Goal: Information Seeking & Learning: Learn about a topic

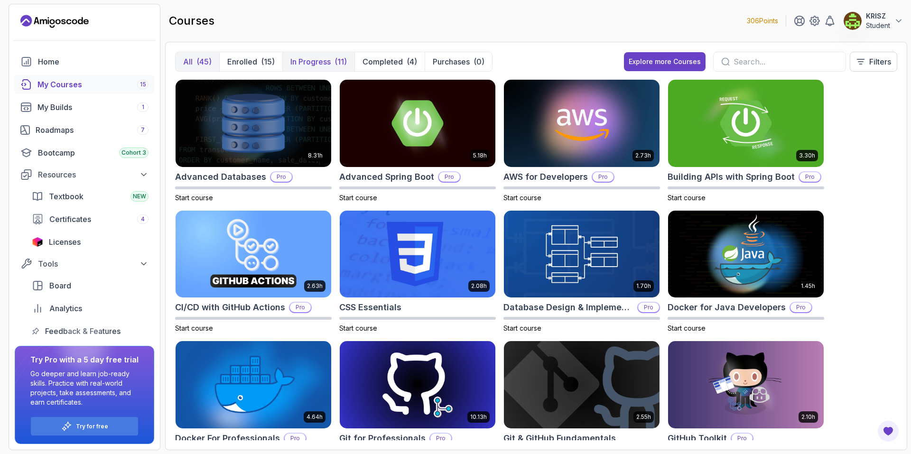
click at [316, 66] on p "In Progress" at bounding box center [311, 61] width 40 height 11
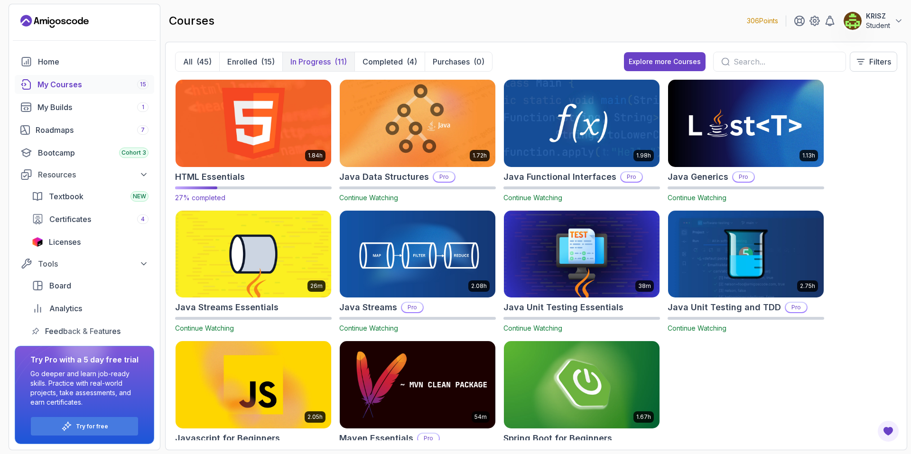
click at [272, 106] on img at bounding box center [253, 123] width 163 height 92
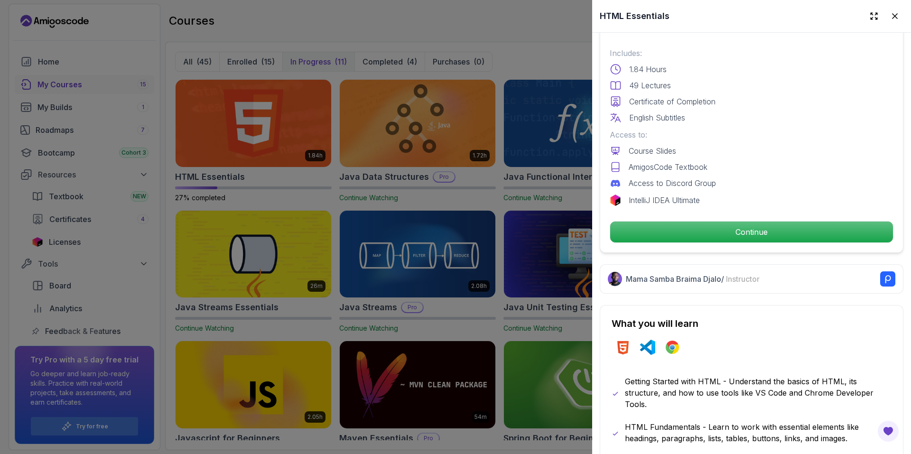
scroll to position [285, 0]
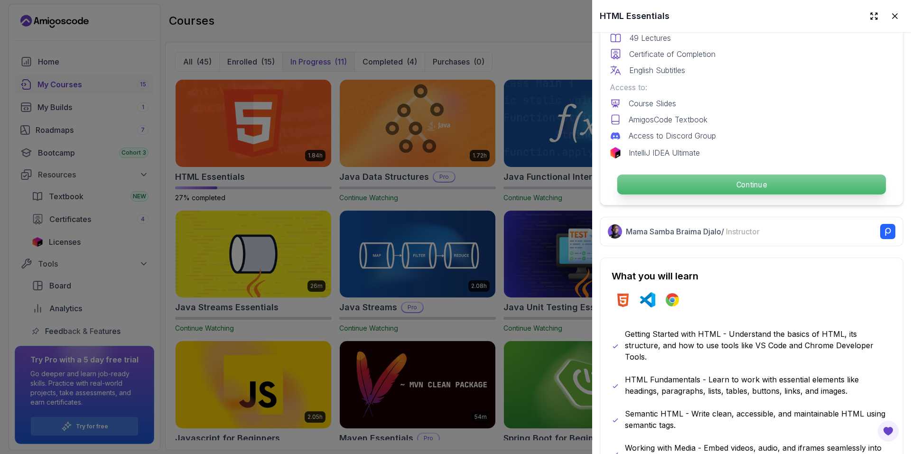
click at [677, 185] on p "Continue" at bounding box center [752, 185] width 269 height 20
click at [647, 186] on p "Continue" at bounding box center [752, 185] width 269 height 20
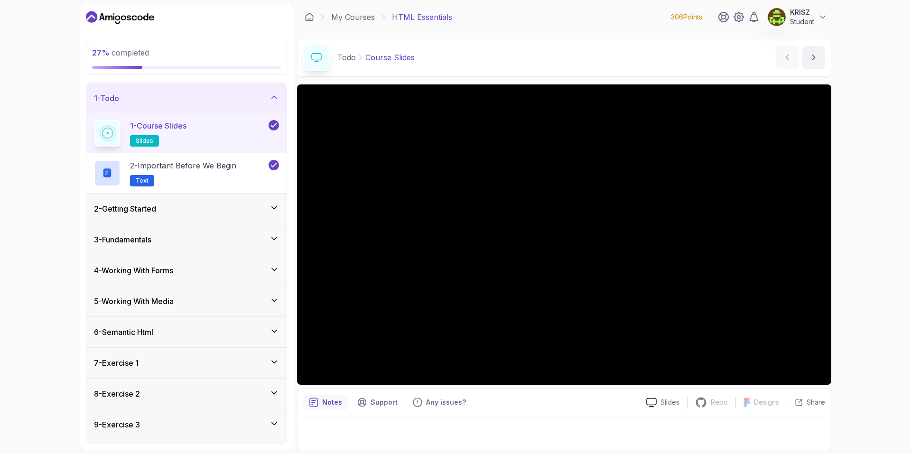
click at [230, 214] on div "2 - Getting Started" at bounding box center [186, 208] width 185 height 11
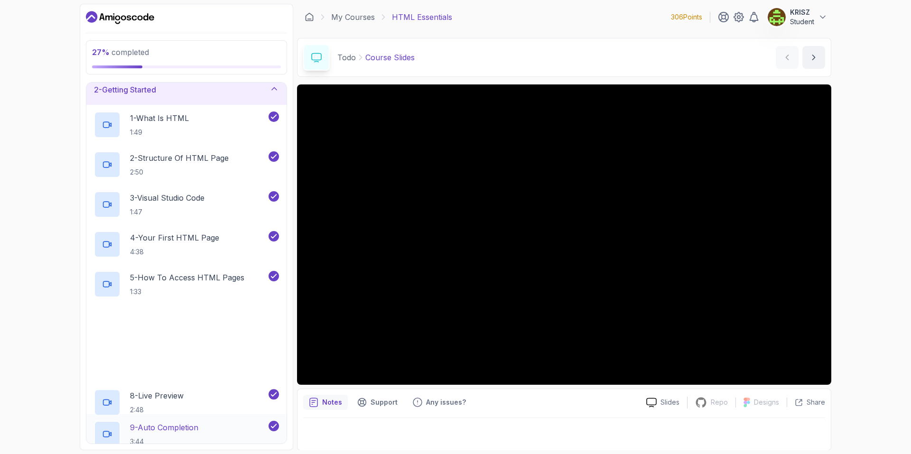
scroll to position [237, 0]
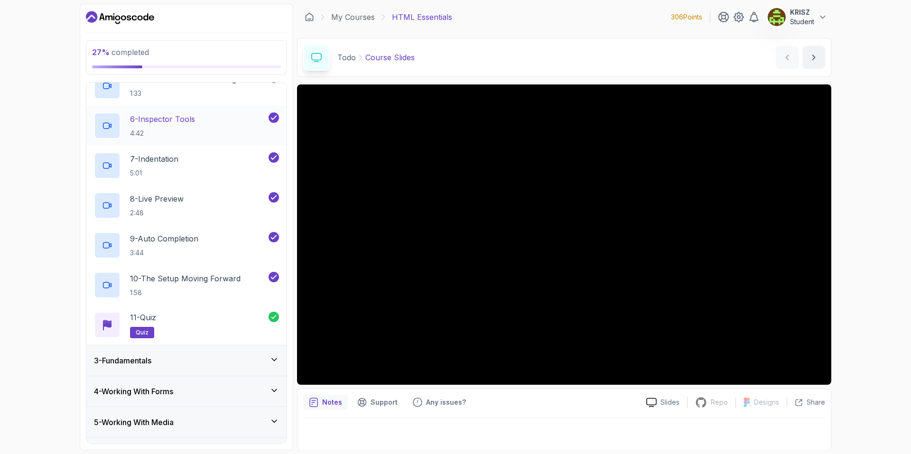
click at [178, 355] on div "3 - Fundamentals" at bounding box center [186, 361] width 200 height 30
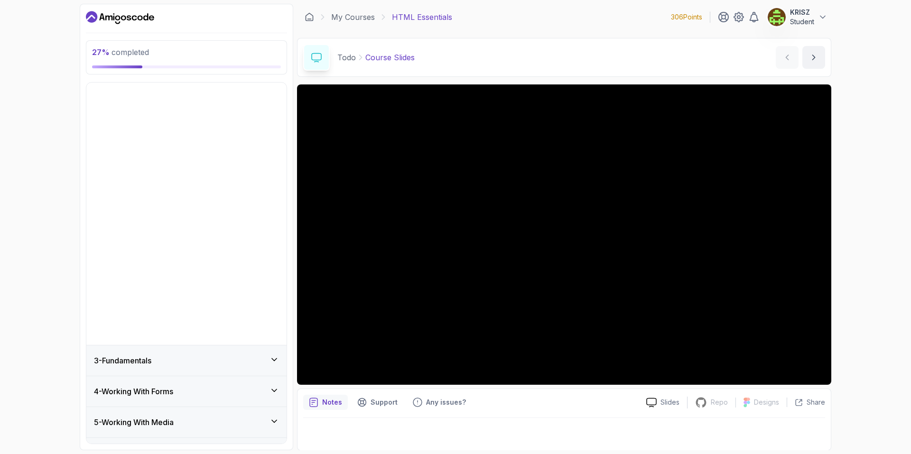
scroll to position [0, 0]
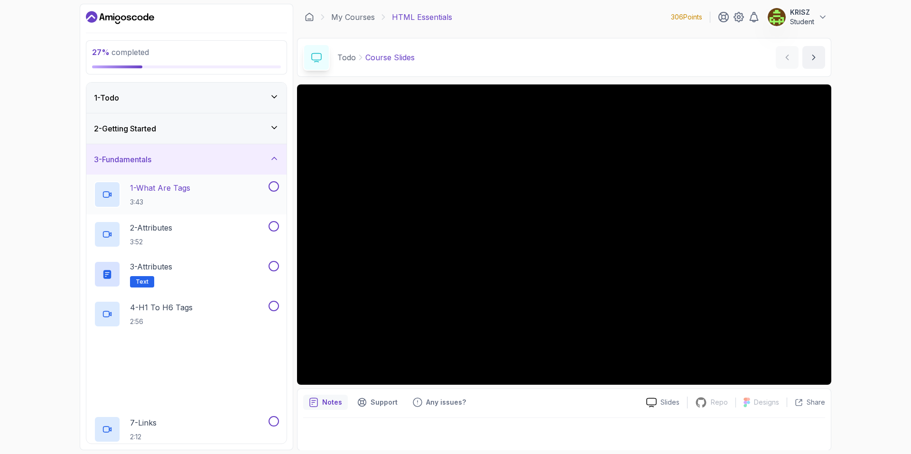
click at [189, 200] on p "3:43" at bounding box center [160, 201] width 60 height 9
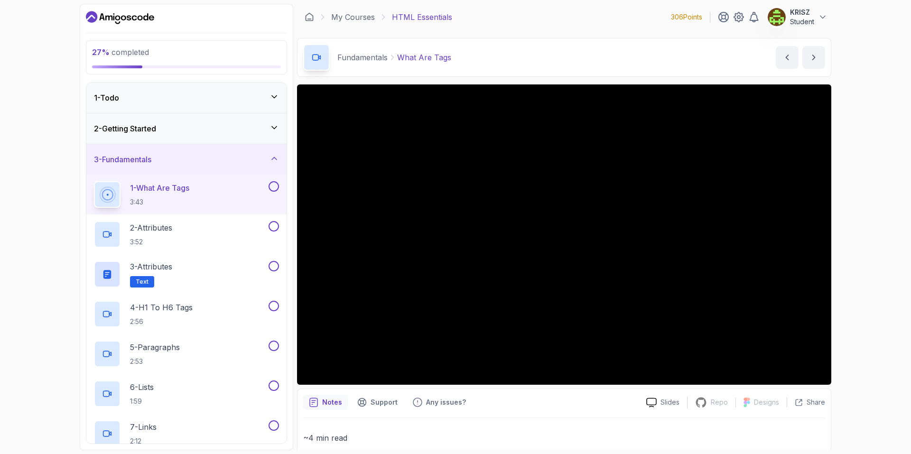
click at [888, 258] on div "27 % completed 1 - Todo 2 - Getting Started 3 - Fundamentals 1 - What Are Tags …" at bounding box center [455, 227] width 911 height 454
click at [904, 256] on div "27 % completed 1 - Todo 2 - Getting Started 3 - Fundamentals 1 - What Are Tags …" at bounding box center [455, 227] width 911 height 454
click at [276, 184] on button at bounding box center [274, 186] width 10 height 10
click at [222, 223] on div "2 - Attributes 3:52" at bounding box center [180, 234] width 173 height 27
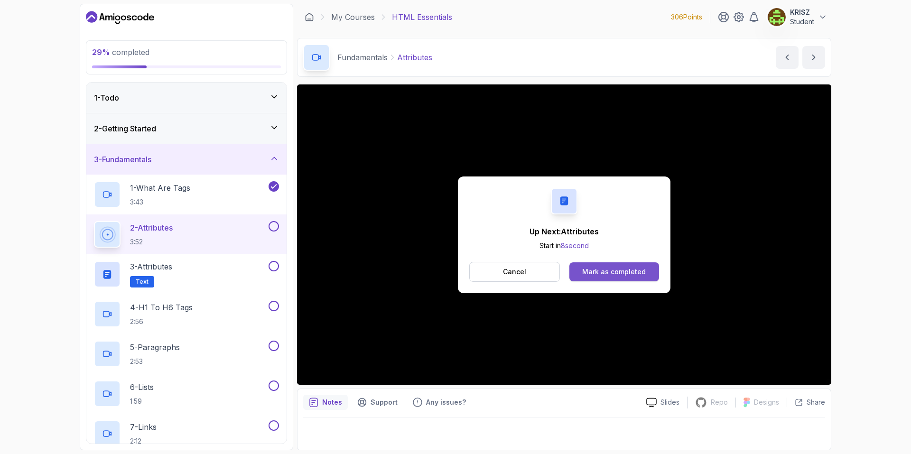
click at [632, 268] on div "Mark as completed" at bounding box center [614, 271] width 64 height 9
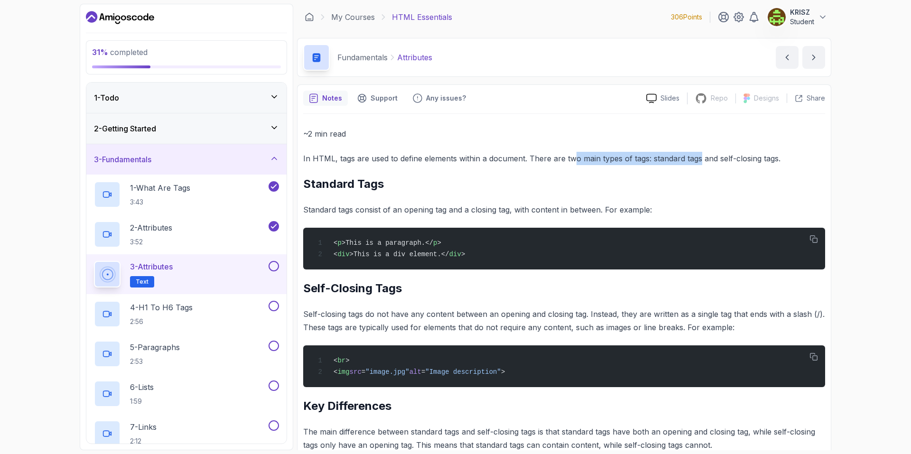
drag, startPoint x: 610, startPoint y: 158, endPoint x: 744, endPoint y: 162, distance: 133.9
click at [722, 162] on p "In HTML, tags are used to define elements within a document. There are two main…" at bounding box center [564, 158] width 522 height 13
drag, startPoint x: 677, startPoint y: 198, endPoint x: 634, endPoint y: 186, distance: 45.4
click at [676, 200] on div "~2 min read In HTML, tags are used to define elements within a document. There …" at bounding box center [564, 412] width 522 height 570
drag, startPoint x: 666, startPoint y: 162, endPoint x: 745, endPoint y: 159, distance: 79.8
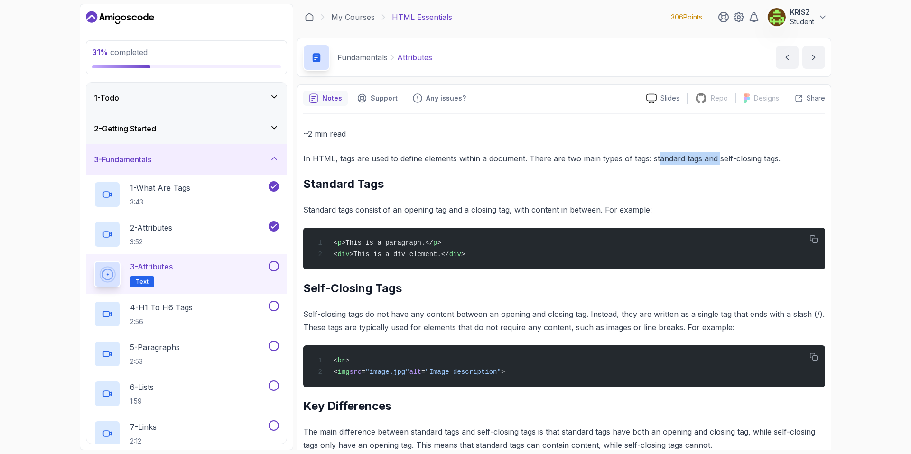
click at [734, 157] on p "In HTML, tags are used to define elements within a document. There are two main…" at bounding box center [564, 158] width 522 height 13
drag, startPoint x: 779, startPoint y: 178, endPoint x: 767, endPoint y: 182, distance: 13.7
click at [769, 181] on div "~2 min read In HTML, tags are used to define elements within a document. There …" at bounding box center [564, 412] width 522 height 570
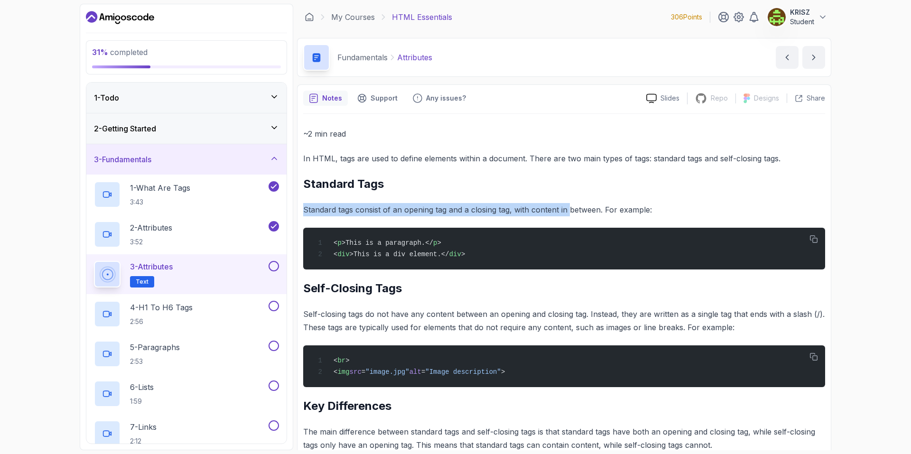
drag, startPoint x: 347, startPoint y: 206, endPoint x: 582, endPoint y: 216, distance: 235.7
click at [581, 212] on p "Standard tags consist of an opening tag and a closing tag, with content in betw…" at bounding box center [564, 209] width 522 height 13
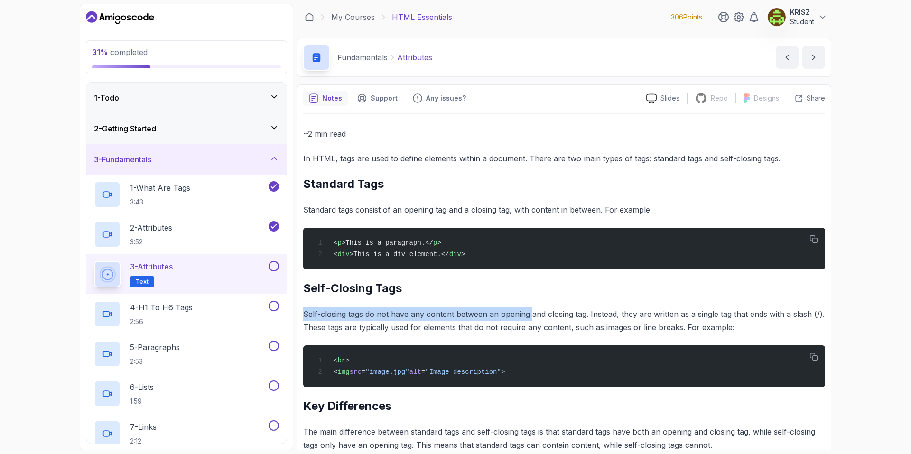
click at [532, 304] on div "~2 min read In HTML, tags are used to define elements within a document. There …" at bounding box center [564, 412] width 522 height 570
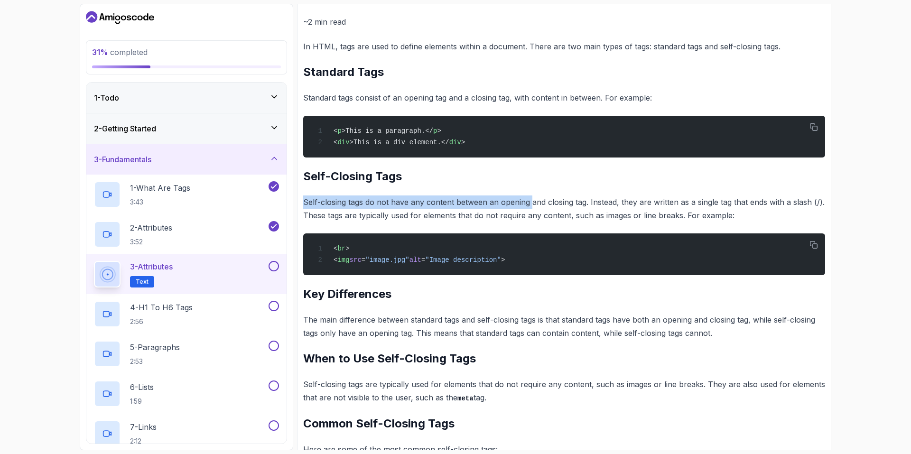
scroll to position [142, 0]
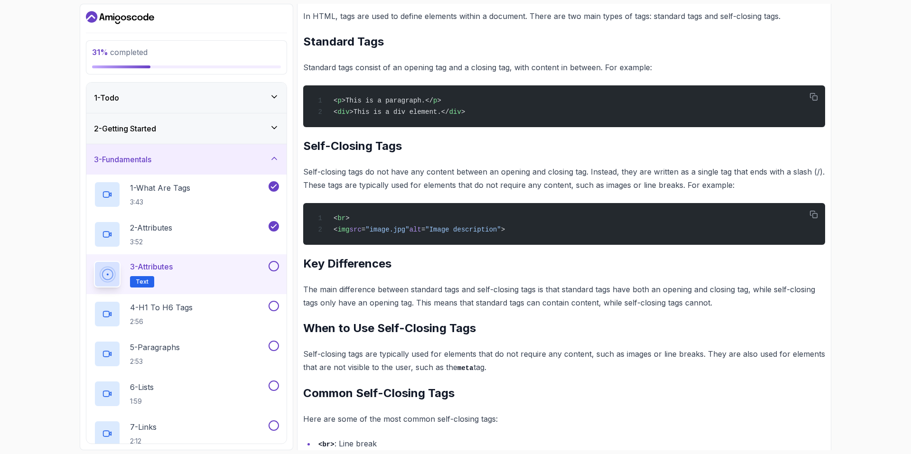
click at [370, 195] on div "~2 min read In HTML, tags are used to define elements within a document. There …" at bounding box center [564, 270] width 522 height 570
drag, startPoint x: 481, startPoint y: 197, endPoint x: 578, endPoint y: 190, distance: 97.0
click at [578, 190] on div "~2 min read In HTML, tags are used to define elements within a document. There …" at bounding box center [564, 270] width 522 height 570
click at [523, 187] on p "Self-closing tags do not have any content between an opening and closing tag. I…" at bounding box center [564, 178] width 522 height 27
click at [688, 193] on div "~2 min read In HTML, tags are used to define elements within a document. There …" at bounding box center [564, 270] width 522 height 570
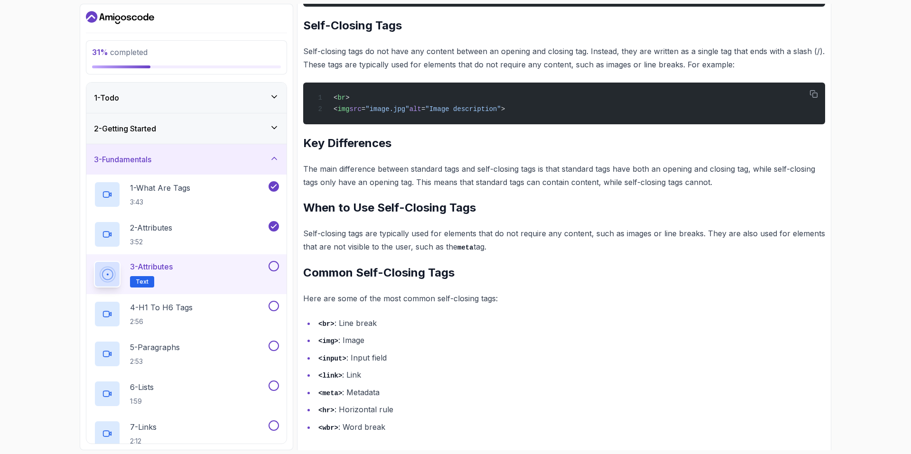
scroll to position [272, 0]
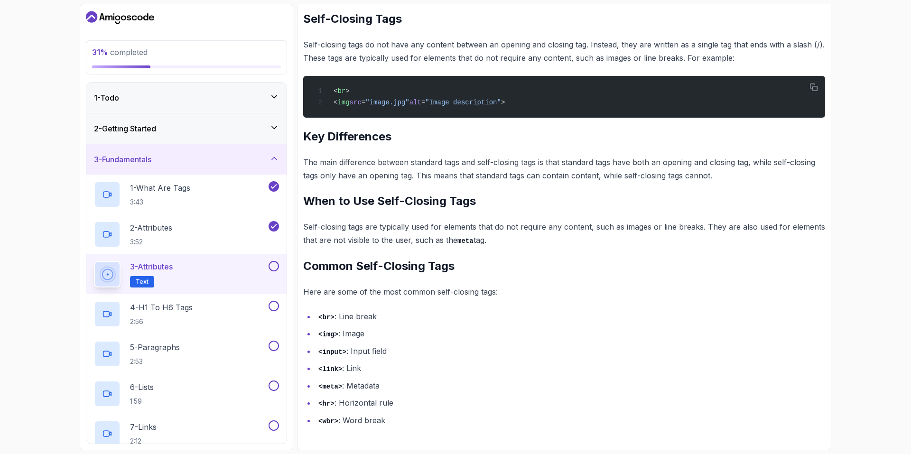
click at [468, 164] on p "The main difference between standard tags and self-closing tags is that standar…" at bounding box center [564, 169] width 522 height 27
drag, startPoint x: 534, startPoint y: 154, endPoint x: 562, endPoint y: 156, distance: 28.1
click at [534, 154] on div "~2 min read In HTML, tags are used to define elements within a document. There …" at bounding box center [564, 143] width 522 height 570
click at [601, 159] on p "The main difference between standard tags and self-closing tags is that standar…" at bounding box center [564, 169] width 522 height 27
click at [664, 159] on p "The main difference between standard tags and self-closing tags is that standar…" at bounding box center [564, 169] width 522 height 27
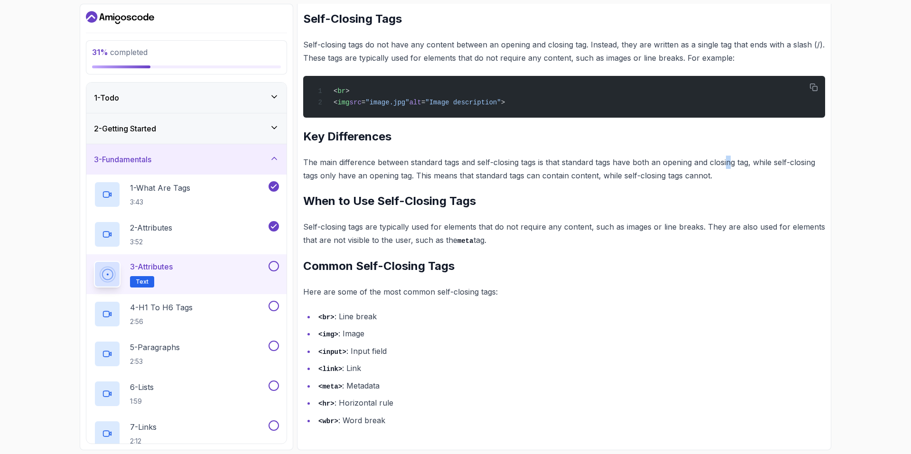
click at [735, 169] on p "The main difference between standard tags and self-closing tags is that standar…" at bounding box center [564, 169] width 522 height 27
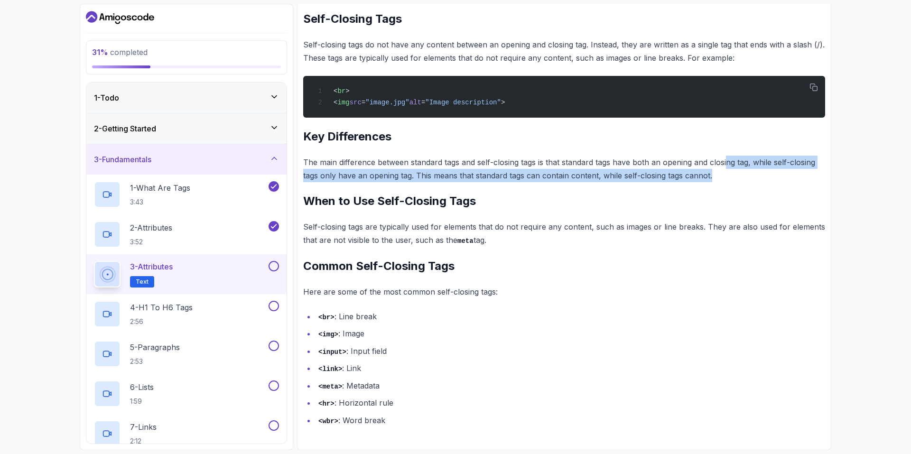
click at [780, 170] on p "The main difference between standard tags and self-closing tags is that standar…" at bounding box center [564, 169] width 522 height 27
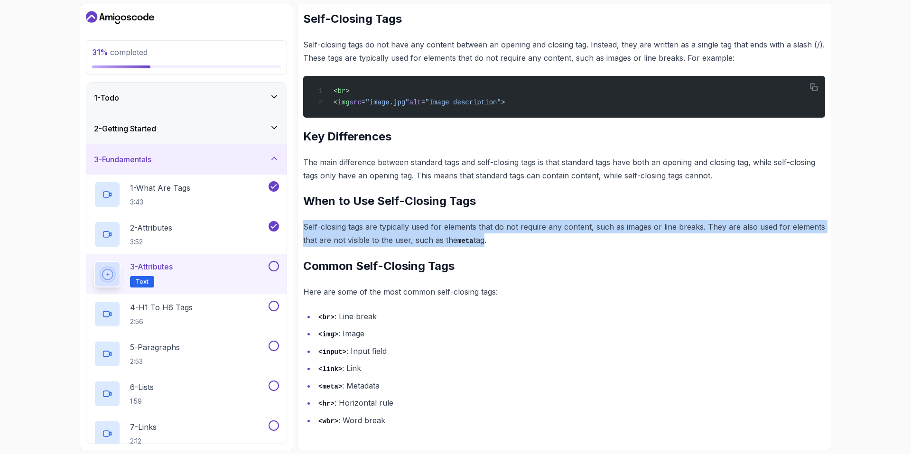
drag, startPoint x: 309, startPoint y: 227, endPoint x: 486, endPoint y: 241, distance: 176.6
click at [484, 241] on p "Self-closing tags are typically used for elements that do not require any conte…" at bounding box center [564, 233] width 522 height 27
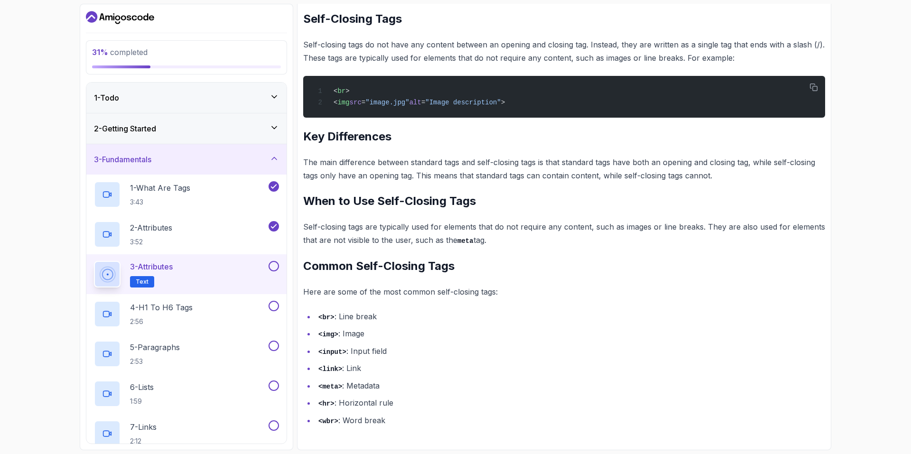
click at [525, 247] on div "~2 min read In HTML, tags are used to define elements within a document. There …" at bounding box center [564, 143] width 522 height 570
click at [425, 306] on div "~2 min read In HTML, tags are used to define elements within a document. There …" at bounding box center [564, 143] width 522 height 570
drag, startPoint x: 328, startPoint y: 295, endPoint x: 473, endPoint y: 300, distance: 144.9
click at [478, 287] on p "Here are some of the most common self-closing tags:" at bounding box center [564, 291] width 522 height 13
click at [472, 303] on div "~2 min read In HTML, tags are used to define elements within a document. There …" at bounding box center [564, 143] width 522 height 570
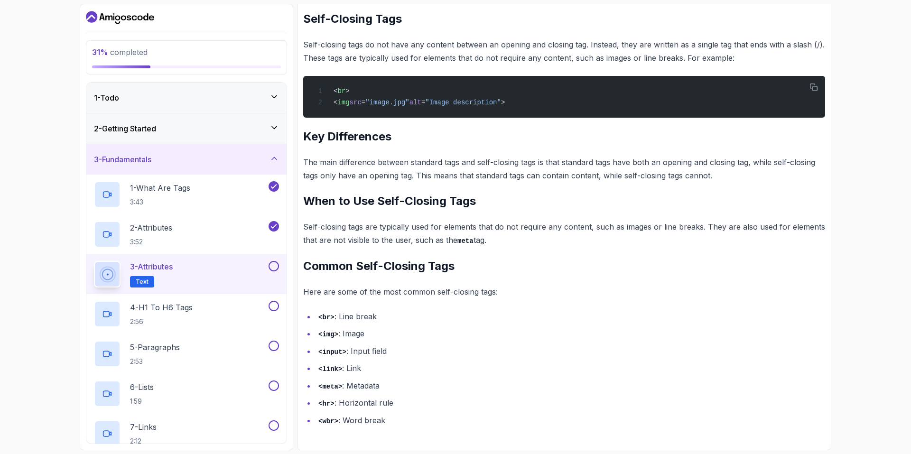
click at [278, 265] on button at bounding box center [274, 266] width 10 height 10
click at [269, 311] on div at bounding box center [273, 306] width 12 height 10
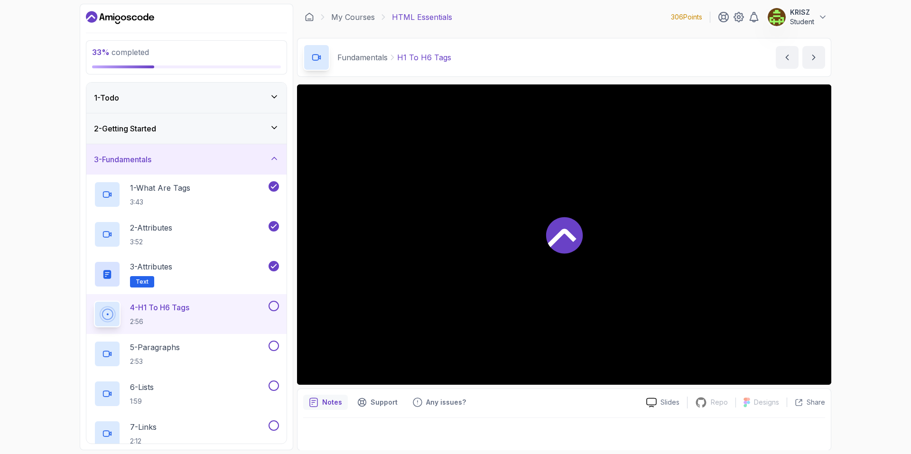
click at [273, 306] on button at bounding box center [274, 306] width 10 height 10
click at [881, 325] on div "35 % completed 1 - Todo 2 - Getting Started 3 - Fundamentals 1 - What Are Tags …" at bounding box center [455, 227] width 911 height 454
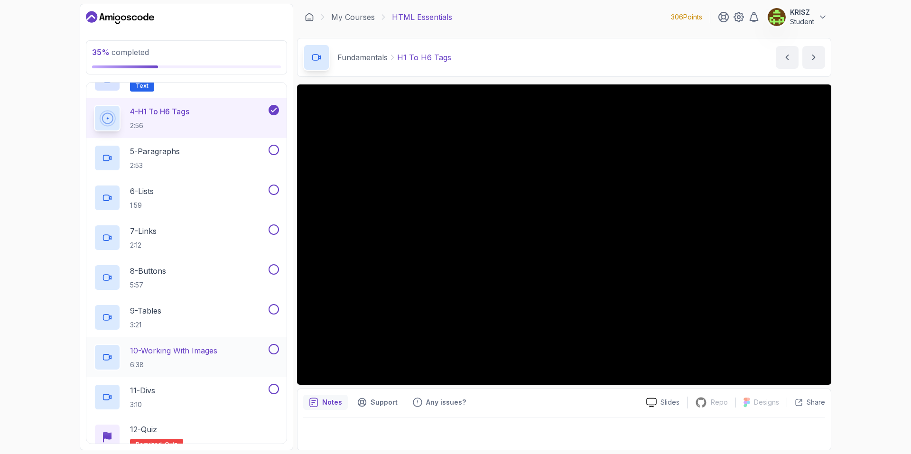
scroll to position [190, 0]
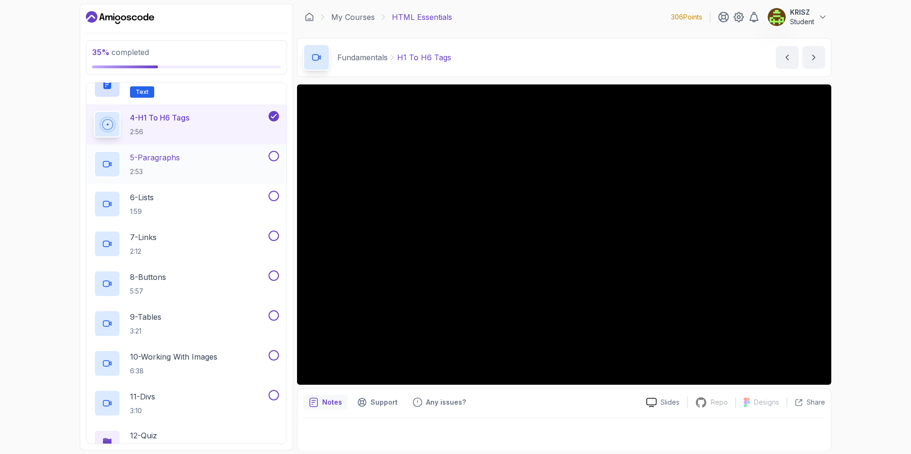
click at [222, 162] on div "5 - Paragraphs 2:53" at bounding box center [180, 164] width 173 height 27
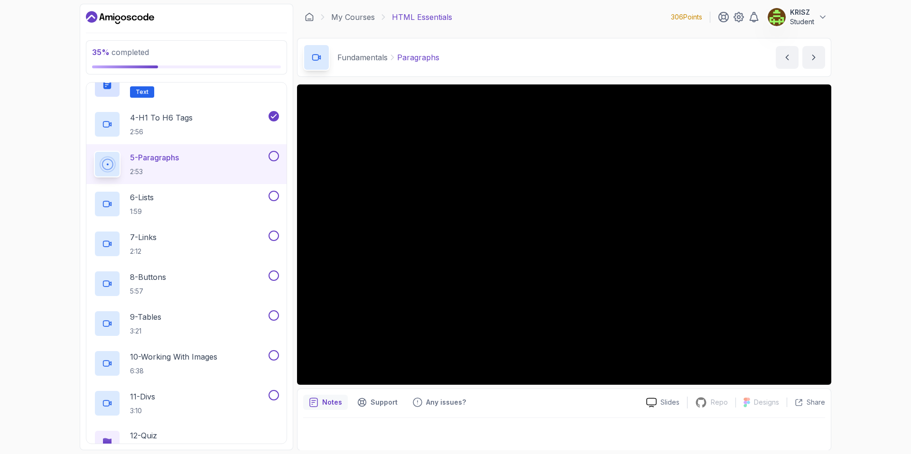
click at [273, 158] on button at bounding box center [274, 156] width 10 height 10
click at [224, 202] on div "6 - Lists 1:59" at bounding box center [180, 204] width 173 height 27
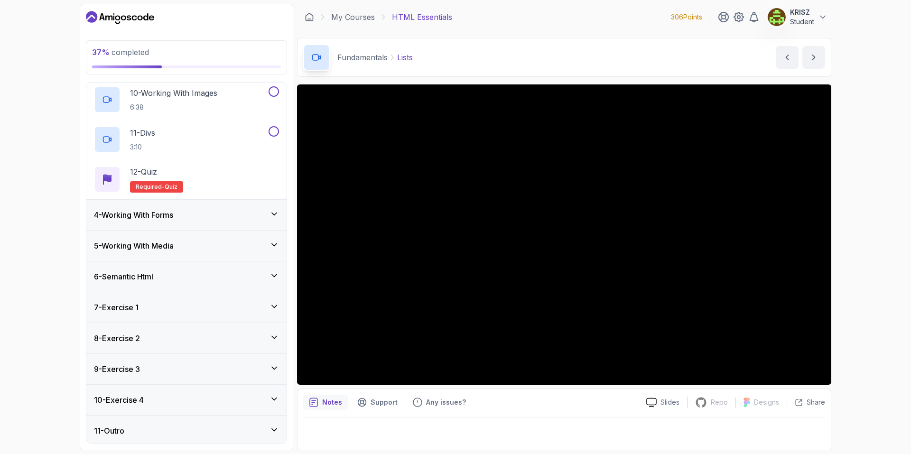
scroll to position [456, 0]
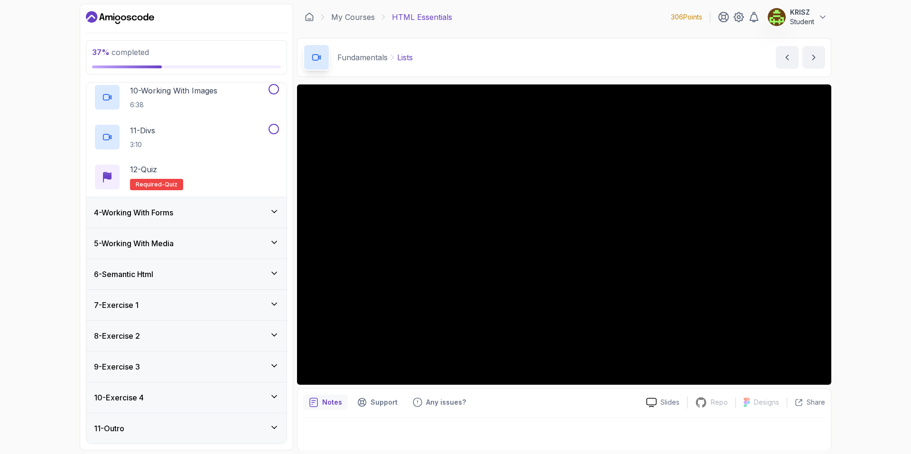
click at [169, 225] on div "4 - Working With Forms" at bounding box center [186, 212] width 200 height 30
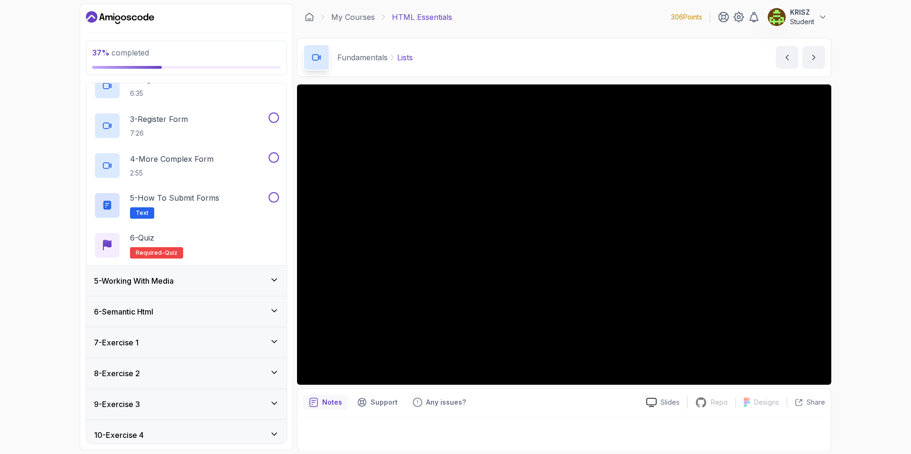
scroll to position [75, 0]
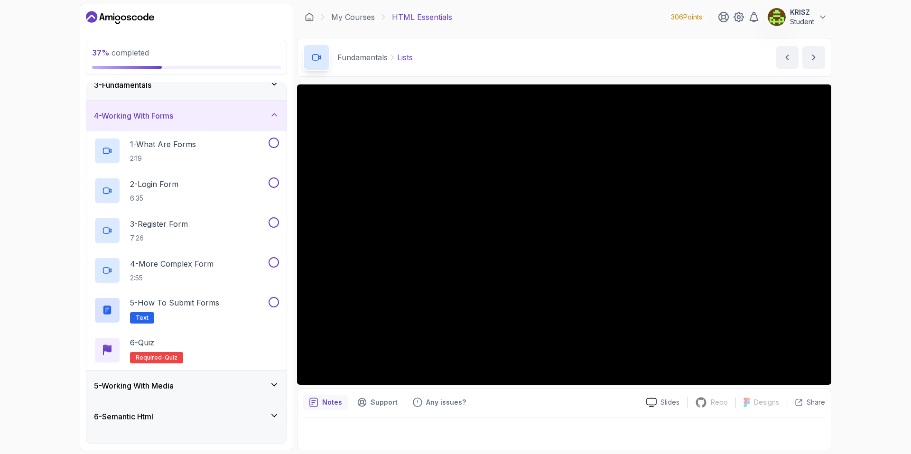
click at [224, 117] on div "4 - Working With Forms" at bounding box center [186, 115] width 185 height 11
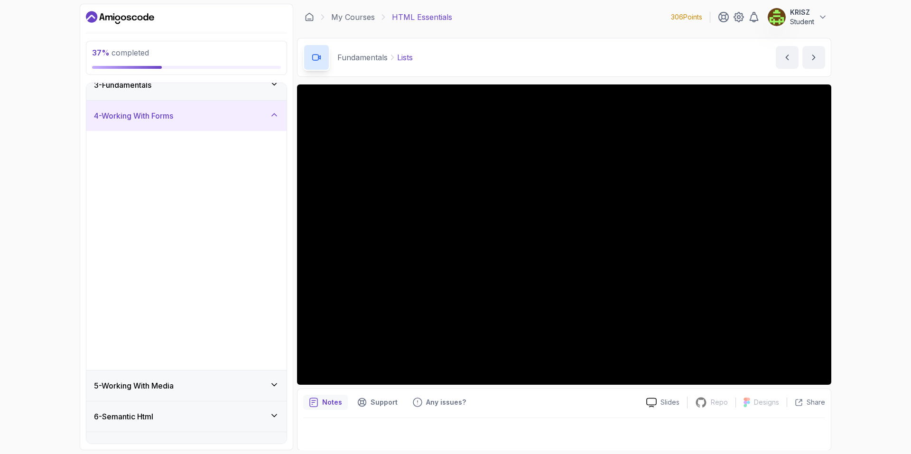
scroll to position [0, 0]
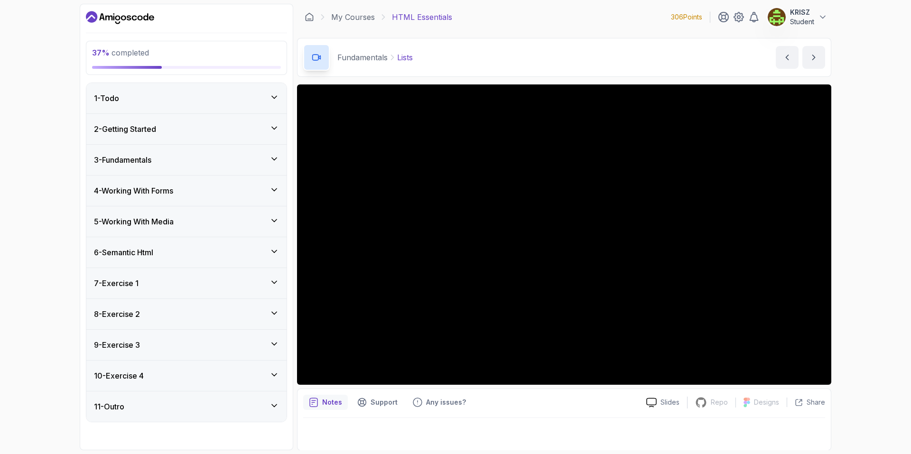
click at [199, 134] on div "2 - Getting Started" at bounding box center [186, 128] width 185 height 11
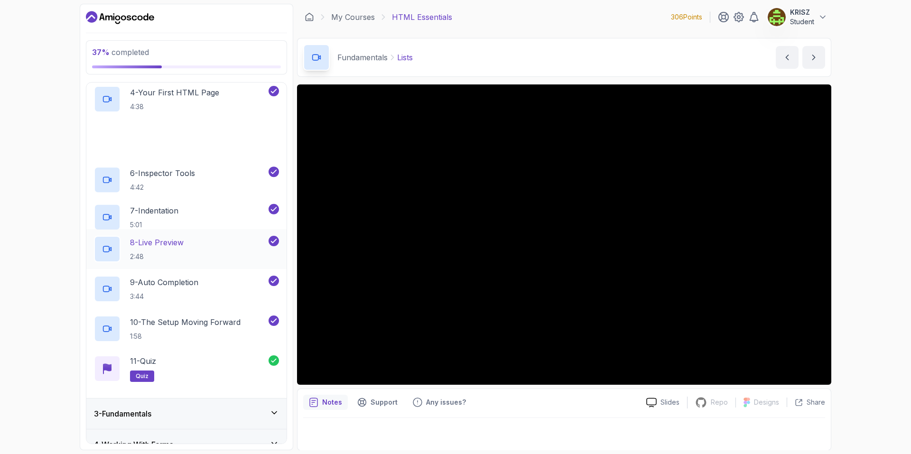
scroll to position [237, 0]
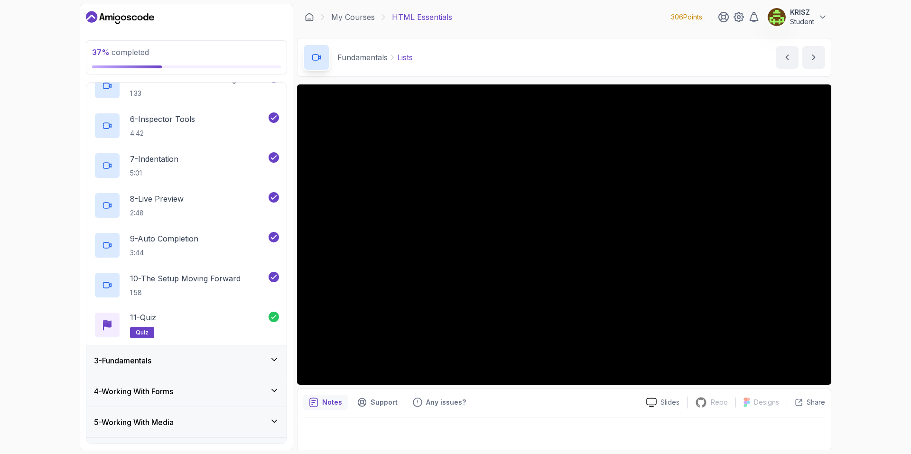
click at [222, 373] on div "3 - Fundamentals" at bounding box center [186, 361] width 200 height 30
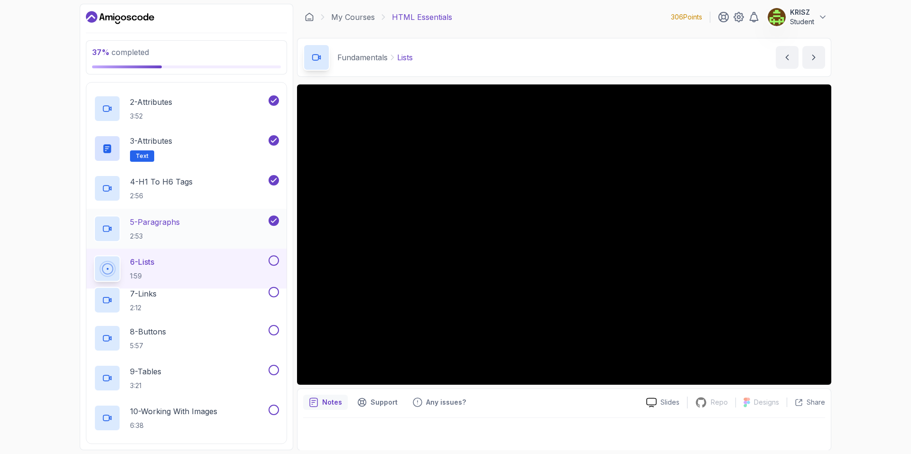
scroll to position [190, 0]
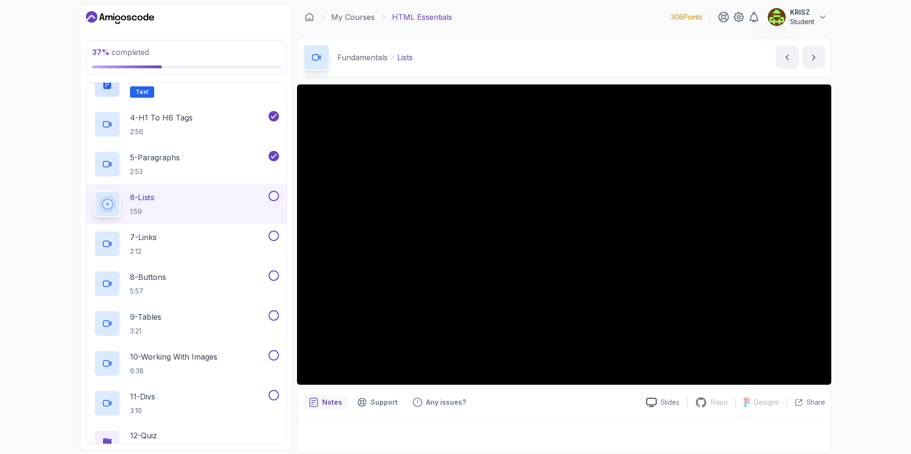
click at [270, 195] on button at bounding box center [274, 196] width 10 height 10
click at [173, 229] on div "7 - Links 2:12" at bounding box center [186, 244] width 200 height 40
click at [206, 246] on div "7 - Links 2:12" at bounding box center [180, 244] width 173 height 27
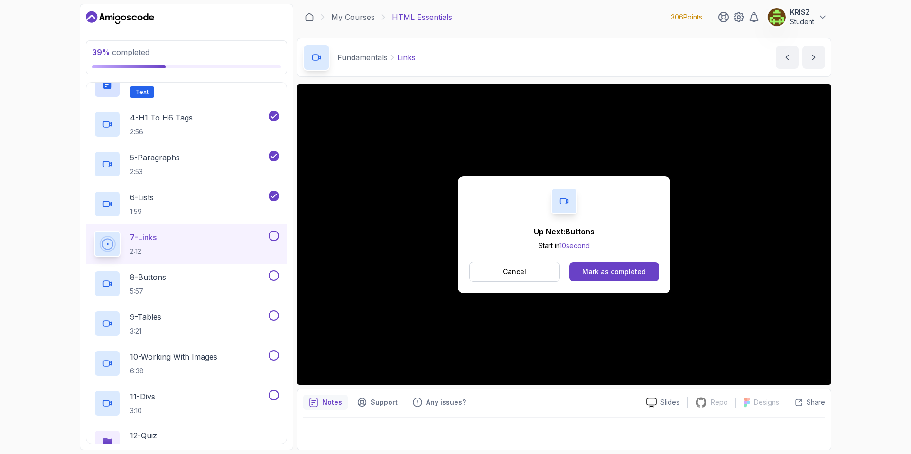
click at [275, 236] on button at bounding box center [274, 236] width 10 height 10
click at [172, 287] on div "8 - Buttons 5:57" at bounding box center [180, 284] width 173 height 27
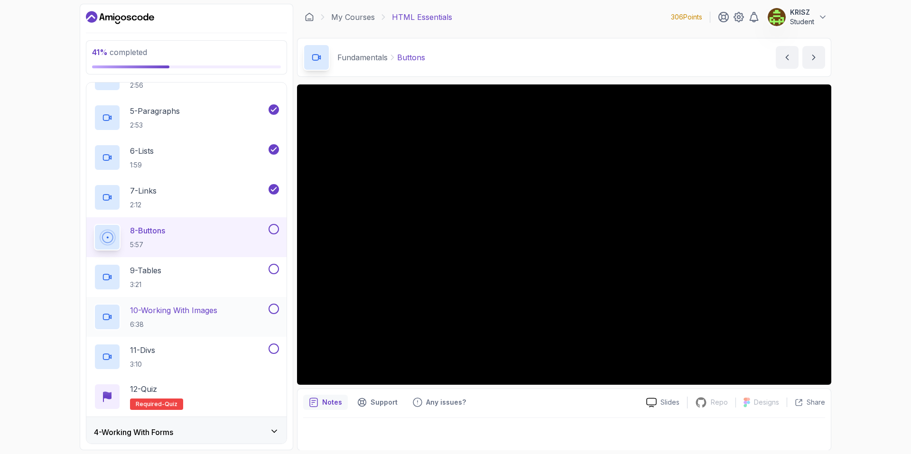
scroll to position [237, 0]
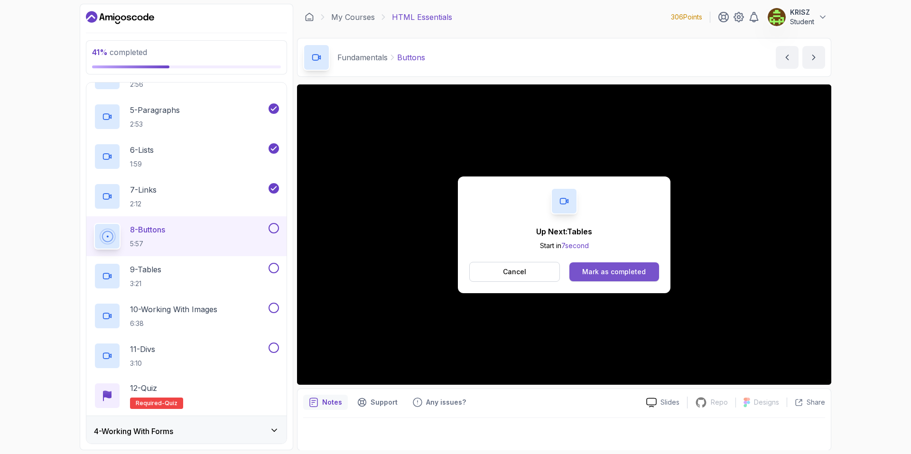
click at [598, 273] on div "Mark as completed" at bounding box center [614, 271] width 64 height 9
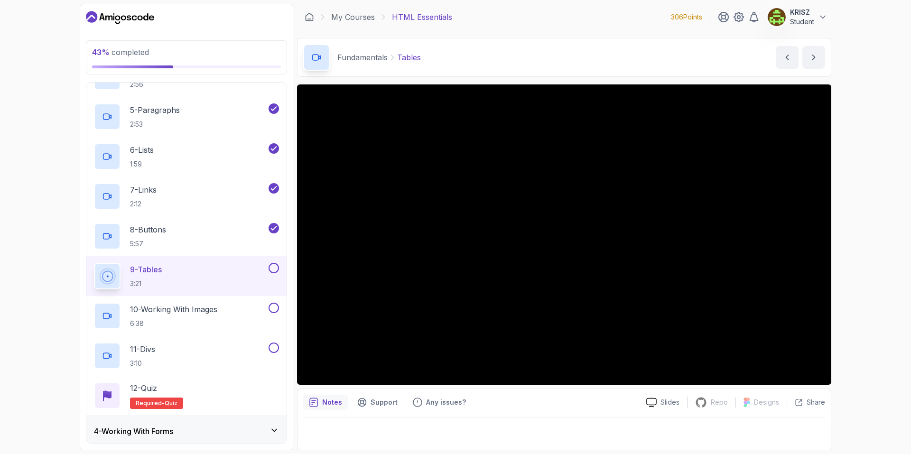
click at [278, 266] on button at bounding box center [274, 268] width 10 height 10
click at [217, 312] on p "10 - Working With Images" at bounding box center [173, 309] width 87 height 11
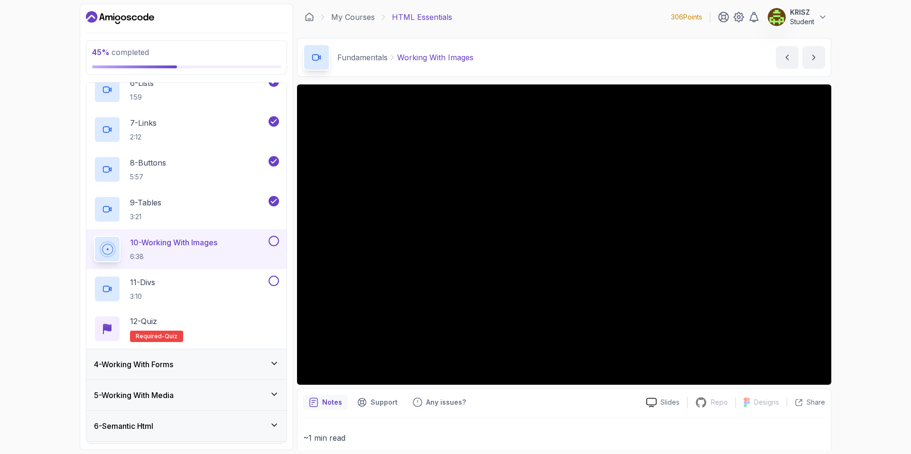
scroll to position [332, 0]
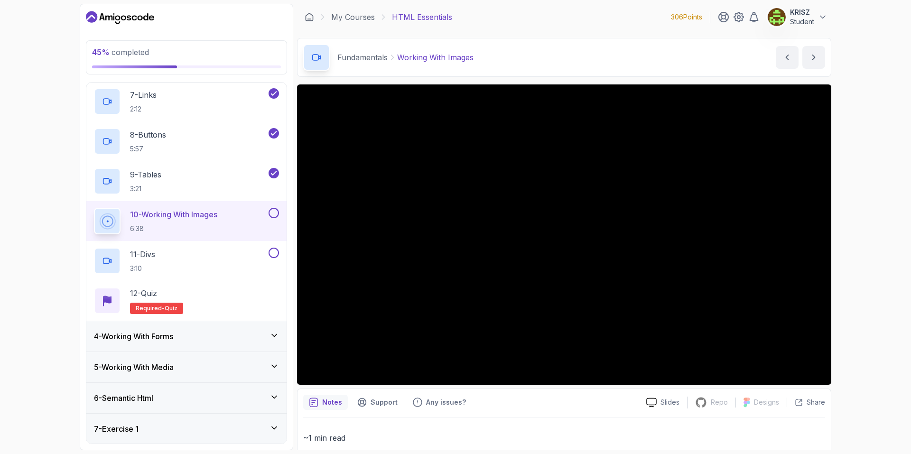
click at [275, 212] on button at bounding box center [274, 213] width 10 height 10
click at [273, 253] on button at bounding box center [274, 253] width 10 height 10
click at [212, 255] on div "11 - Divs 3:10" at bounding box center [180, 261] width 173 height 27
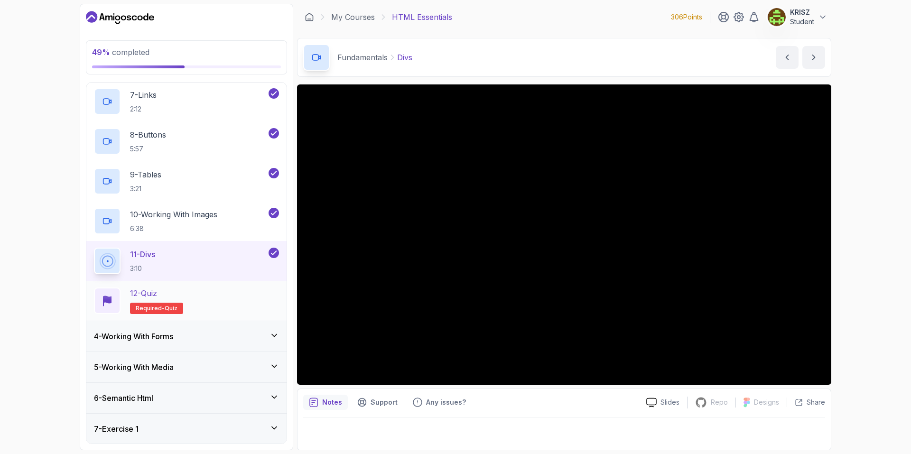
click at [207, 307] on div "12 - Quiz Required- quiz" at bounding box center [186, 301] width 185 height 27
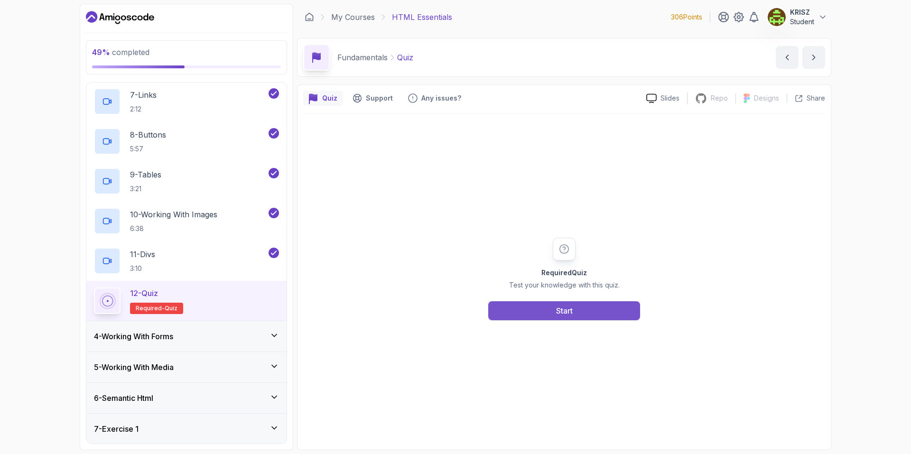
click at [550, 316] on button "Start" at bounding box center [564, 310] width 152 height 19
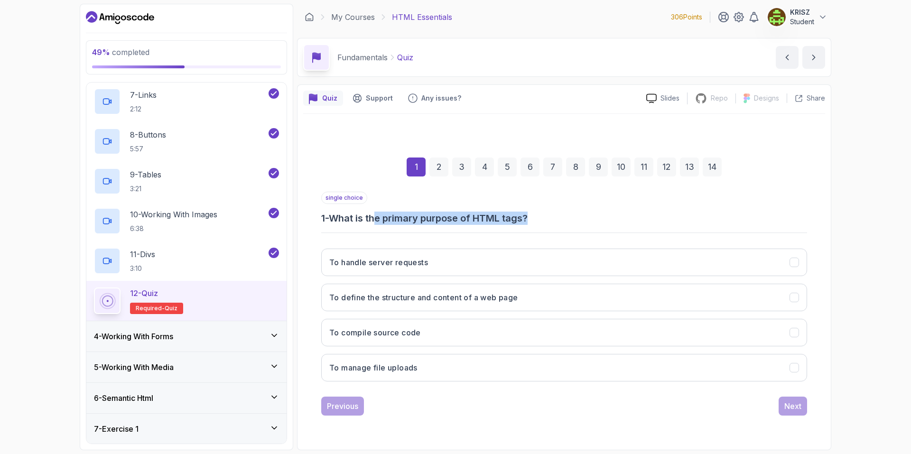
drag, startPoint x: 391, startPoint y: 223, endPoint x: 564, endPoint y: 223, distance: 172.8
click at [564, 223] on h3 "1 - What is the primary purpose of HTML tags?" at bounding box center [564, 218] width 486 height 13
click at [580, 206] on div "single choice 1 - What is the primary purpose of HTML tags?" at bounding box center [564, 208] width 486 height 33
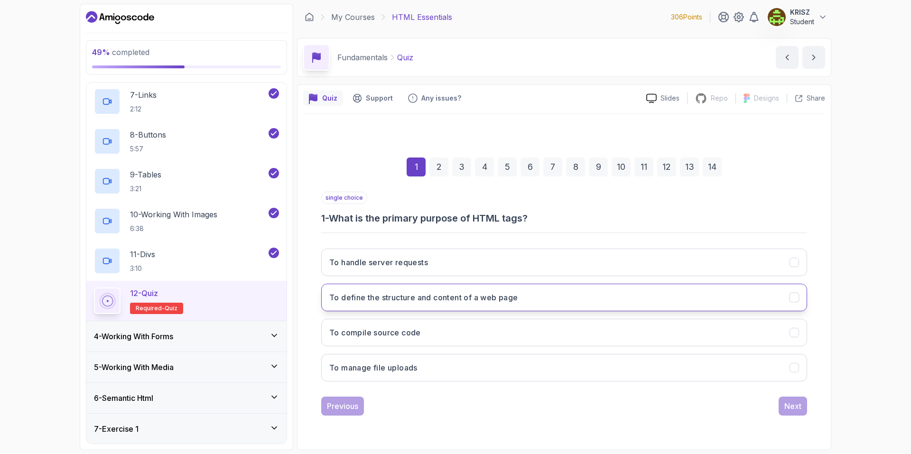
click at [518, 295] on h3 "To define the structure and content of a web page" at bounding box center [423, 297] width 189 height 11
click at [791, 403] on div "Next" at bounding box center [793, 406] width 17 height 11
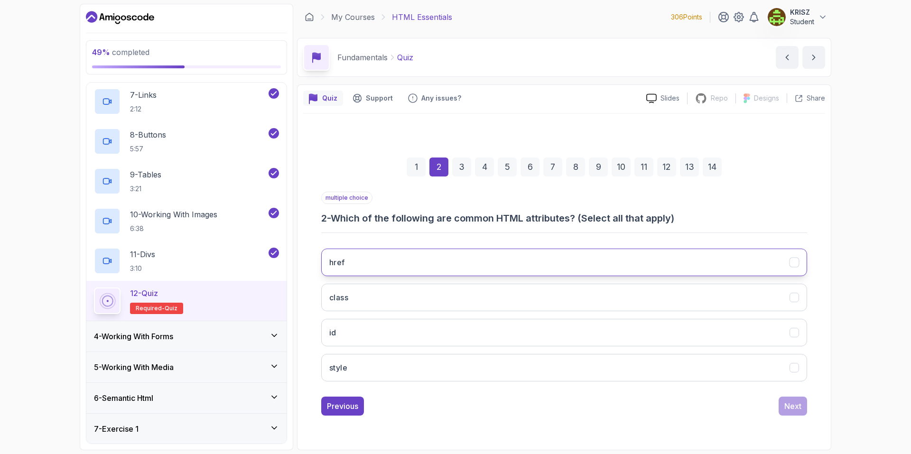
click at [393, 263] on button "href" at bounding box center [564, 263] width 486 height 28
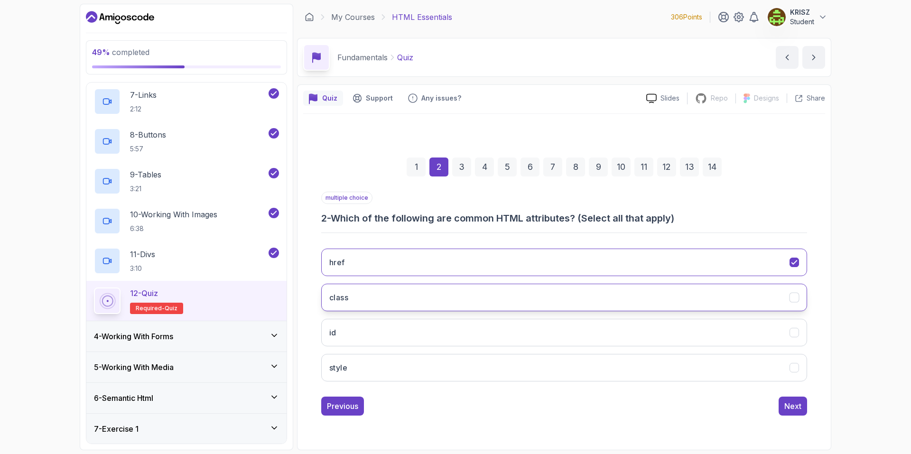
click at [384, 298] on button "class" at bounding box center [564, 298] width 486 height 28
click at [382, 337] on button "id" at bounding box center [564, 333] width 486 height 28
drag, startPoint x: 383, startPoint y: 359, endPoint x: 389, endPoint y: 366, distance: 9.7
click at [384, 364] on button "style" at bounding box center [564, 368] width 486 height 28
click at [789, 404] on div "Next" at bounding box center [793, 406] width 17 height 11
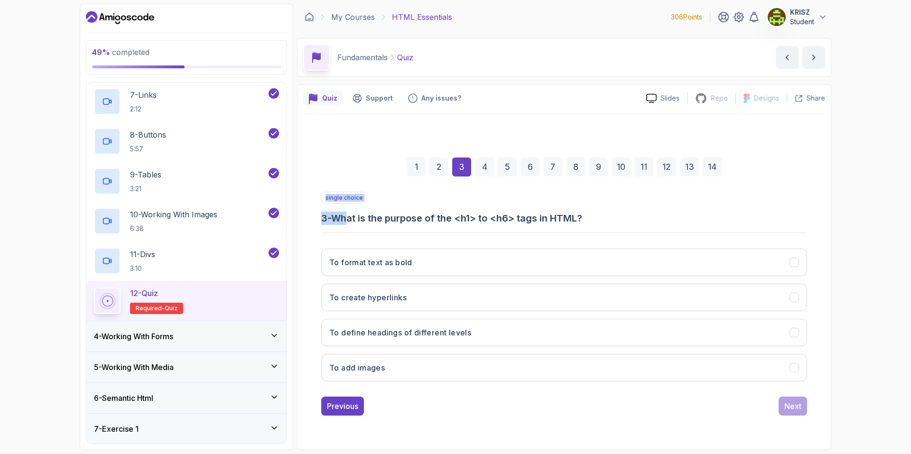
drag, startPoint x: 384, startPoint y: 221, endPoint x: 533, endPoint y: 227, distance: 148.7
click at [532, 227] on div "single choice 3 - What is the purpose of the <h1> to <h6> tags in HTML? To form…" at bounding box center [564, 290] width 486 height 197
click at [629, 215] on h3 "3 - What is the purpose of the <h1> to <h6> tags in HTML?" at bounding box center [564, 218] width 486 height 13
click at [576, 333] on button "To define headings of different levels" at bounding box center [564, 333] width 486 height 28
click at [799, 402] on div "Next" at bounding box center [793, 406] width 17 height 11
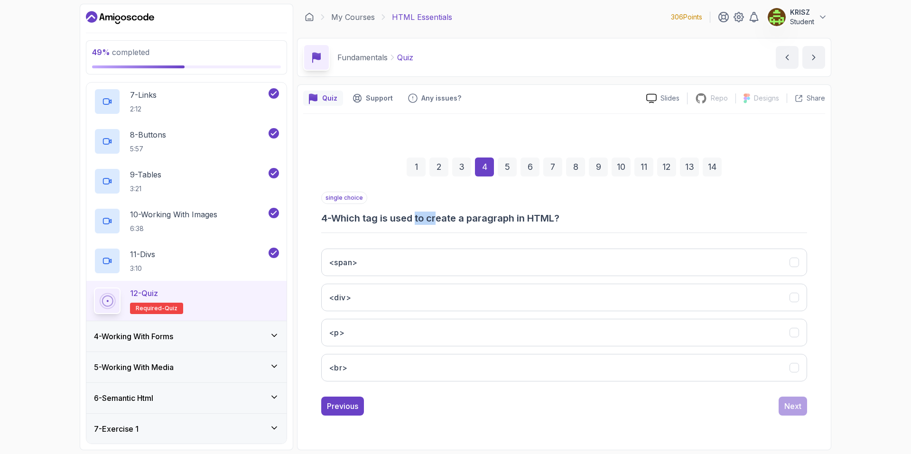
drag, startPoint x: 430, startPoint y: 222, endPoint x: 455, endPoint y: 227, distance: 25.6
click at [449, 224] on h3 "4 - Which tag is used to create a paragraph in HTML?" at bounding box center [564, 218] width 486 height 13
drag, startPoint x: 393, startPoint y: 331, endPoint x: 516, endPoint y: 346, distance: 123.3
click at [394, 331] on button "<p>" at bounding box center [564, 333] width 486 height 28
click at [793, 407] on div "Next" at bounding box center [793, 406] width 17 height 11
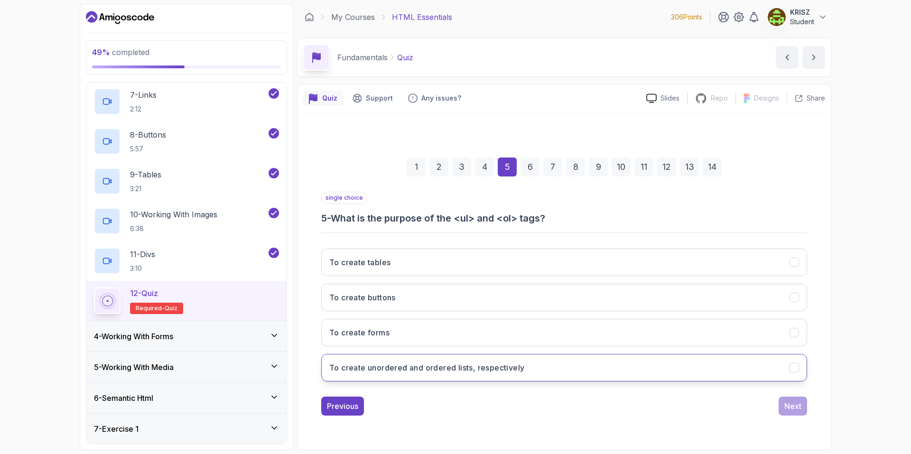
drag, startPoint x: 544, startPoint y: 365, endPoint x: 575, endPoint y: 371, distance: 31.4
click at [545, 366] on button "To create unordered and ordered lists, respectively" at bounding box center [564, 368] width 486 height 28
click at [791, 417] on div "1 2 3 4 5 6 7 8 9 10 11 12 13 14 single choice 5 - What is the purpose of the <…" at bounding box center [564, 279] width 522 height 289
click at [788, 407] on div "Next" at bounding box center [793, 406] width 17 height 11
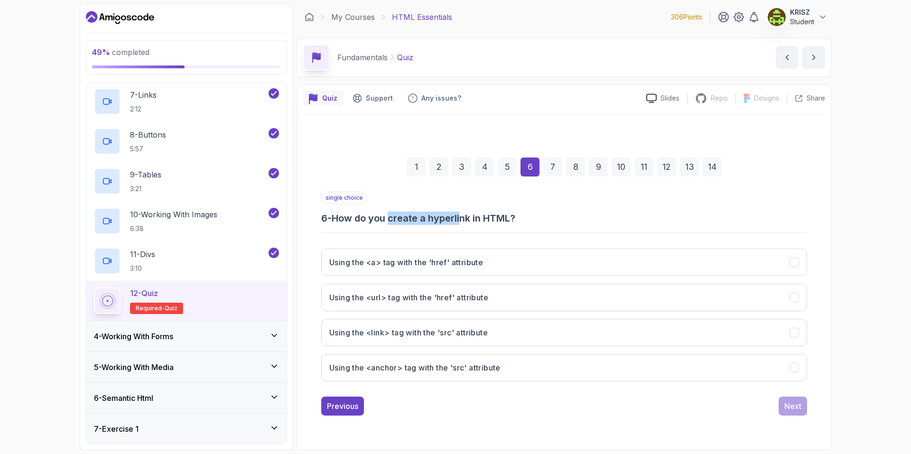
drag, startPoint x: 405, startPoint y: 218, endPoint x: 464, endPoint y: 225, distance: 59.2
click at [464, 225] on h3 "6 - How do you create a hyperlink in HTML?" at bounding box center [564, 218] width 486 height 13
click at [572, 231] on div "single choice 6 - How do you create a hyperlink in HTML? Using the <a> tag with…" at bounding box center [564, 290] width 486 height 197
click at [565, 255] on button "Using the <a> tag with the 'href' attribute" at bounding box center [564, 263] width 486 height 28
click at [790, 407] on div "Next" at bounding box center [793, 406] width 17 height 11
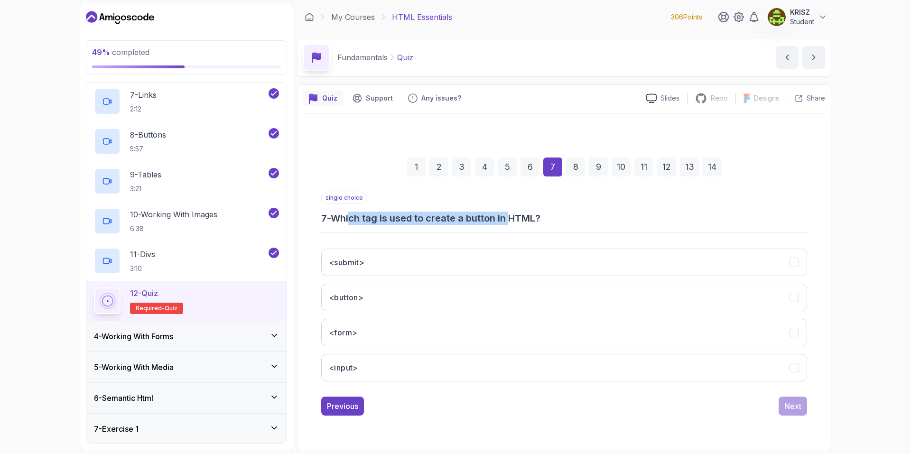
drag, startPoint x: 368, startPoint y: 221, endPoint x: 516, endPoint y: 221, distance: 148.1
click at [516, 221] on h3 "7 - Which tag is used to create a button in HTML?" at bounding box center [564, 218] width 486 height 13
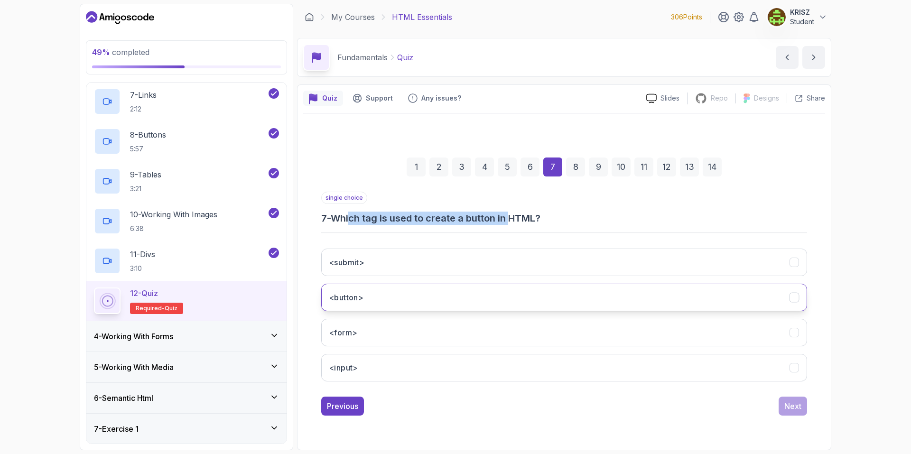
drag, startPoint x: 413, startPoint y: 296, endPoint x: 449, endPoint y: 304, distance: 36.4
click at [413, 296] on button "<button>" at bounding box center [564, 298] width 486 height 28
click at [789, 410] on div "Next" at bounding box center [793, 406] width 17 height 11
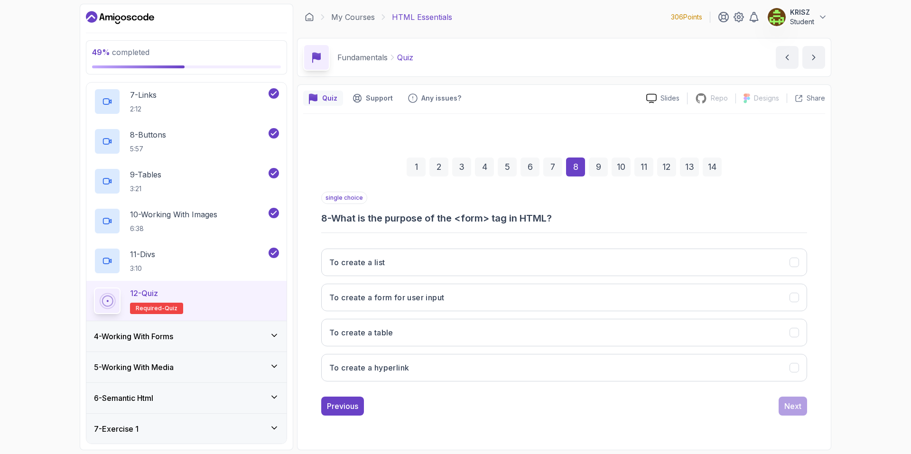
click at [466, 224] on h3 "8 - What is the purpose of the <form> tag in HTML?" at bounding box center [564, 218] width 486 height 13
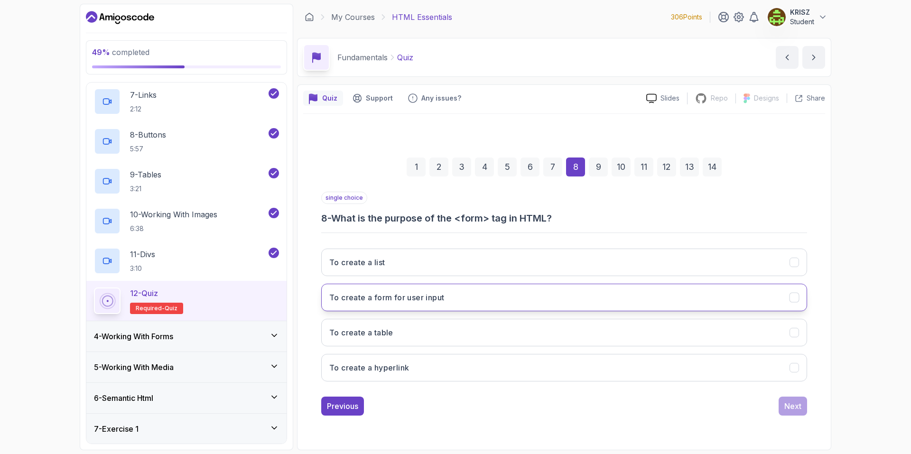
click at [400, 297] on h3 "To create a form for user input" at bounding box center [386, 297] width 115 height 11
click at [800, 404] on div "Next" at bounding box center [793, 406] width 17 height 11
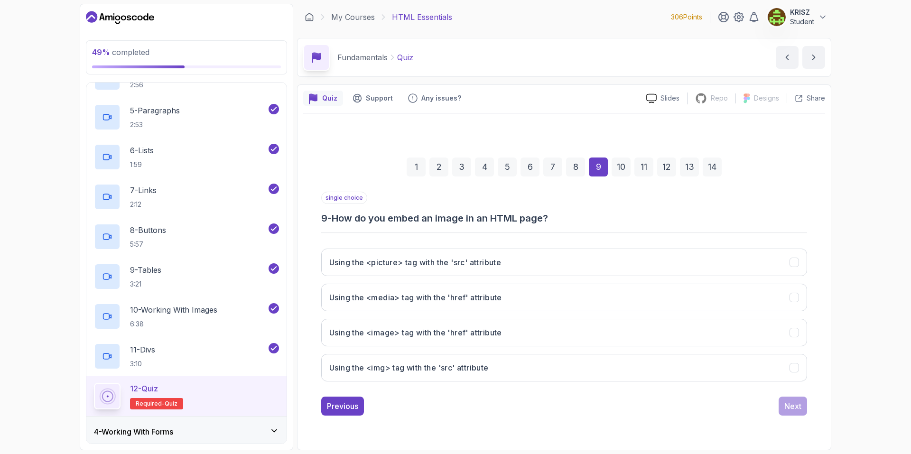
scroll to position [237, 0]
click at [523, 366] on button "Using the <img> tag with the 'src' attribute" at bounding box center [564, 368] width 486 height 28
click at [801, 411] on div "Next" at bounding box center [793, 406] width 17 height 11
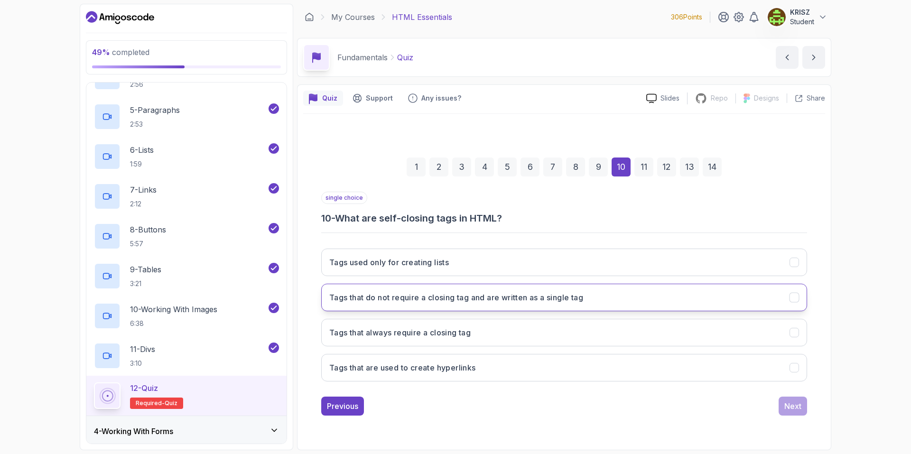
click at [665, 302] on button "Tags that do not require a closing tag and are written as a single tag" at bounding box center [564, 298] width 486 height 28
click at [791, 400] on button "Next" at bounding box center [793, 406] width 28 height 19
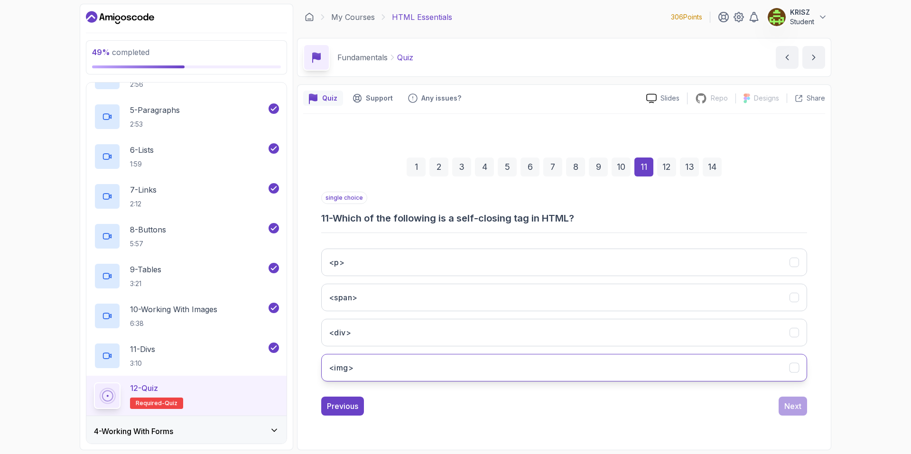
click at [394, 362] on button "<img>" at bounding box center [564, 368] width 486 height 28
click at [797, 405] on div "Next" at bounding box center [793, 406] width 17 height 11
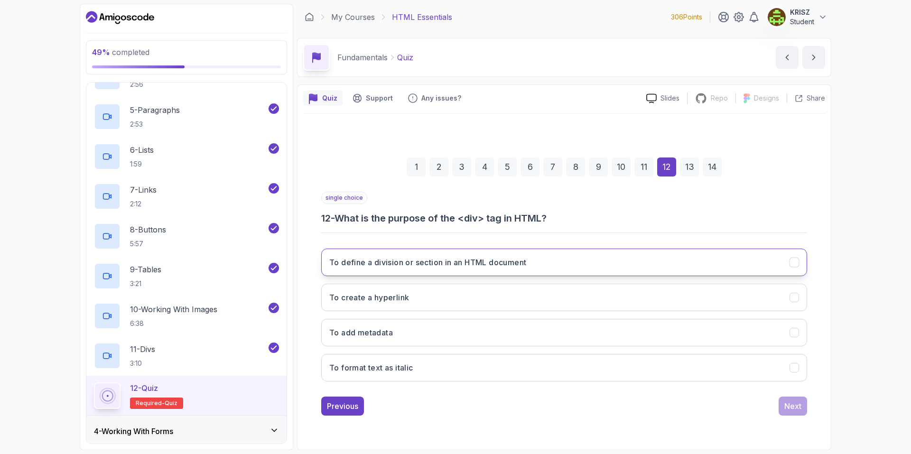
click at [451, 264] on h3 "To define a division or section in an HTML document" at bounding box center [427, 262] width 197 height 11
click at [782, 406] on button "Next" at bounding box center [793, 406] width 28 height 19
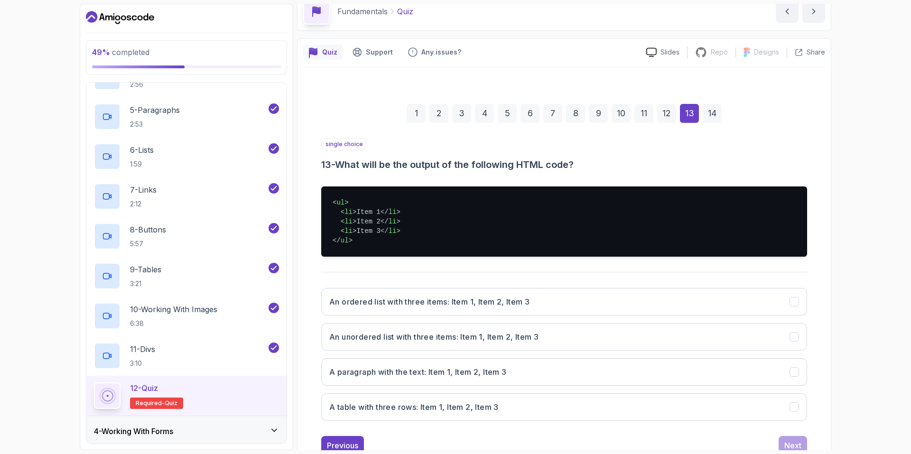
scroll to position [47, 0]
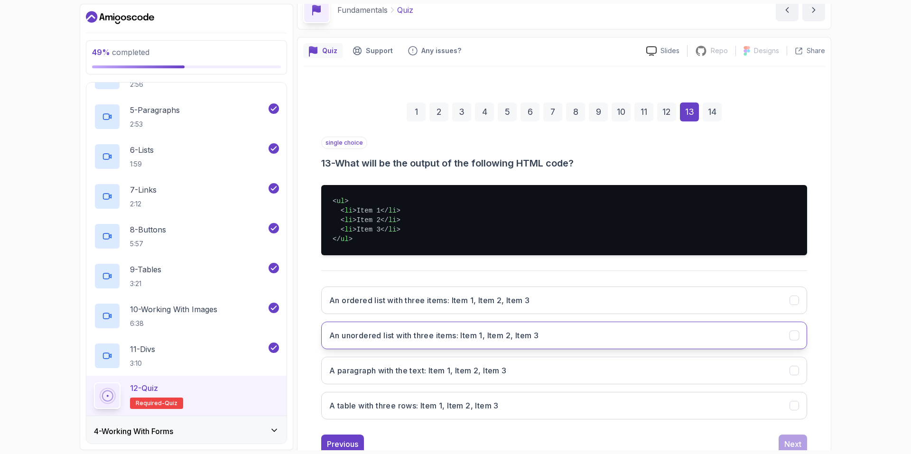
click at [503, 335] on h3 "An unordered list with three items: Item 1, Item 2, Item 3" at bounding box center [433, 335] width 209 height 11
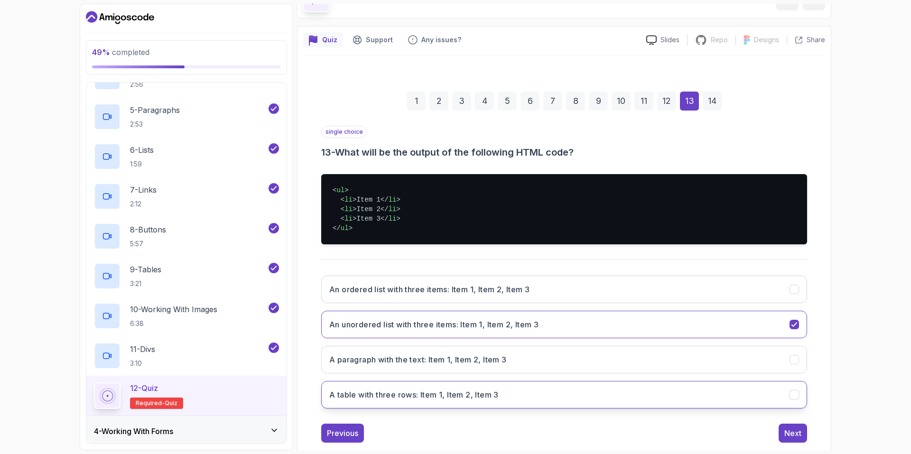
scroll to position [78, 0]
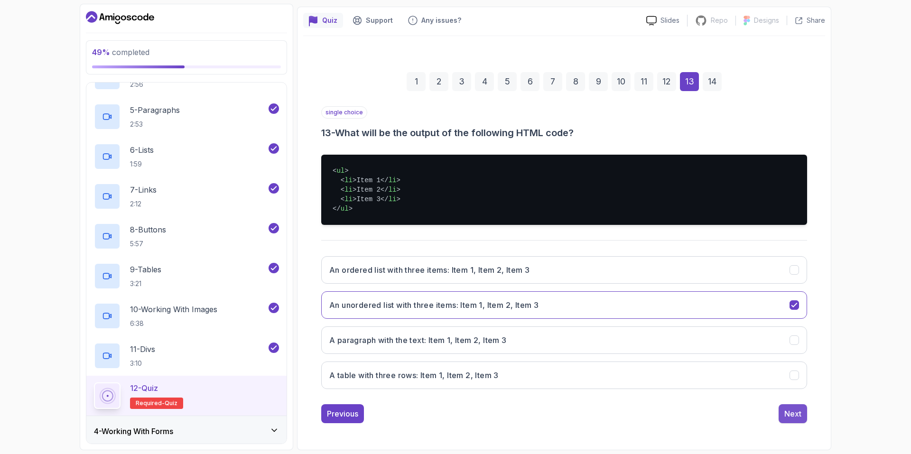
click at [792, 417] on div "Next" at bounding box center [793, 413] width 17 height 11
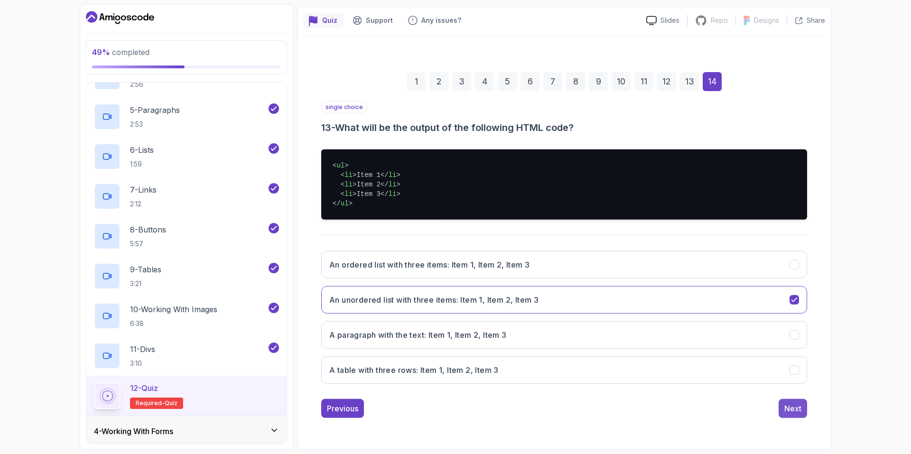
scroll to position [40, 0]
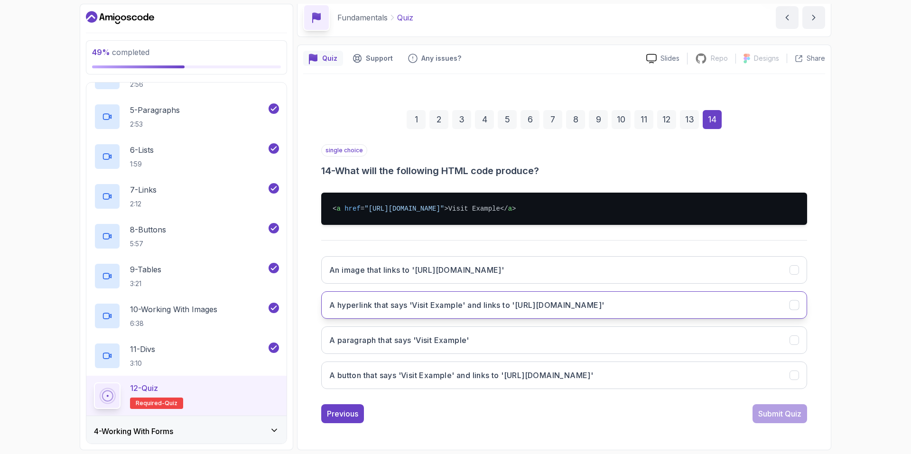
click at [512, 309] on h3 "A hyperlink that says 'Visit Example' and links to '[URL][DOMAIN_NAME]'" at bounding box center [466, 305] width 275 height 11
click at [767, 410] on div "Submit Quiz" at bounding box center [780, 413] width 43 height 11
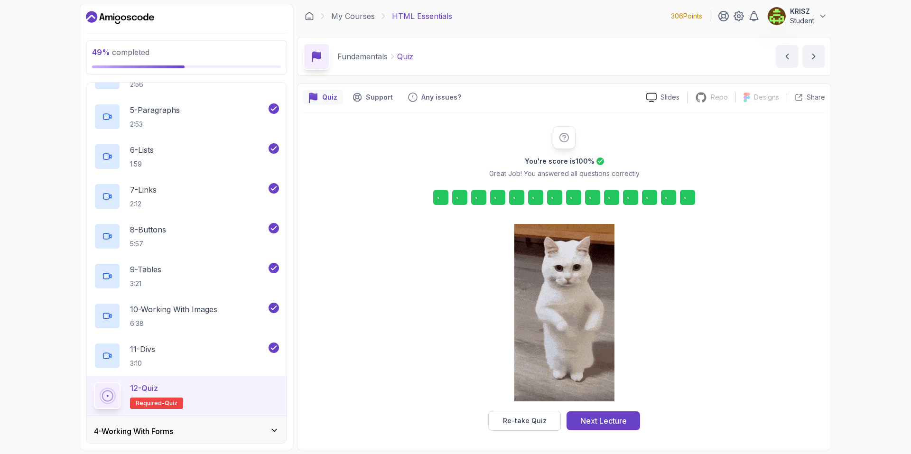
scroll to position [1, 0]
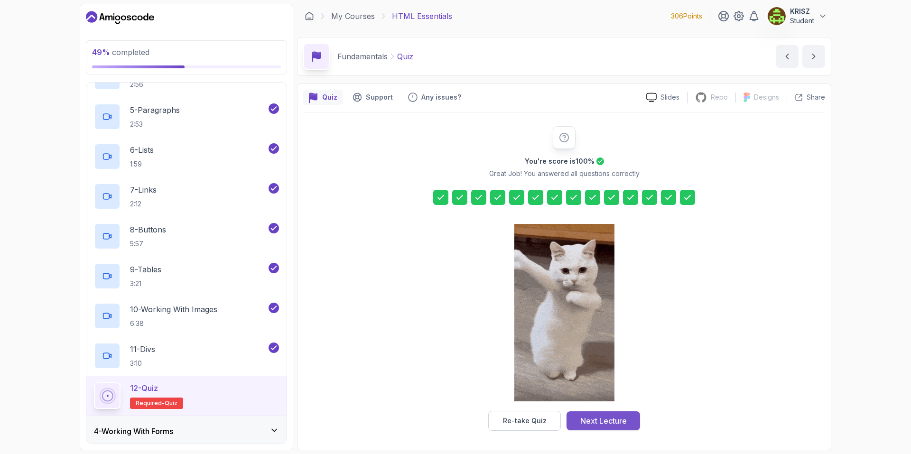
click at [615, 422] on div "Next Lecture" at bounding box center [604, 420] width 47 height 11
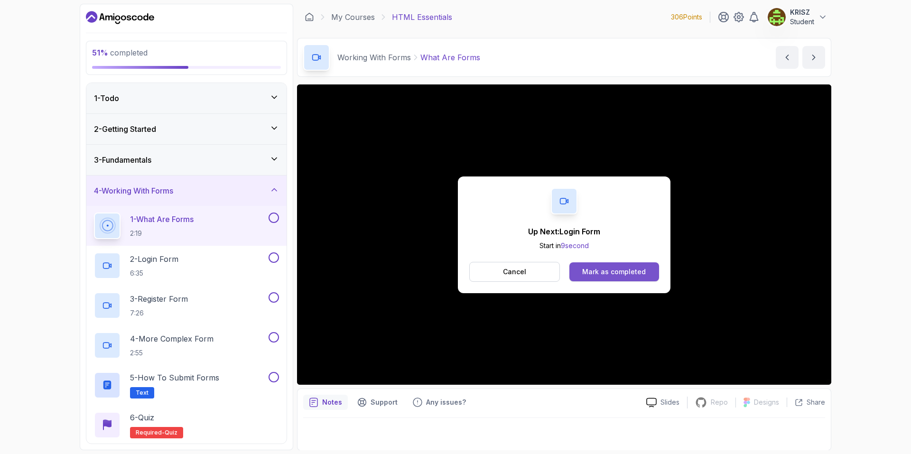
click at [609, 271] on div "Mark as completed" at bounding box center [614, 271] width 64 height 9
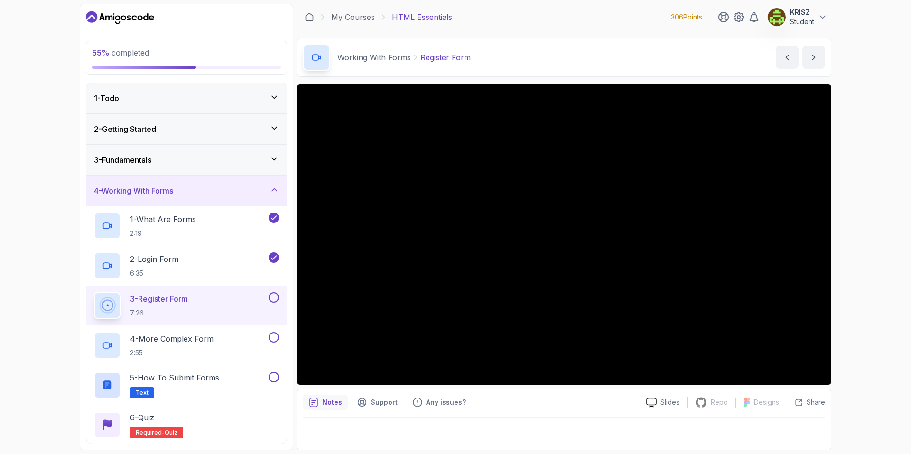
click at [277, 296] on button at bounding box center [274, 297] width 10 height 10
click at [225, 336] on div "4 - More Complex Form 2:55" at bounding box center [180, 345] width 173 height 27
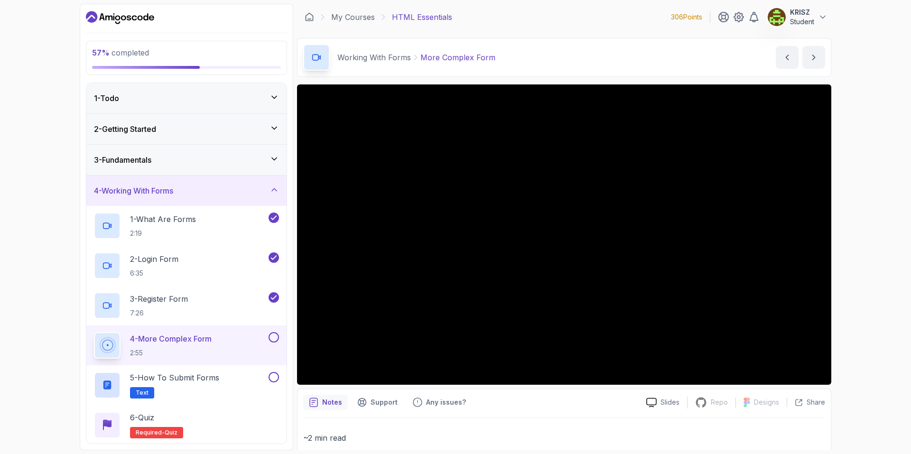
click at [271, 338] on button at bounding box center [274, 337] width 10 height 10
click at [234, 381] on div "5 - How to Submit Forms Text" at bounding box center [180, 385] width 173 height 27
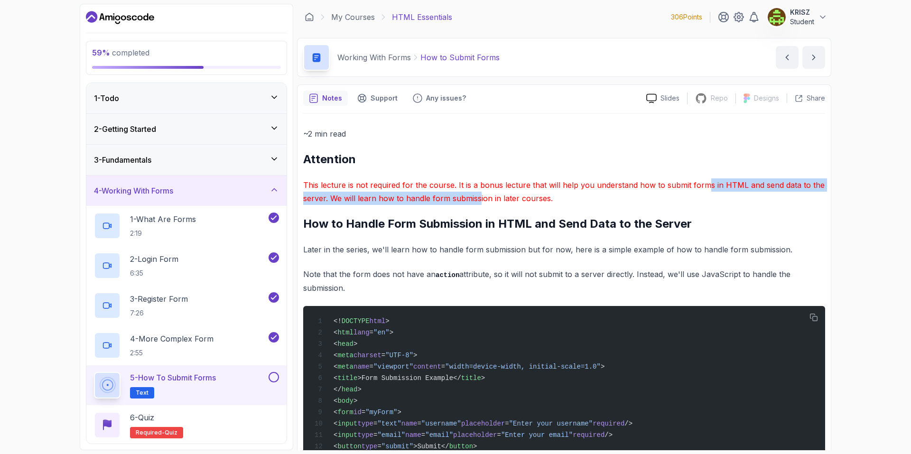
drag, startPoint x: 528, startPoint y: 189, endPoint x: 700, endPoint y: 188, distance: 171.8
click at [701, 188] on p "This lecture is not required for the course. It is a bonus lecture that will he…" at bounding box center [564, 191] width 522 height 27
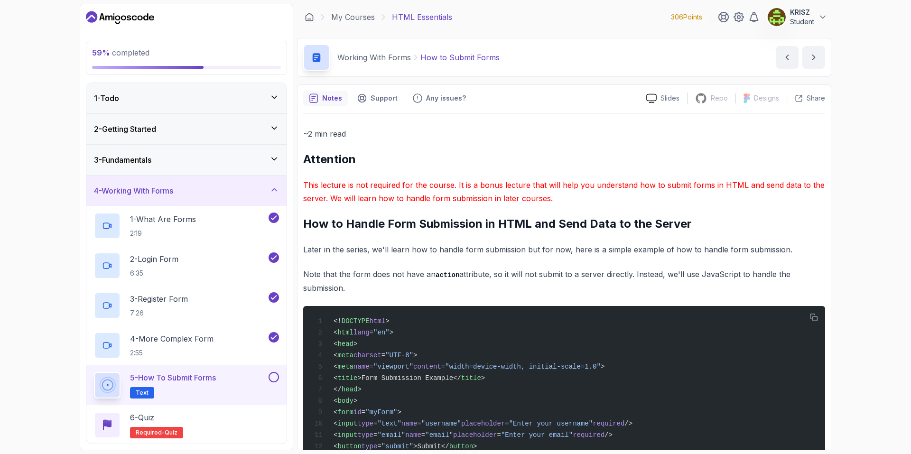
click at [657, 190] on p "This lecture is not required for the course. It is a bonus lecture that will he…" at bounding box center [564, 191] width 522 height 27
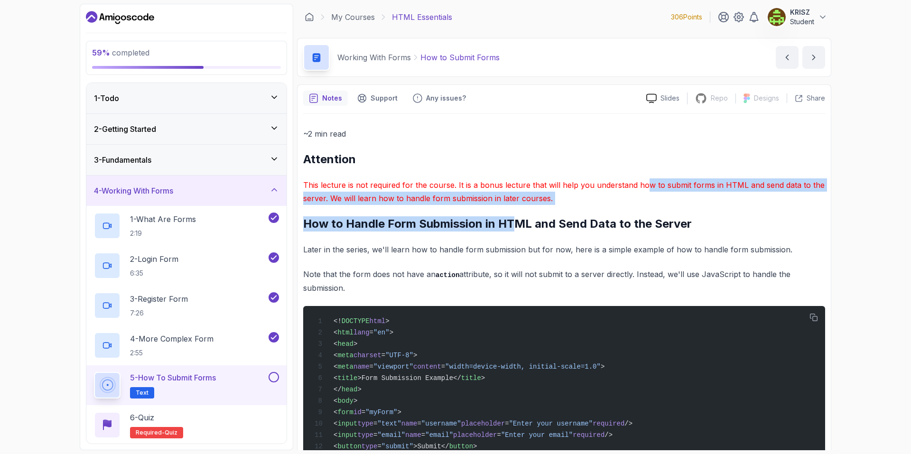
drag, startPoint x: 642, startPoint y: 185, endPoint x: 540, endPoint y: 208, distance: 104.7
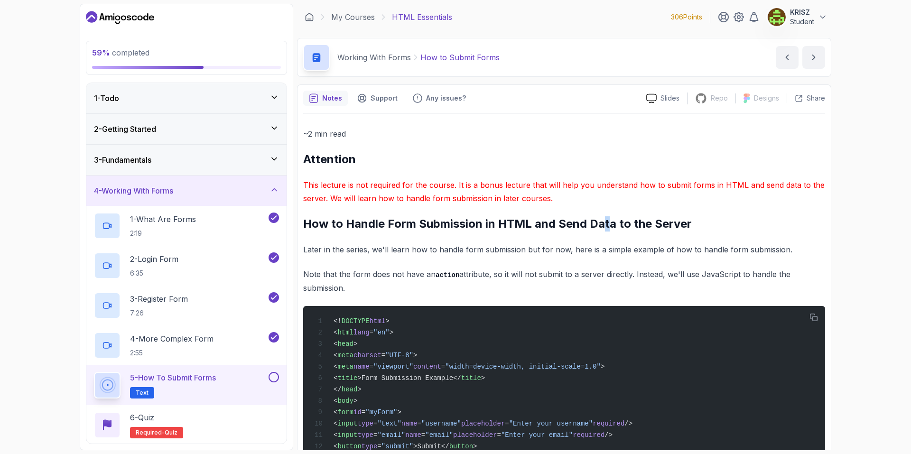
drag, startPoint x: 762, startPoint y: 243, endPoint x: 673, endPoint y: 246, distance: 89.8
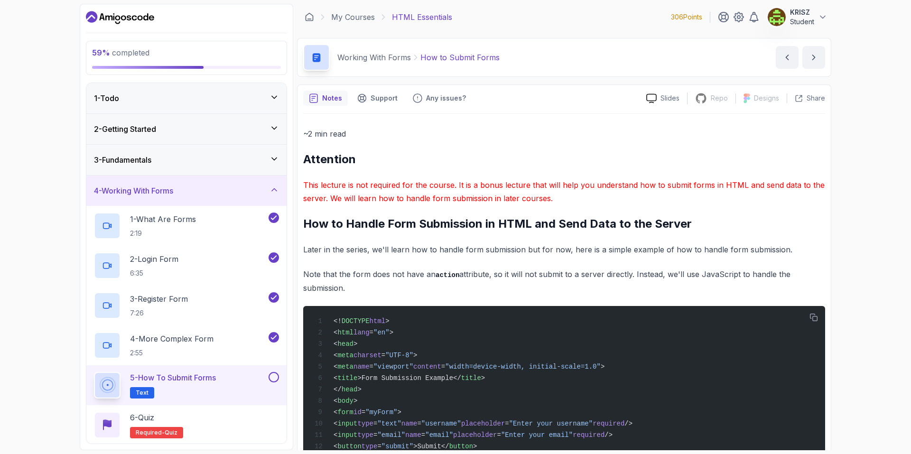
click at [374, 270] on p "Note that the form does not have an action attribute, so it will not submit to …" at bounding box center [564, 281] width 522 height 27
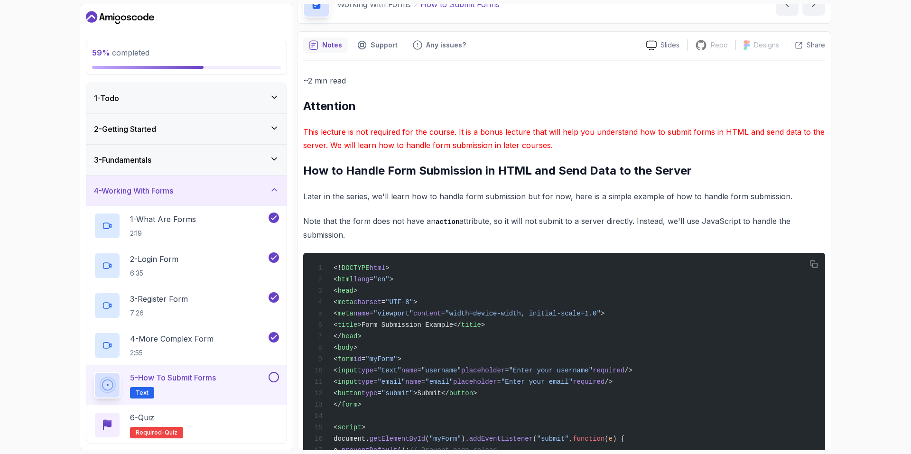
scroll to position [190, 0]
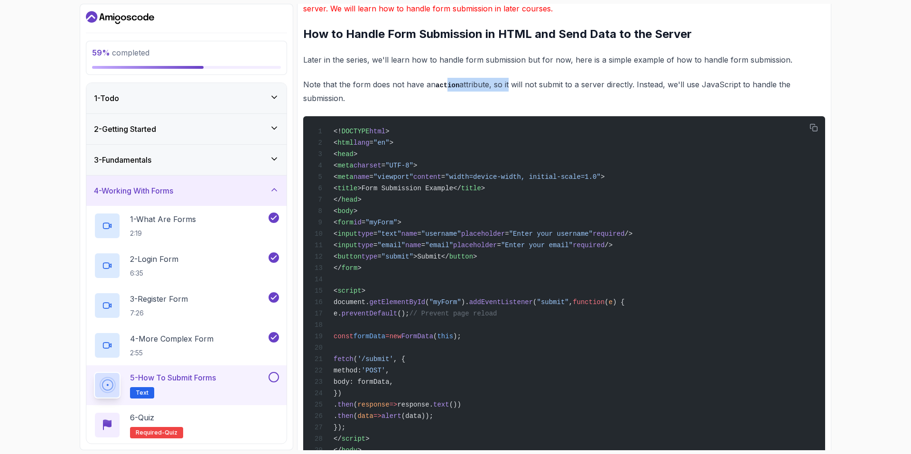
drag, startPoint x: 447, startPoint y: 84, endPoint x: 509, endPoint y: 84, distance: 62.7
click at [506, 84] on p "Note that the form does not have an action attribute, so it will not submit to …" at bounding box center [564, 91] width 522 height 27
click at [512, 84] on p "Note that the form does not have an action attribute, so it will not submit to …" at bounding box center [564, 91] width 522 height 27
drag, startPoint x: 538, startPoint y: 84, endPoint x: 632, endPoint y: 85, distance: 93.5
click at [631, 85] on p "Note that the form does not have an action attribute, so it will not submit to …" at bounding box center [564, 91] width 522 height 27
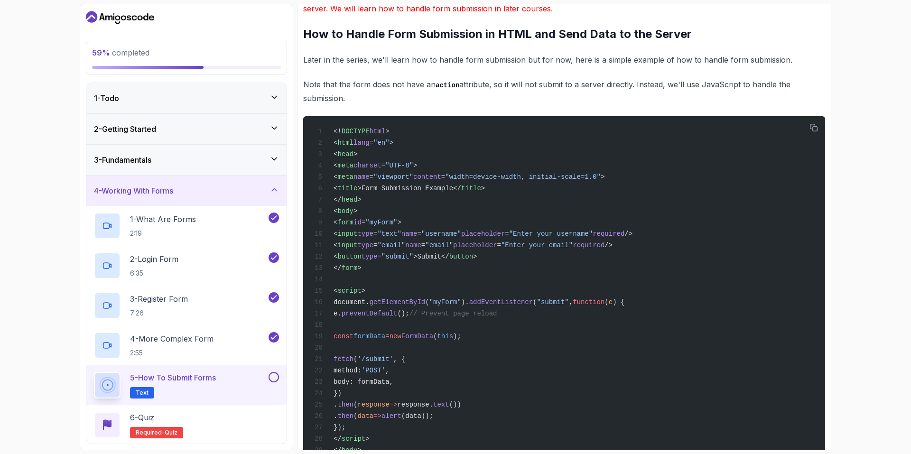
click at [649, 85] on p "Note that the form does not have an action attribute, so it will not submit to …" at bounding box center [564, 91] width 522 height 27
click at [699, 85] on p "Note that the form does not have an action attribute, so it will not submit to …" at bounding box center [564, 91] width 522 height 27
click at [775, 90] on p "Note that the form does not have an action attribute, so it will not submit to …" at bounding box center [564, 91] width 522 height 27
click at [399, 102] on p "Note that the form does not have an action attribute, so it will not submit to …" at bounding box center [564, 91] width 522 height 27
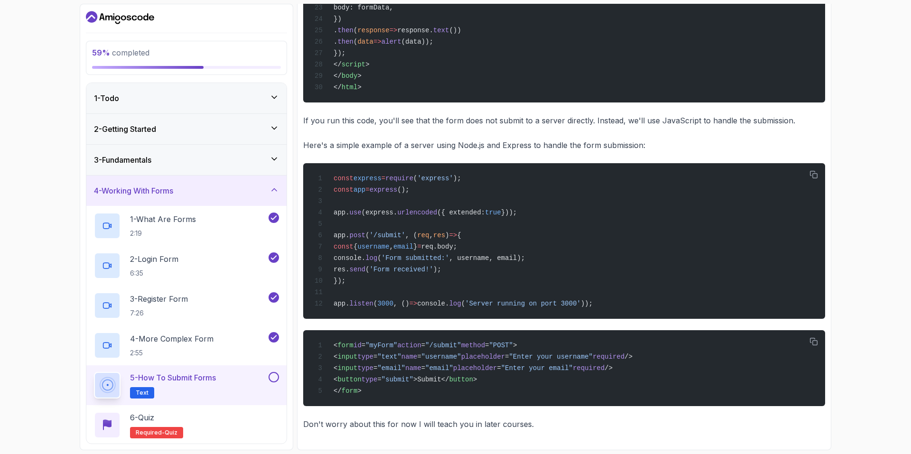
scroll to position [587, 0]
click at [275, 376] on button at bounding box center [274, 377] width 10 height 10
click at [243, 419] on div "6 - Quiz Required- quiz" at bounding box center [186, 425] width 185 height 27
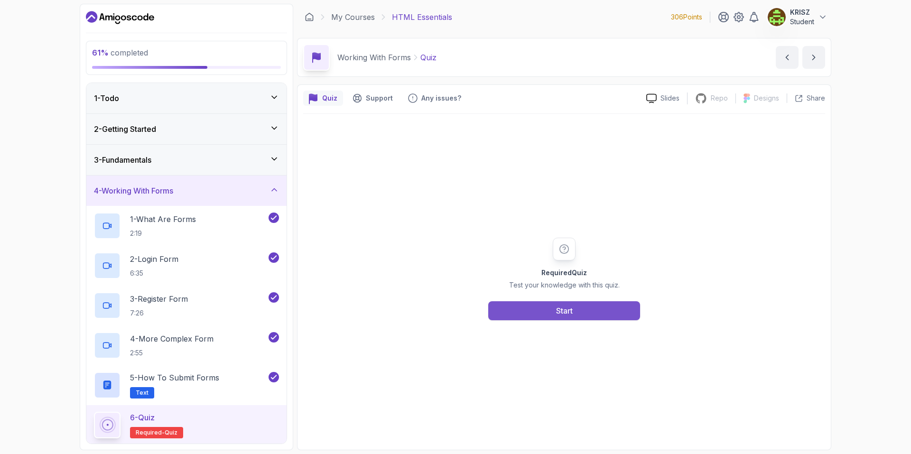
click at [560, 316] on div "Start" at bounding box center [564, 310] width 17 height 11
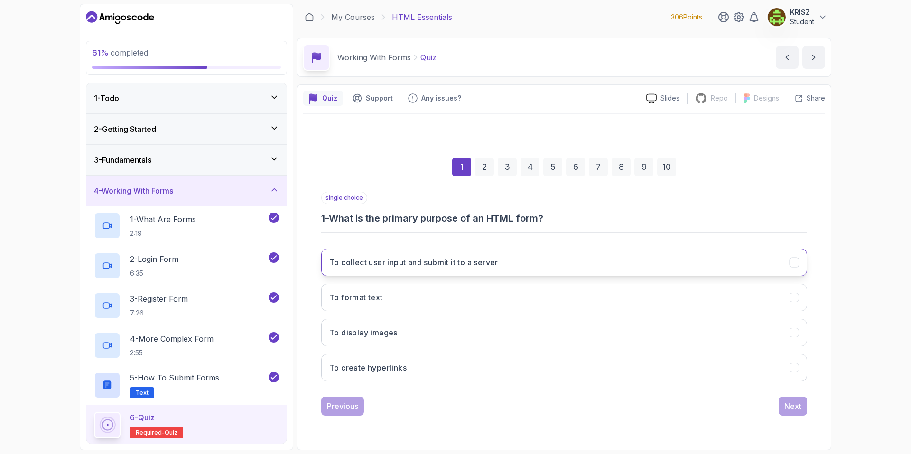
click at [488, 261] on h3 "To collect user input and submit it to a server" at bounding box center [413, 262] width 169 height 11
click at [799, 407] on div "Next" at bounding box center [793, 406] width 17 height 11
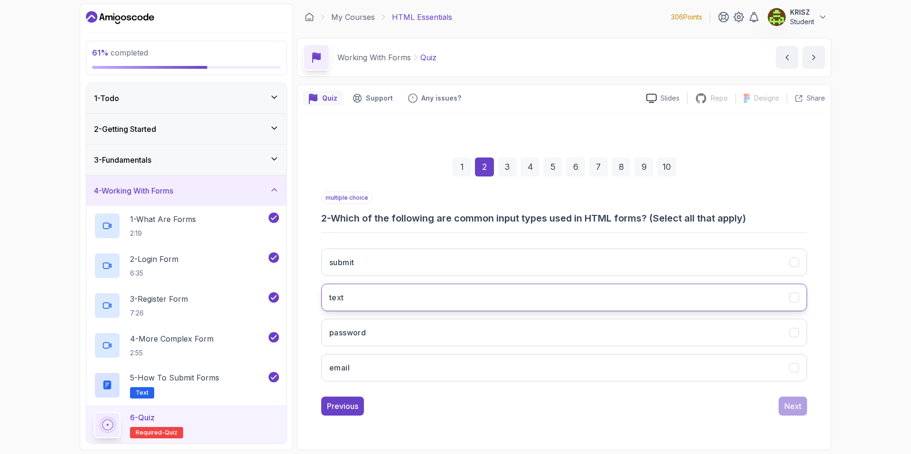
click at [479, 300] on button "text" at bounding box center [564, 298] width 486 height 28
click at [461, 261] on button "submit" at bounding box center [564, 263] width 486 height 28
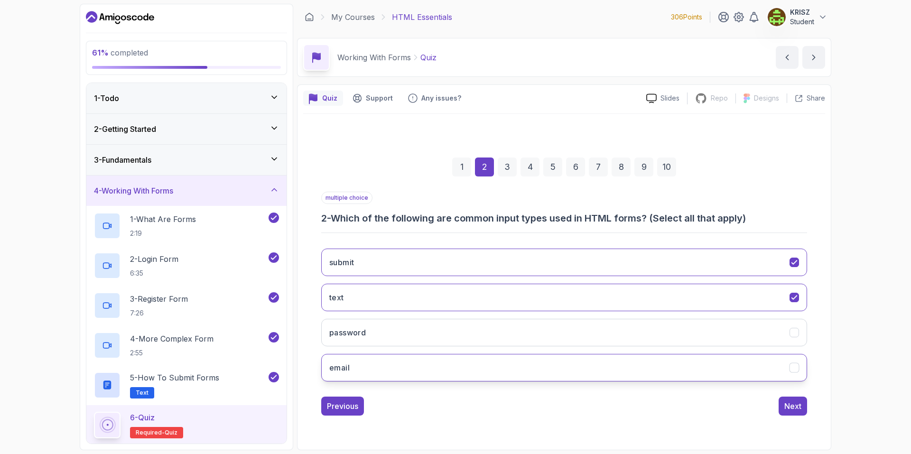
drag, startPoint x: 433, startPoint y: 335, endPoint x: 432, endPoint y: 364, distance: 29.0
click at [433, 336] on button "password" at bounding box center [564, 333] width 486 height 28
click at [432, 365] on button "email" at bounding box center [564, 368] width 486 height 28
click at [782, 403] on button "Next" at bounding box center [793, 406] width 28 height 19
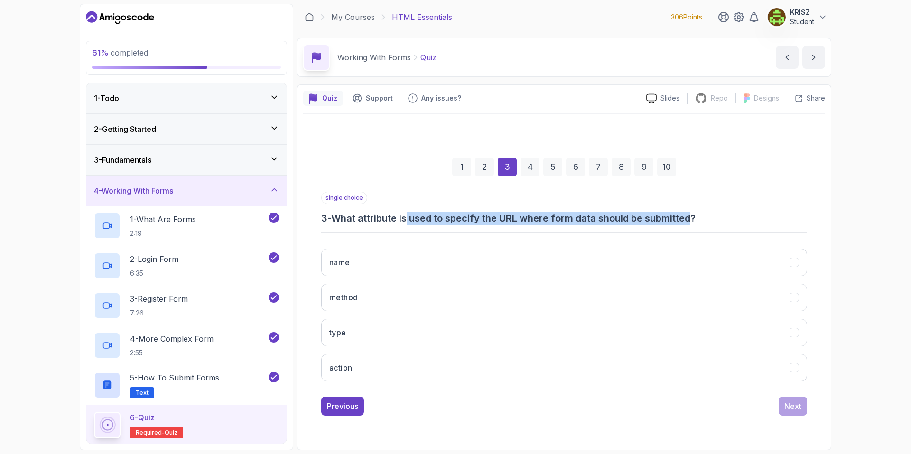
drag, startPoint x: 418, startPoint y: 219, endPoint x: 717, endPoint y: 213, distance: 299.6
click at [700, 214] on h3 "3 - What attribute is used to specify the URL where form data should be submitt…" at bounding box center [564, 218] width 486 height 13
click at [737, 215] on h3 "3 - What attribute is used to specify the URL where form data should be submitt…" at bounding box center [564, 218] width 486 height 13
click at [386, 368] on button "action" at bounding box center [564, 368] width 486 height 28
click at [793, 405] on div "Next" at bounding box center [793, 406] width 17 height 11
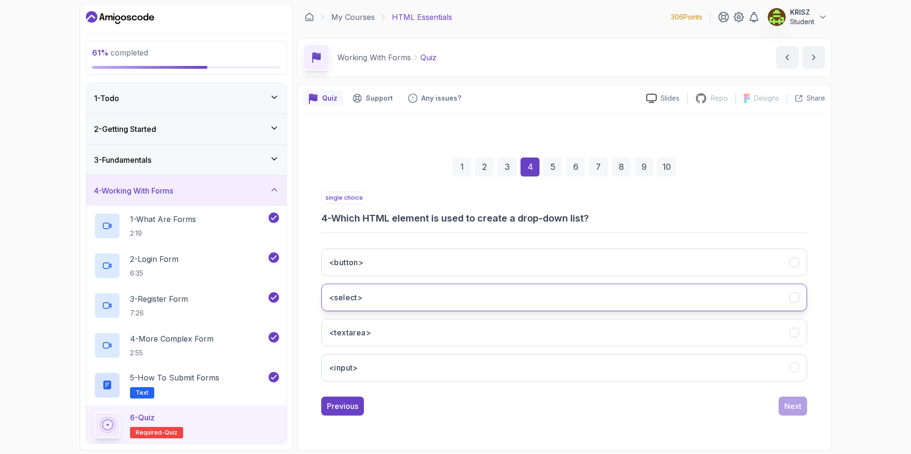
click at [355, 294] on h3 "<select>" at bounding box center [345, 297] width 33 height 11
click at [783, 403] on button "Next" at bounding box center [793, 406] width 28 height 19
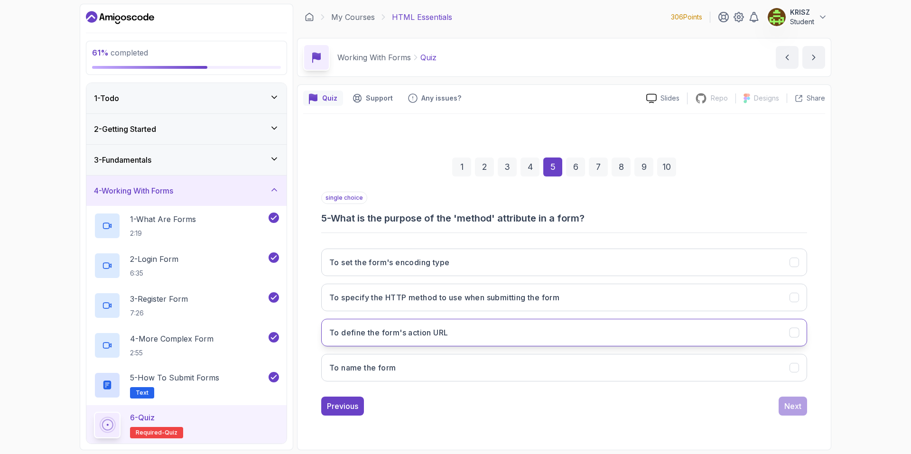
click at [456, 326] on button "To define the form's action URL" at bounding box center [564, 333] width 486 height 28
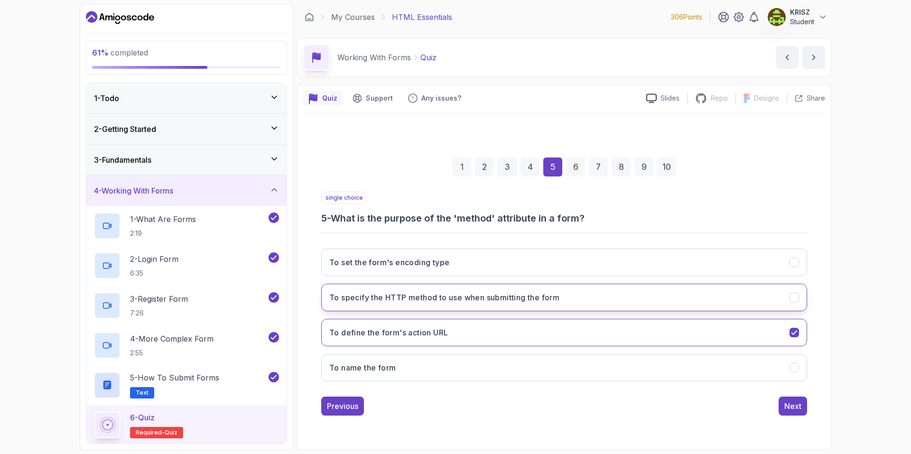
click at [456, 304] on button "To specify the HTTP method to use when submitting the form" at bounding box center [564, 298] width 486 height 28
click at [793, 406] on div "Next" at bounding box center [793, 406] width 17 height 11
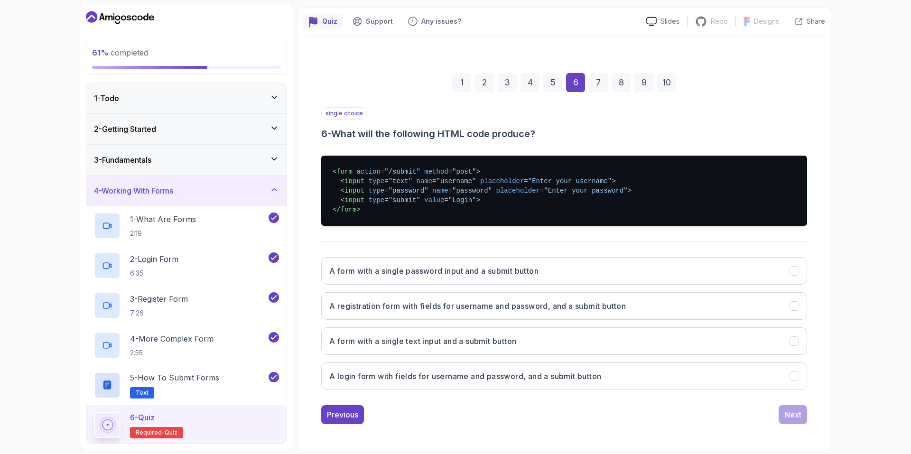
scroll to position [78, 0]
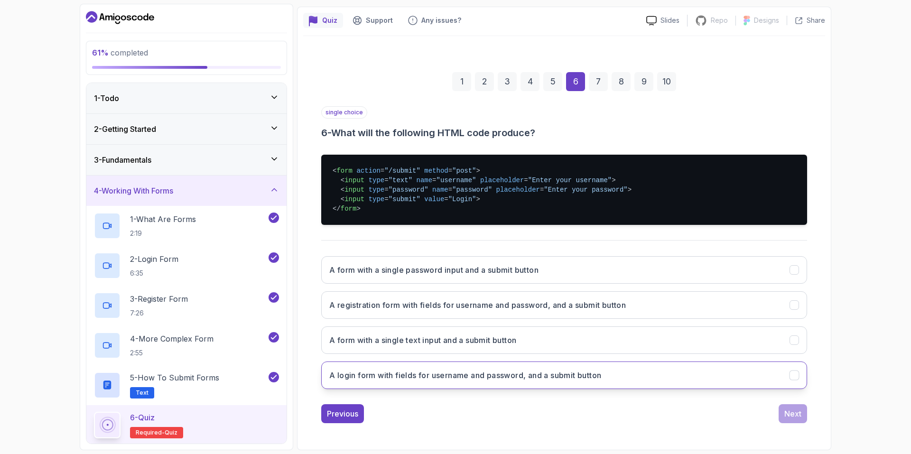
drag, startPoint x: 602, startPoint y: 373, endPoint x: 596, endPoint y: 373, distance: 5.7
click at [601, 374] on h3 "A login form with fields for username and password, and a submit button" at bounding box center [465, 375] width 272 height 11
click at [801, 417] on div "Next" at bounding box center [793, 413] width 17 height 11
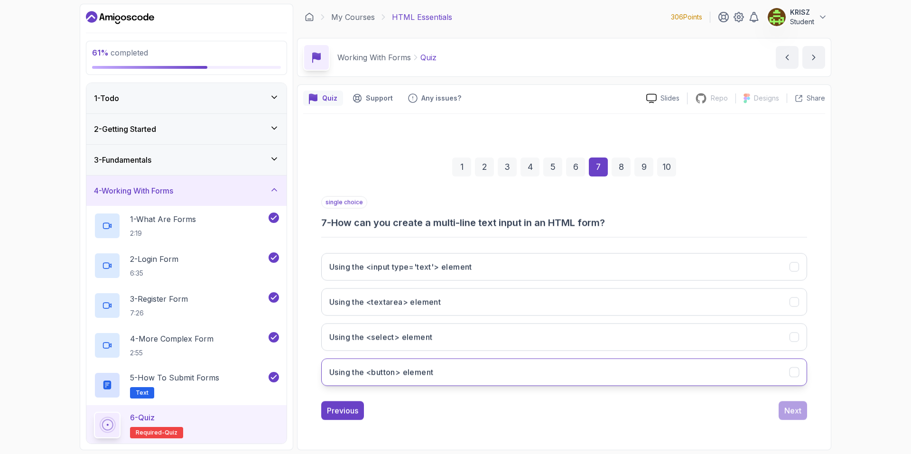
scroll to position [0, 0]
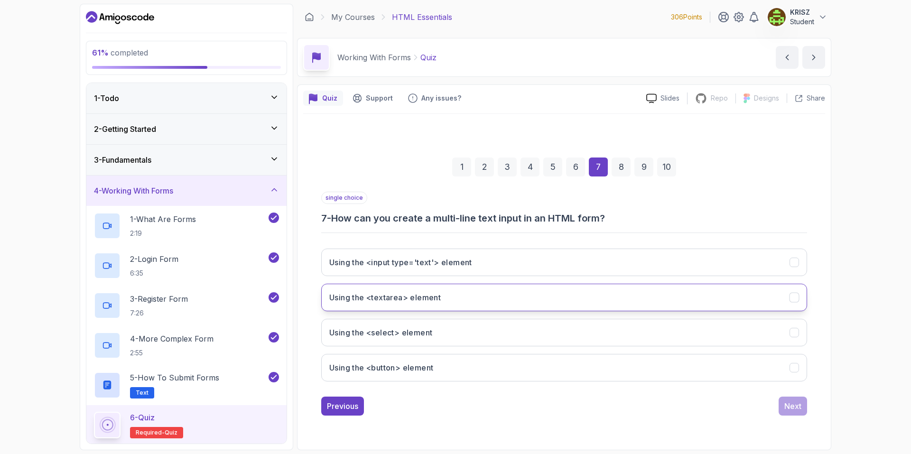
click at [541, 292] on button "Using the <textarea> element" at bounding box center [564, 298] width 486 height 28
click at [788, 405] on div "Next" at bounding box center [793, 406] width 17 height 11
click at [520, 303] on h3 "To provide a hint to the user about what to enter in the field" at bounding box center [440, 297] width 223 height 11
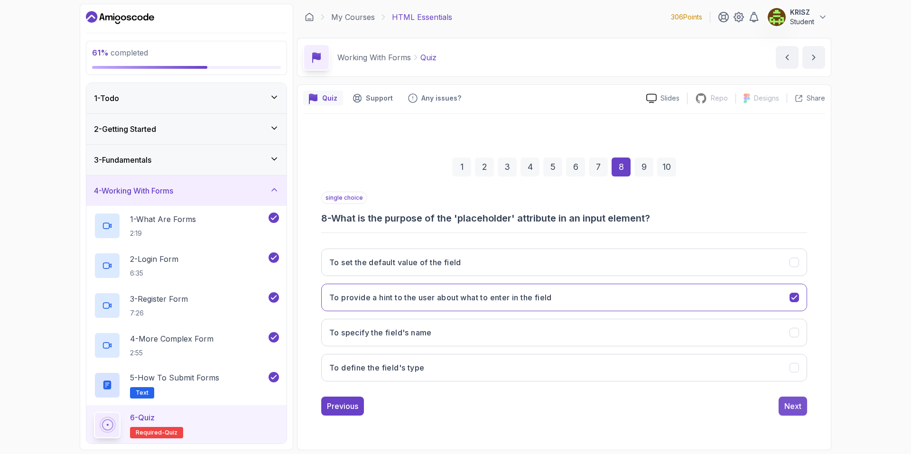
click at [789, 407] on div "Next" at bounding box center [793, 406] width 17 height 11
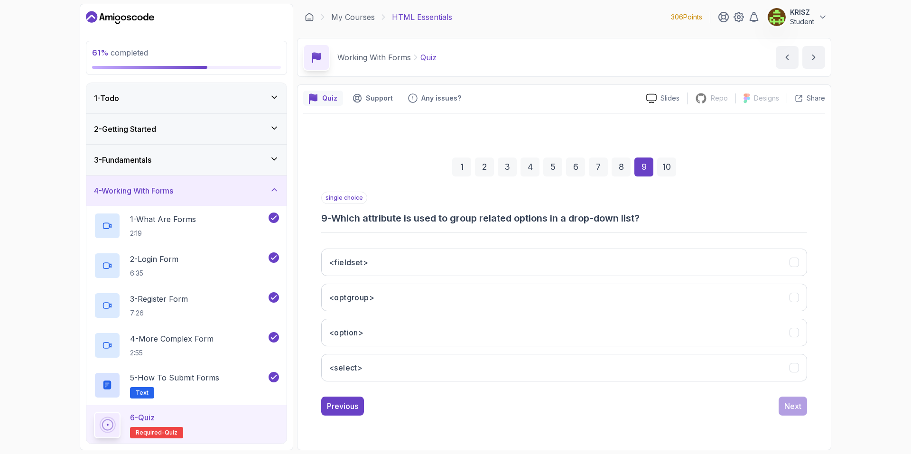
drag, startPoint x: 350, startPoint y: 220, endPoint x: 637, endPoint y: 221, distance: 286.2
click at [629, 221] on h3 "9 - Which attribute is used to group related options in a drop-down list?" at bounding box center [564, 218] width 486 height 13
click at [691, 218] on h3 "9 - Which attribute is used to group related options in a drop-down list?" at bounding box center [564, 218] width 486 height 13
drag, startPoint x: 512, startPoint y: 335, endPoint x: 540, endPoint y: 339, distance: 27.9
click at [513, 335] on button "<option>" at bounding box center [564, 333] width 486 height 28
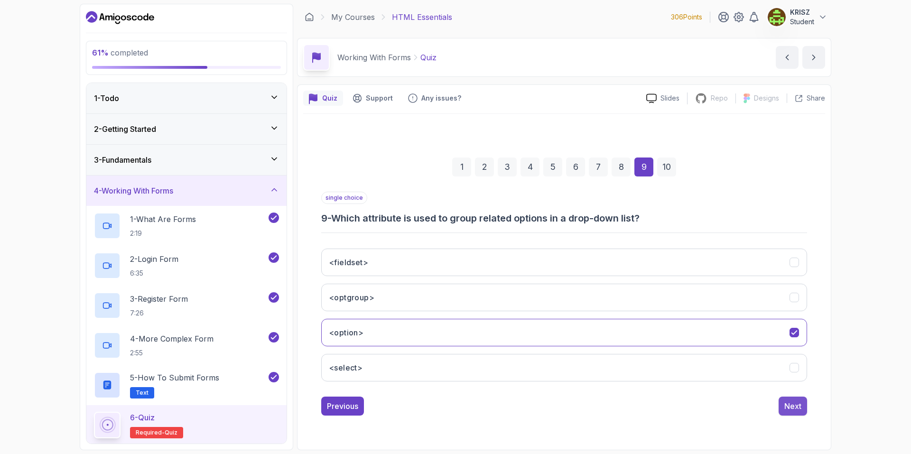
click at [783, 405] on button "Next" at bounding box center [793, 406] width 28 height 19
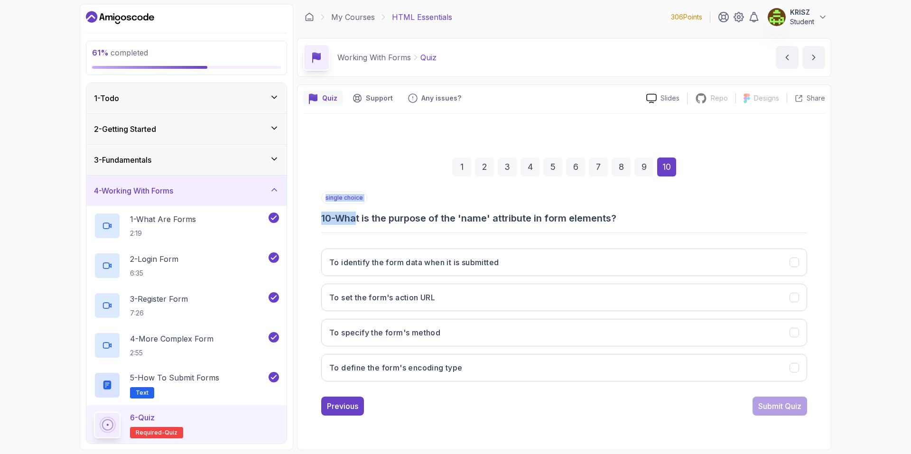
drag, startPoint x: 364, startPoint y: 222, endPoint x: 604, endPoint y: 226, distance: 239.7
click at [603, 226] on div "single choice 10 - What is the purpose of the 'name' attribute in form elements…" at bounding box center [564, 290] width 486 height 197
click at [652, 219] on h3 "10 - What is the purpose of the 'name' attribute in form elements?" at bounding box center [564, 218] width 486 height 13
click at [475, 256] on button "To identify the form data when it is submitted" at bounding box center [564, 263] width 486 height 28
click at [759, 403] on div "Submit Quiz" at bounding box center [780, 406] width 43 height 11
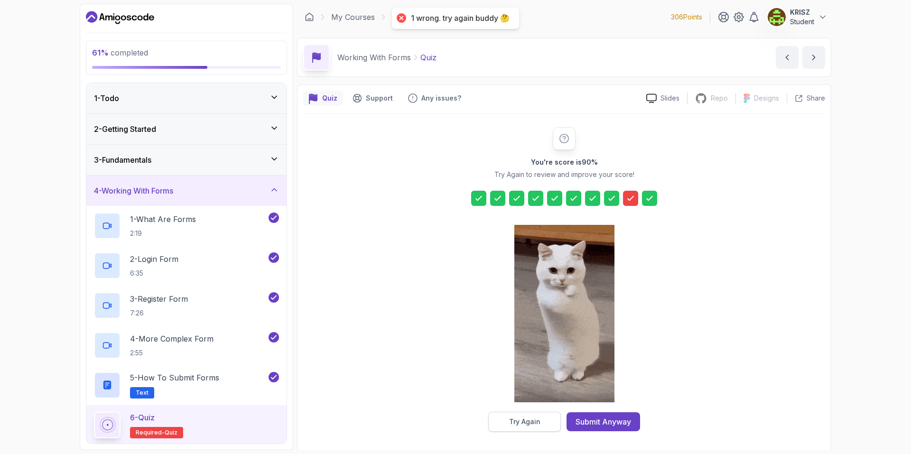
click at [514, 419] on div "Try Again" at bounding box center [524, 421] width 31 height 9
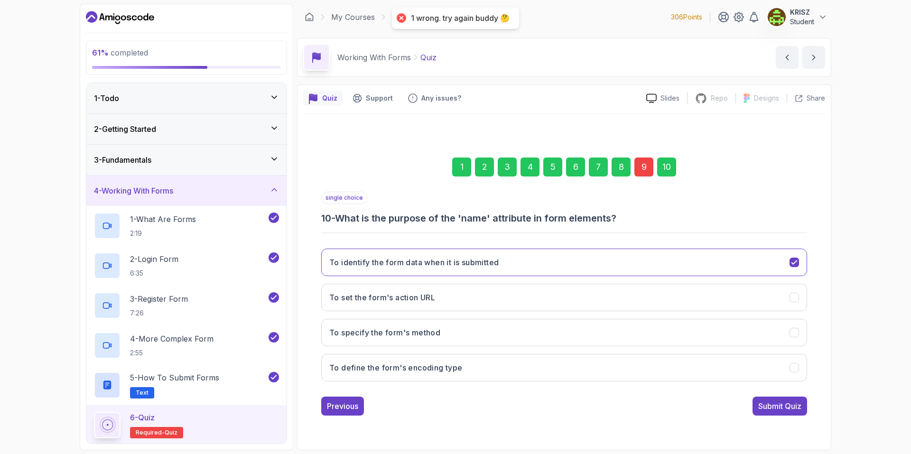
click at [642, 169] on div "9" at bounding box center [644, 167] width 19 height 19
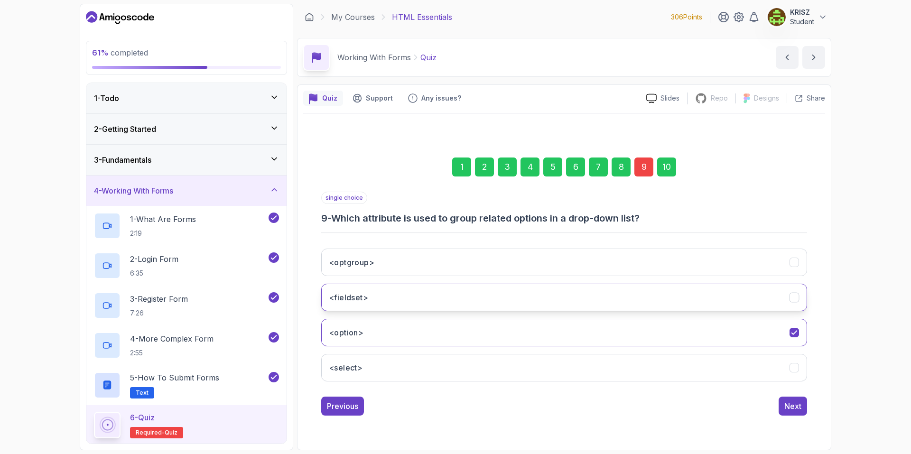
click at [481, 294] on button "<fieldset>" at bounding box center [564, 298] width 486 height 28
click at [791, 410] on div "Next" at bounding box center [793, 406] width 17 height 11
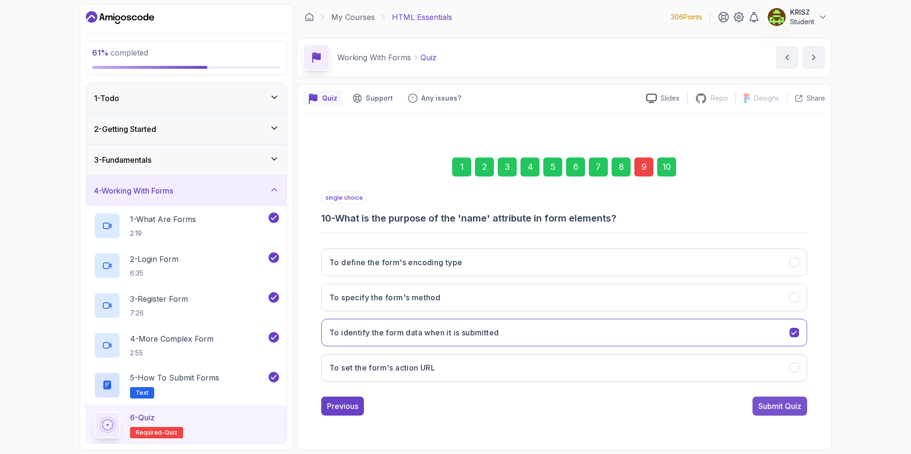
click at [782, 403] on div "Submit Quiz" at bounding box center [780, 406] width 43 height 11
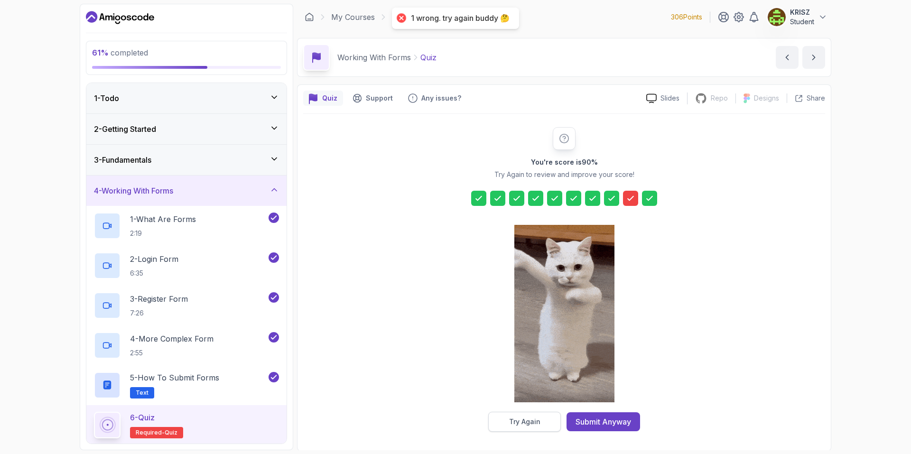
click at [548, 423] on button "Try Again" at bounding box center [524, 422] width 73 height 20
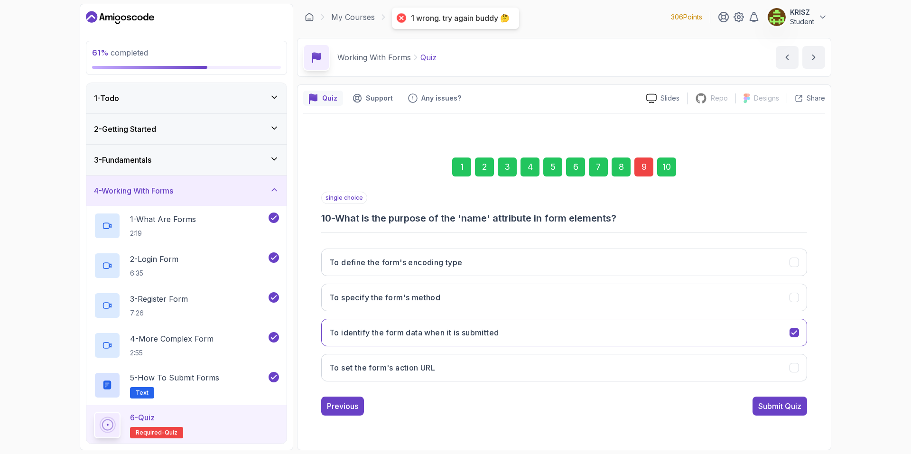
drag, startPoint x: 548, startPoint y: 423, endPoint x: 646, endPoint y: 167, distance: 274.2
click at [646, 167] on div "9" at bounding box center [644, 167] width 19 height 19
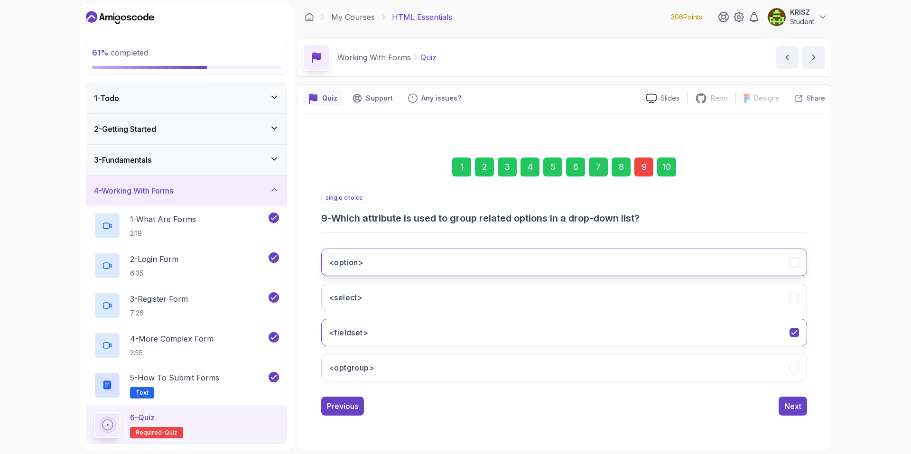
click at [462, 270] on button "<option>" at bounding box center [564, 263] width 486 height 28
click at [798, 410] on div "Next" at bounding box center [793, 406] width 17 height 11
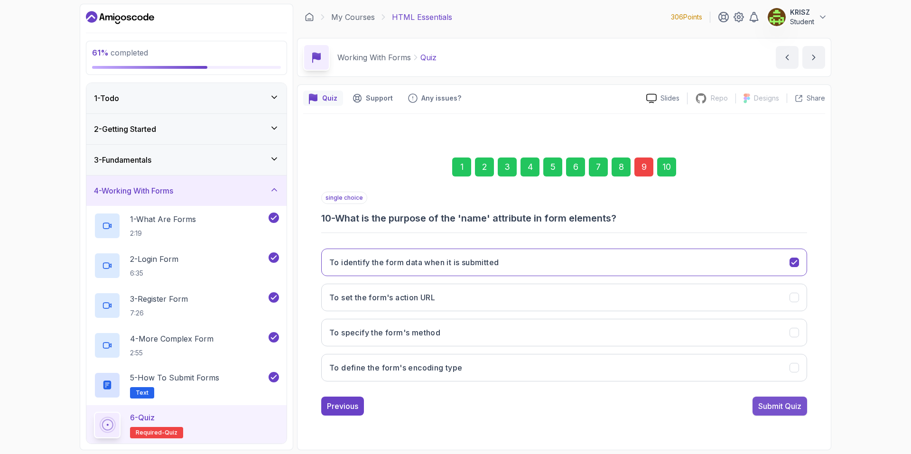
click at [769, 405] on div "Submit Quiz" at bounding box center [780, 406] width 43 height 11
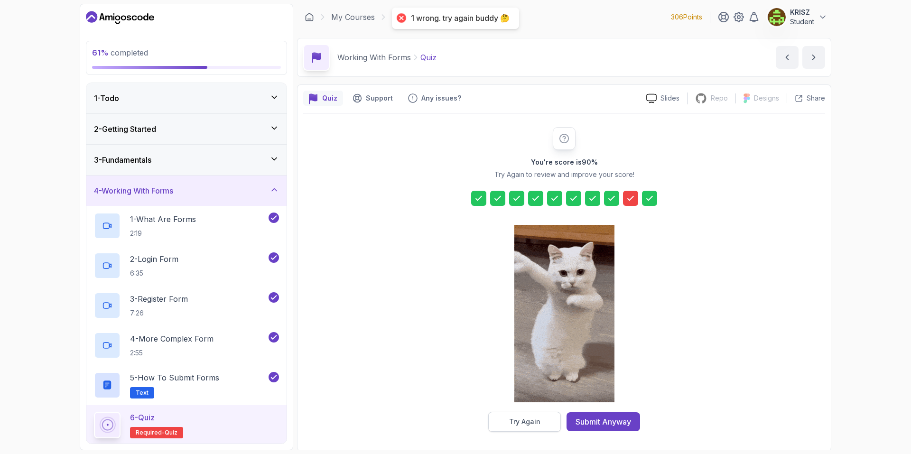
click at [531, 427] on button "Try Again" at bounding box center [524, 422] width 73 height 20
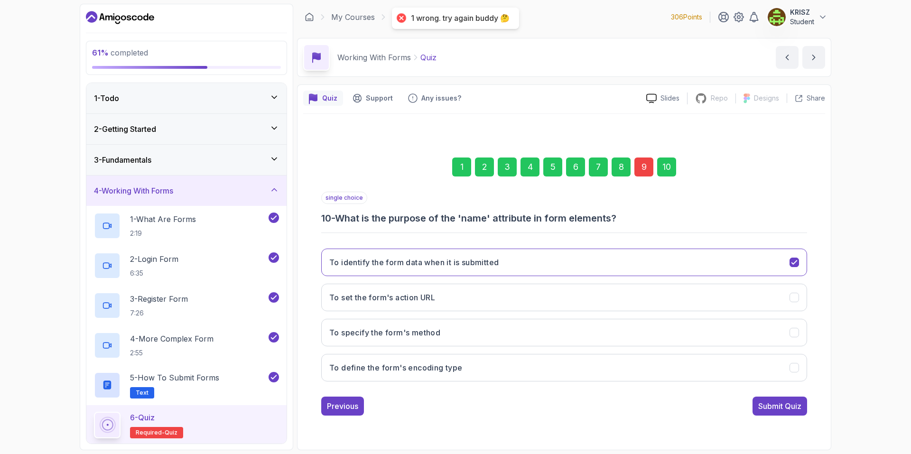
click at [643, 168] on div "9" at bounding box center [644, 167] width 19 height 19
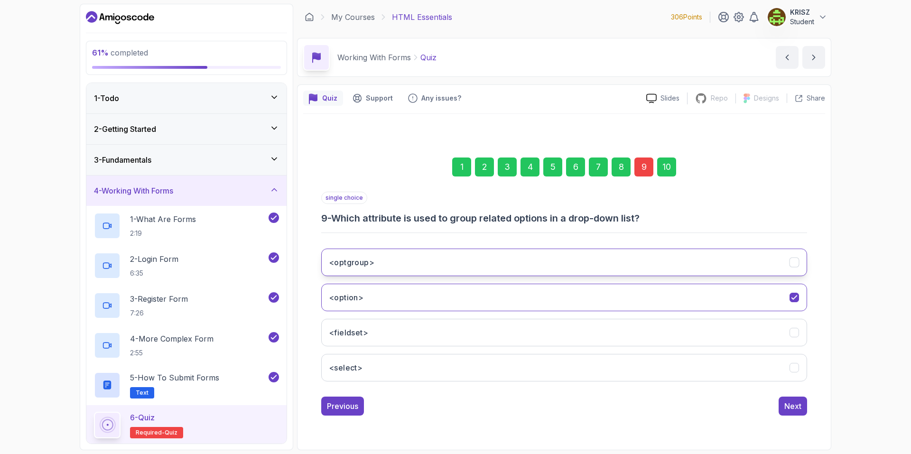
click at [454, 267] on button "<optgroup>" at bounding box center [564, 263] width 486 height 28
click at [798, 411] on div "Next" at bounding box center [793, 406] width 17 height 11
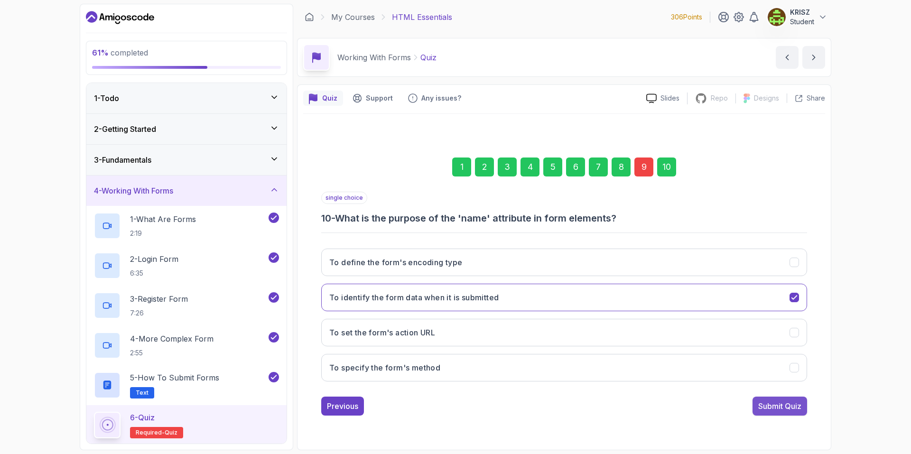
click at [764, 397] on button "Submit Quiz" at bounding box center [780, 406] width 55 height 19
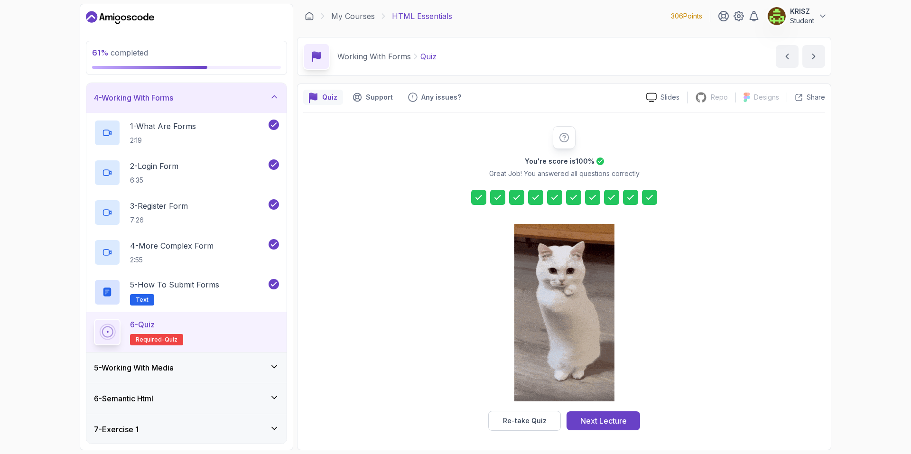
scroll to position [95, 0]
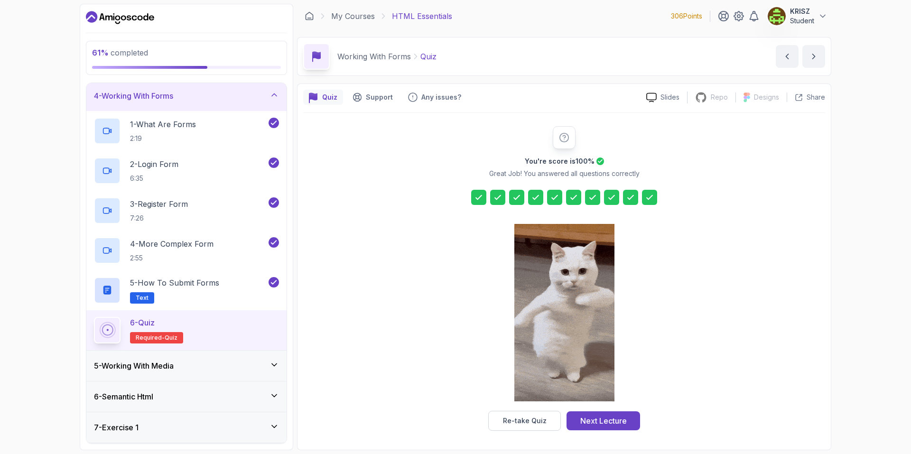
click at [229, 364] on div "5 - Working With Media" at bounding box center [186, 365] width 185 height 11
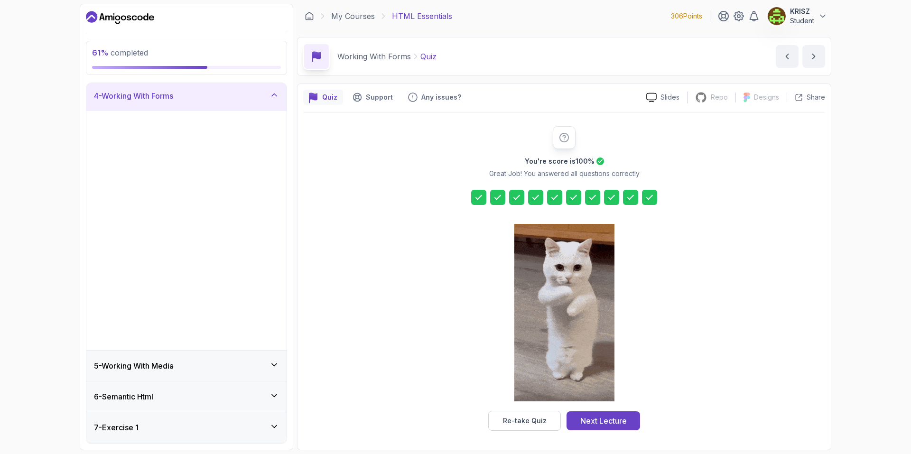
scroll to position [0, 0]
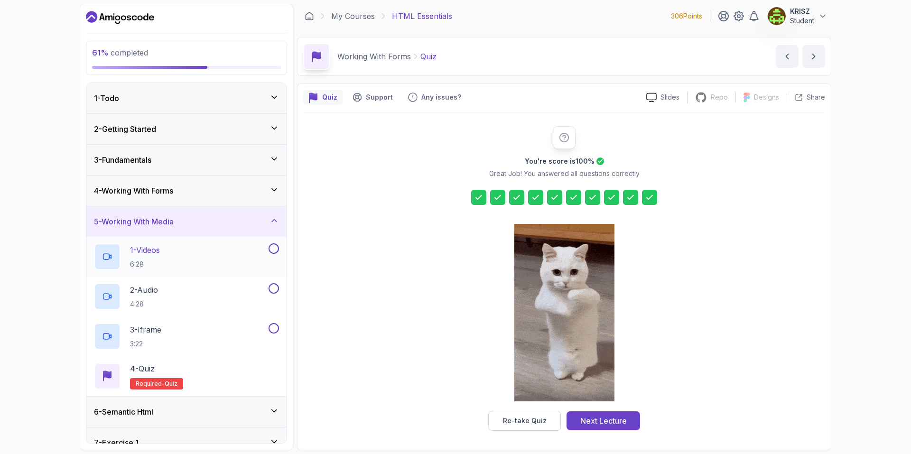
click at [187, 249] on div "1 - Videos 6:28" at bounding box center [180, 257] width 173 height 27
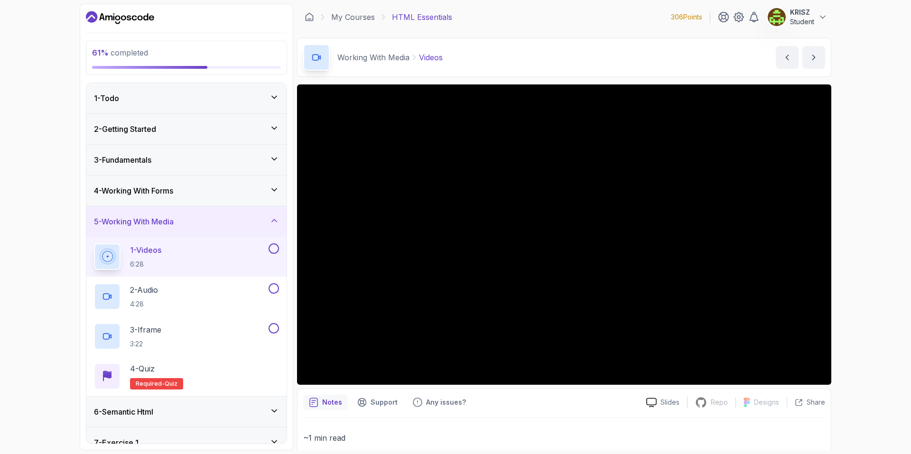
click at [884, 272] on div "61 % completed 1 - Todo 2 - Getting Started 3 - Fundamentals 4 - Working With F…" at bounding box center [455, 227] width 911 height 454
click at [281, 250] on div "1 - Videos 6:28" at bounding box center [186, 257] width 200 height 40
click at [277, 251] on button at bounding box center [274, 249] width 10 height 10
click at [237, 300] on div "2 - Audio 4:28" at bounding box center [180, 296] width 173 height 27
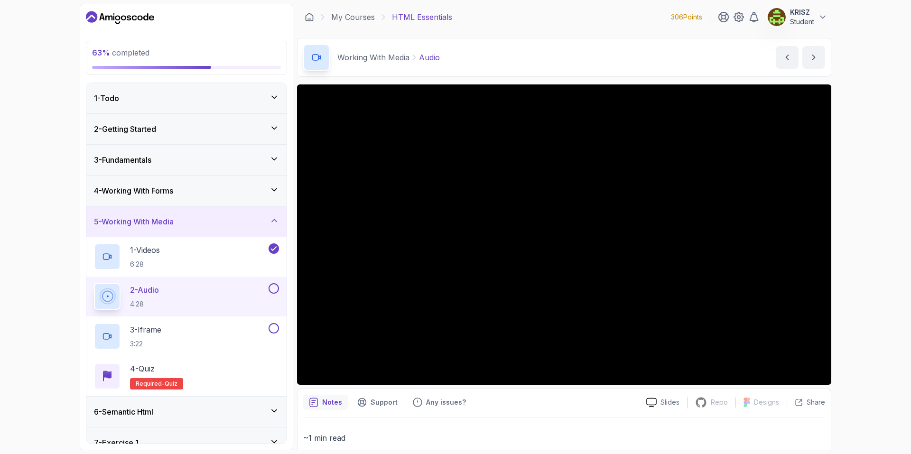
click at [879, 321] on div "63 % completed 1 - Todo 2 - Getting Started 3 - Fundamentals 4 - Working With F…" at bounding box center [455, 227] width 911 height 454
click at [272, 286] on button at bounding box center [274, 288] width 10 height 10
click at [251, 327] on div "3 - Iframe 3:22" at bounding box center [180, 336] width 173 height 27
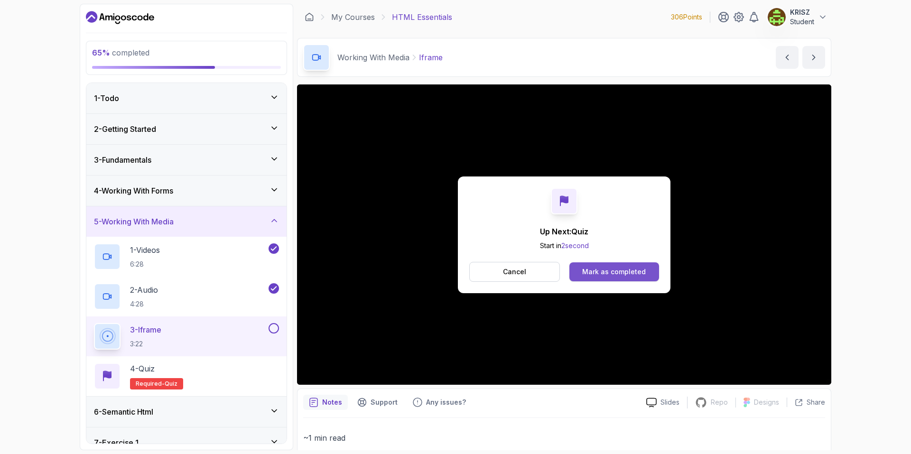
click at [618, 275] on div "Mark as completed" at bounding box center [614, 271] width 64 height 9
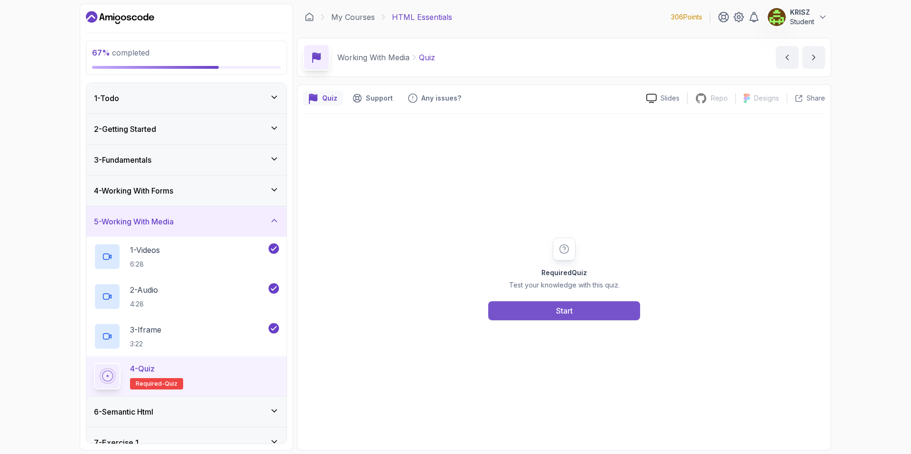
click at [535, 313] on button "Start" at bounding box center [564, 310] width 152 height 19
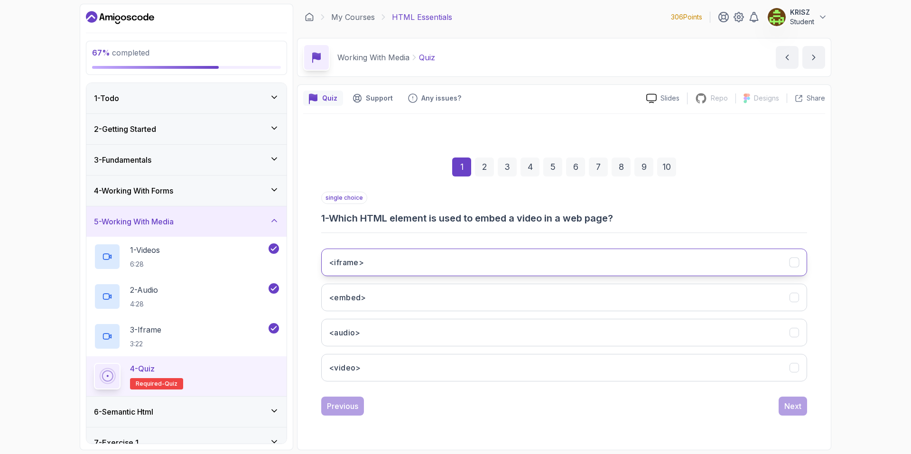
click at [418, 268] on button "<iframe>" at bounding box center [564, 263] width 486 height 28
click at [790, 403] on div "Next" at bounding box center [793, 406] width 17 height 11
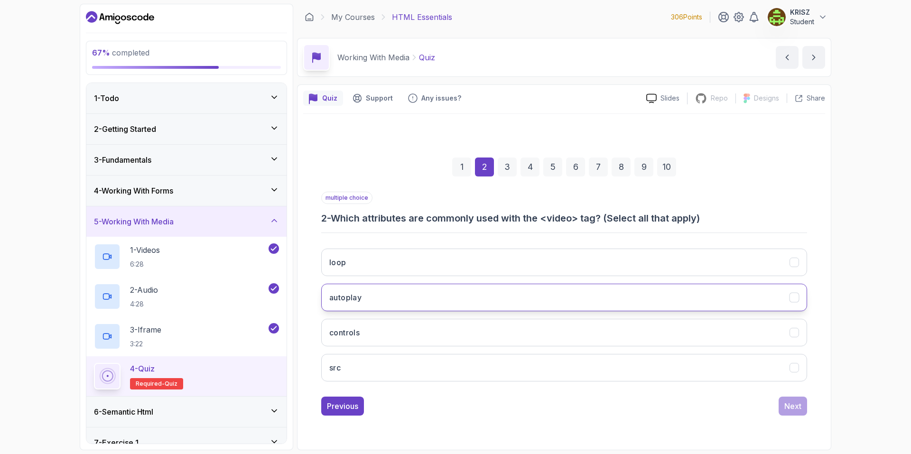
click at [397, 302] on button "autoplay" at bounding box center [564, 298] width 486 height 28
click at [391, 338] on button "controls" at bounding box center [564, 333] width 486 height 28
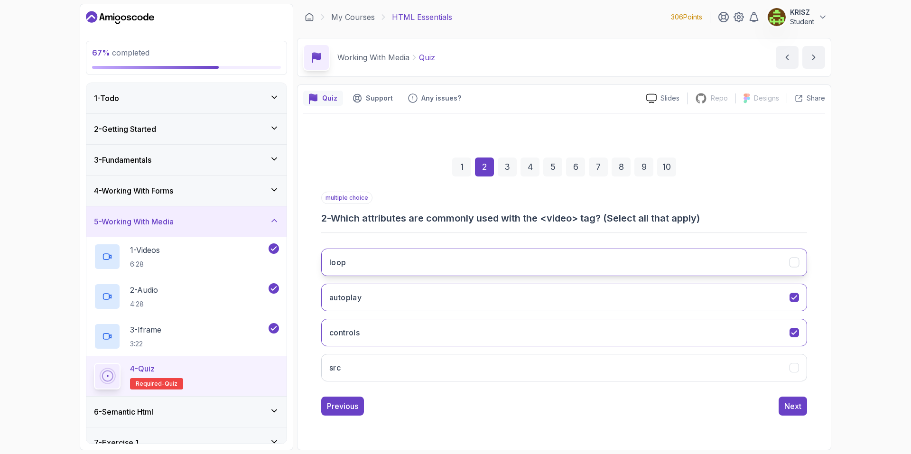
click at [394, 267] on button "loop" at bounding box center [564, 263] width 486 height 28
click at [784, 406] on button "Next" at bounding box center [793, 406] width 28 height 19
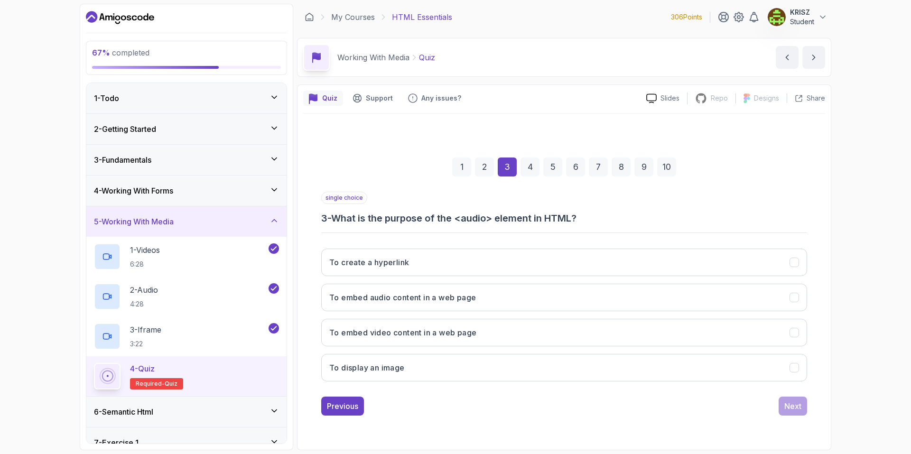
click at [479, 178] on div "1 2 3 4 5 6 7 8 9 10" at bounding box center [564, 166] width 486 height 49
click at [486, 169] on div "2" at bounding box center [484, 167] width 19 height 19
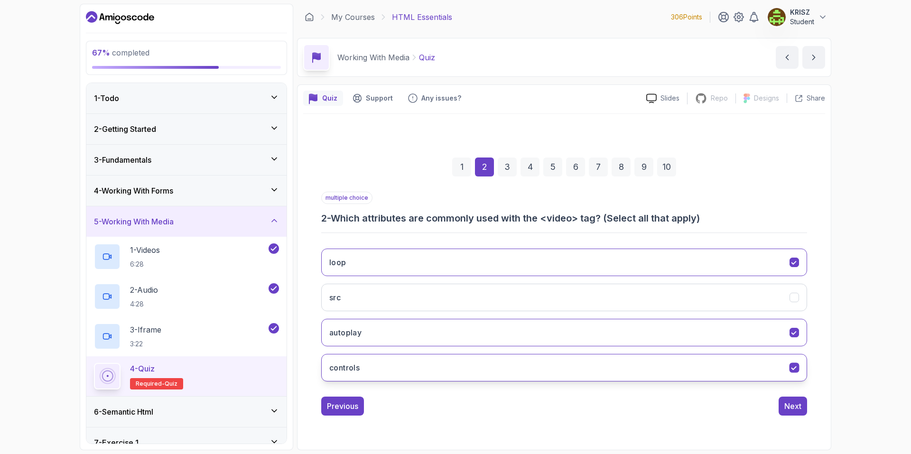
click at [449, 376] on button "controls" at bounding box center [564, 368] width 486 height 28
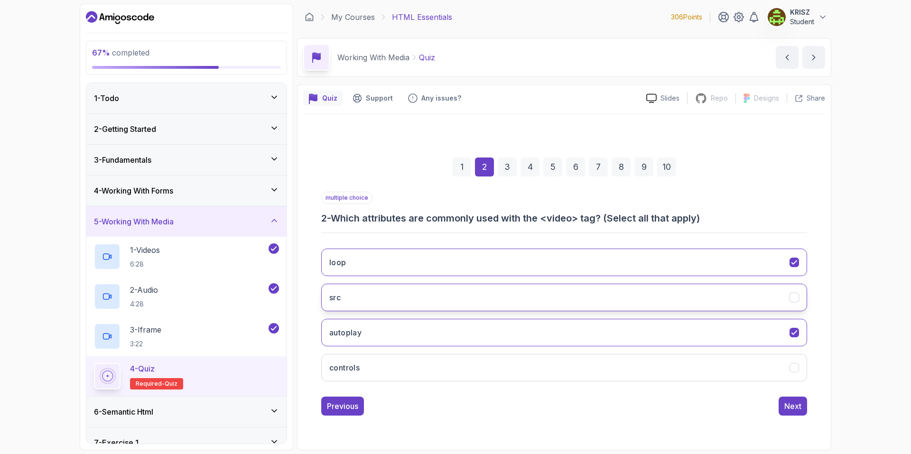
drag, startPoint x: 450, startPoint y: 372, endPoint x: 449, endPoint y: 295, distance: 76.9
click at [450, 372] on button "controls" at bounding box center [564, 368] width 486 height 28
click at [449, 291] on button "src" at bounding box center [564, 298] width 486 height 28
click at [793, 403] on div "Next" at bounding box center [793, 406] width 17 height 11
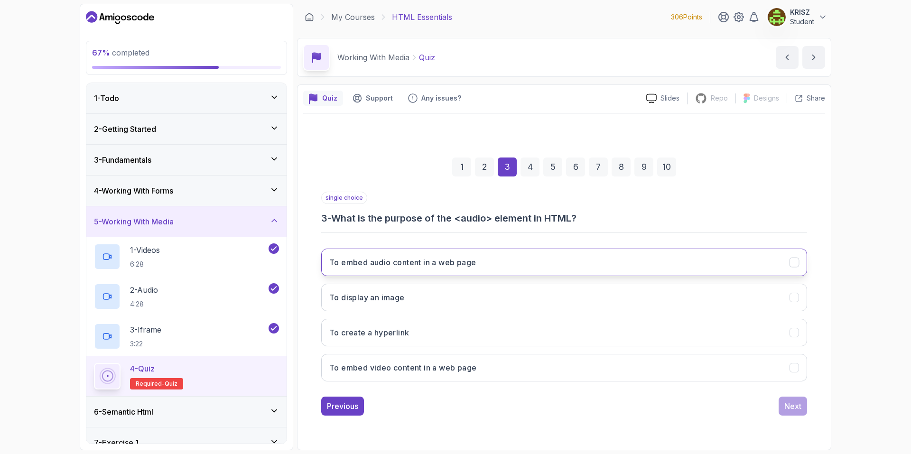
click at [510, 272] on button "To embed audio content in a web page" at bounding box center [564, 263] width 486 height 28
click at [788, 406] on div "Next" at bounding box center [793, 406] width 17 height 11
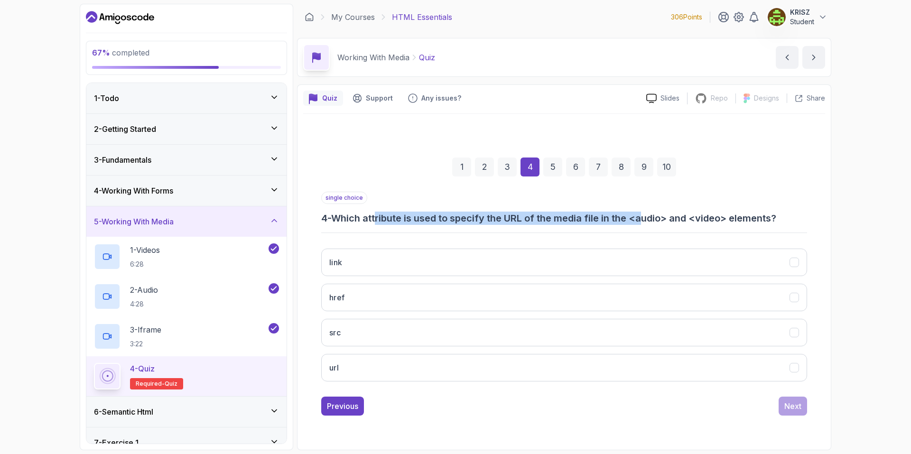
drag, startPoint x: 388, startPoint y: 221, endPoint x: 650, endPoint y: 219, distance: 262.0
click at [650, 219] on h3 "4 - Which attribute is used to specify the URL of the media file in the <audio>…" at bounding box center [564, 218] width 486 height 13
click at [439, 335] on button "src" at bounding box center [564, 333] width 486 height 28
click at [789, 410] on div "Next" at bounding box center [793, 406] width 17 height 11
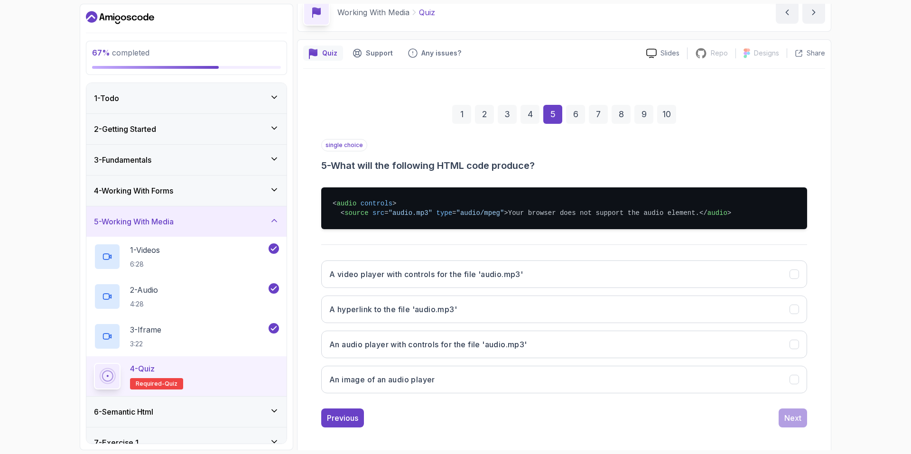
scroll to position [47, 0]
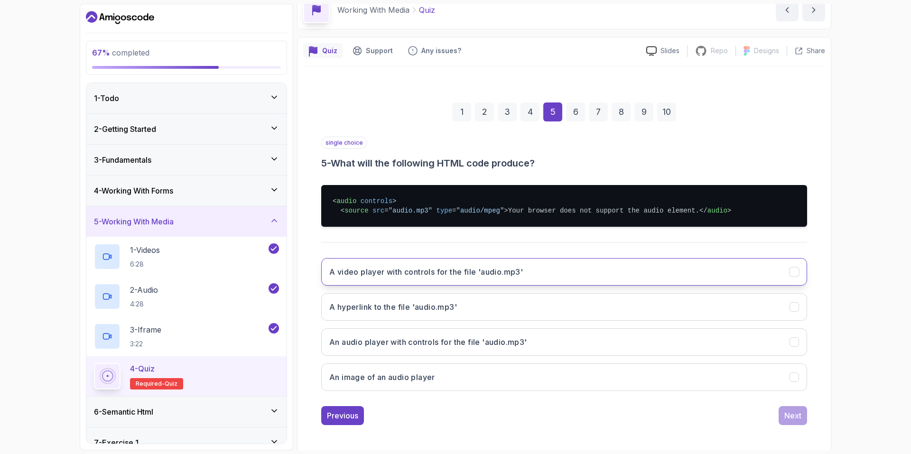
click at [609, 281] on button "A video player with controls for the file 'audio.mp3'" at bounding box center [564, 272] width 486 height 28
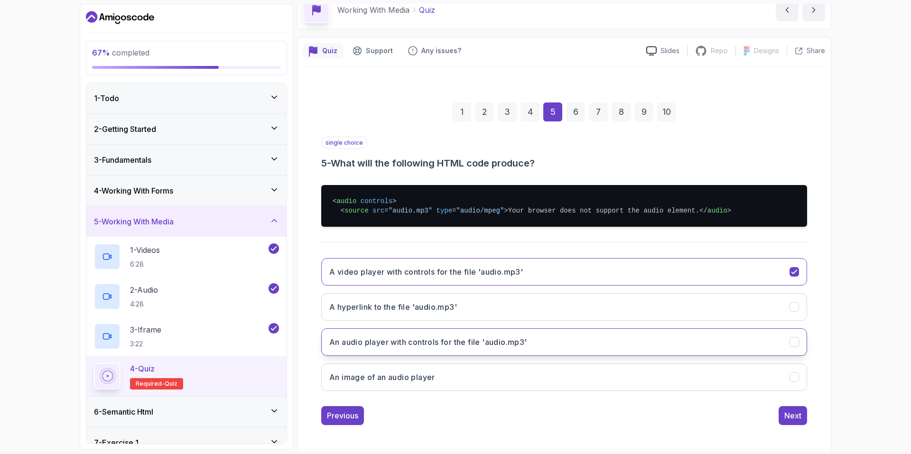
click at [596, 356] on button "An audio player with controls for the file 'audio.mp3'" at bounding box center [564, 342] width 486 height 28
click at [797, 422] on div "Next" at bounding box center [793, 415] width 17 height 11
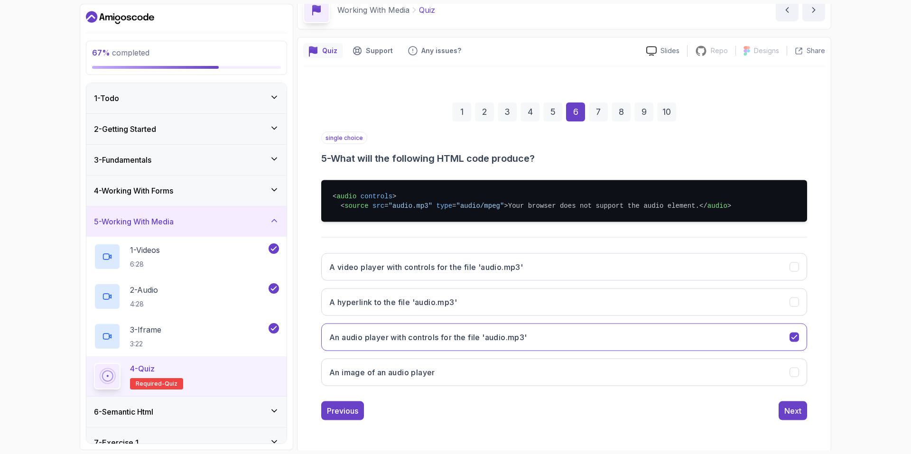
scroll to position [0, 0]
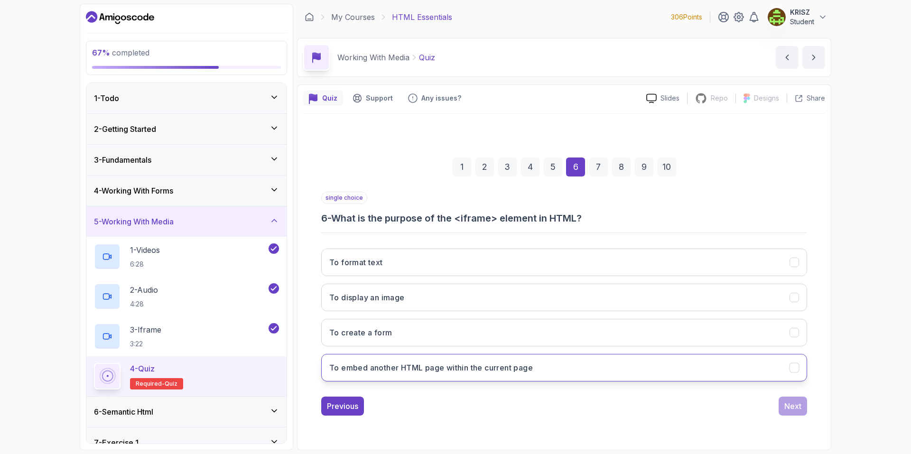
drag, startPoint x: 593, startPoint y: 370, endPoint x: 600, endPoint y: 370, distance: 7.6
click at [594, 370] on button "To embed another HTML page within the current page" at bounding box center [564, 368] width 486 height 28
click at [796, 403] on div "Next" at bounding box center [793, 406] width 17 height 11
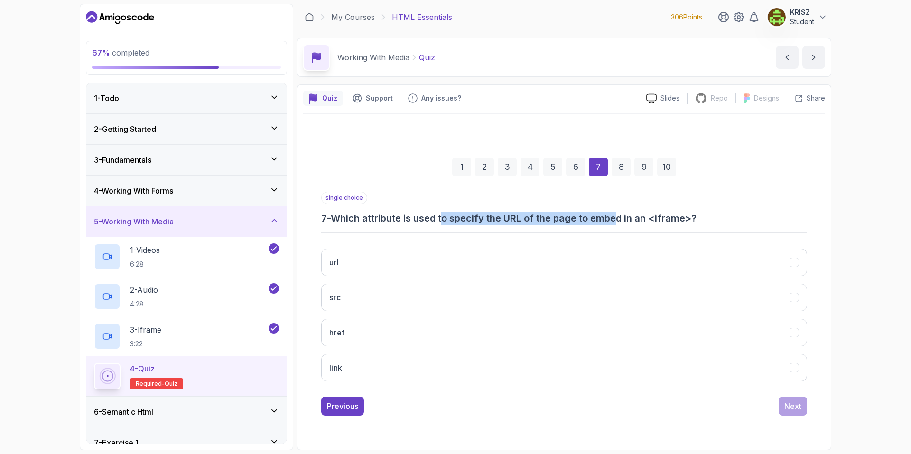
drag, startPoint x: 450, startPoint y: 221, endPoint x: 624, endPoint y: 217, distance: 173.3
click at [622, 217] on h3 "7 - Which attribute is used to specify the URL of the page to embed in an <ifra…" at bounding box center [564, 218] width 486 height 13
click at [616, 205] on div "single choice 7 - Which attribute is used to specify the URL of the page to emb…" at bounding box center [564, 208] width 486 height 33
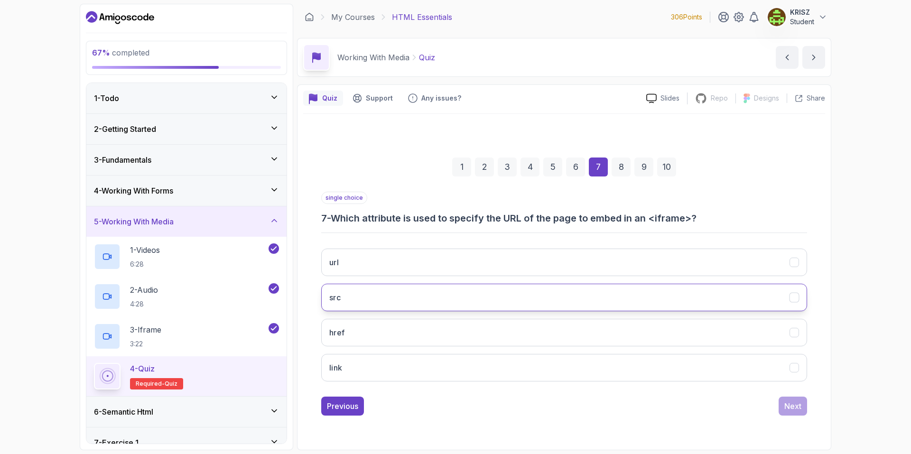
click at [612, 285] on button "src" at bounding box center [564, 298] width 486 height 28
click at [801, 410] on div "Next" at bounding box center [793, 406] width 17 height 11
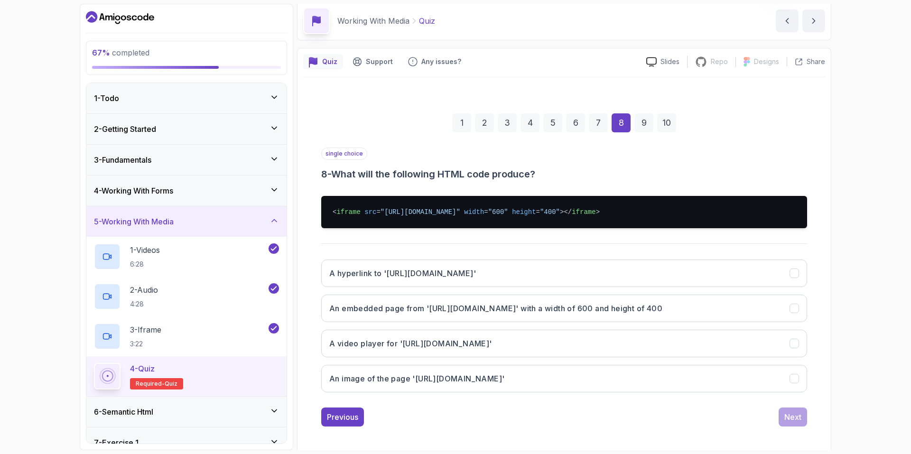
scroll to position [40, 0]
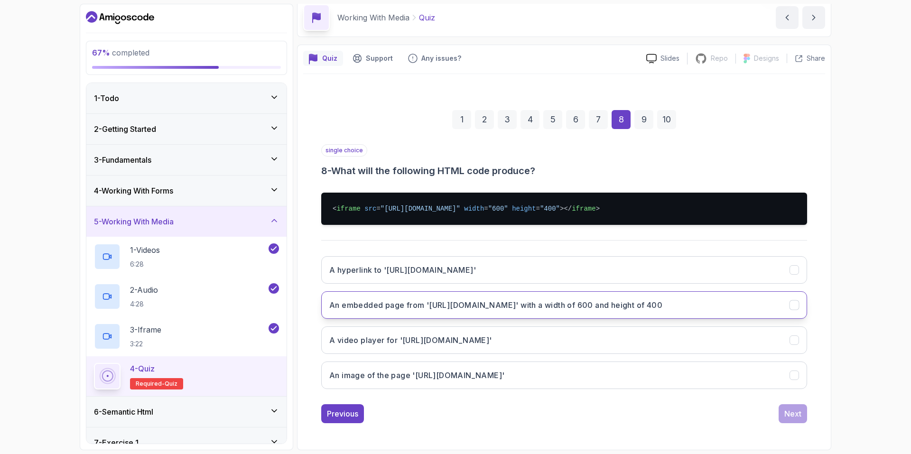
click at [617, 300] on h3 "An embedded page from '[URL][DOMAIN_NAME]' with a width of 600 and height of 400" at bounding box center [495, 305] width 333 height 11
click at [797, 413] on div "Next" at bounding box center [793, 413] width 17 height 11
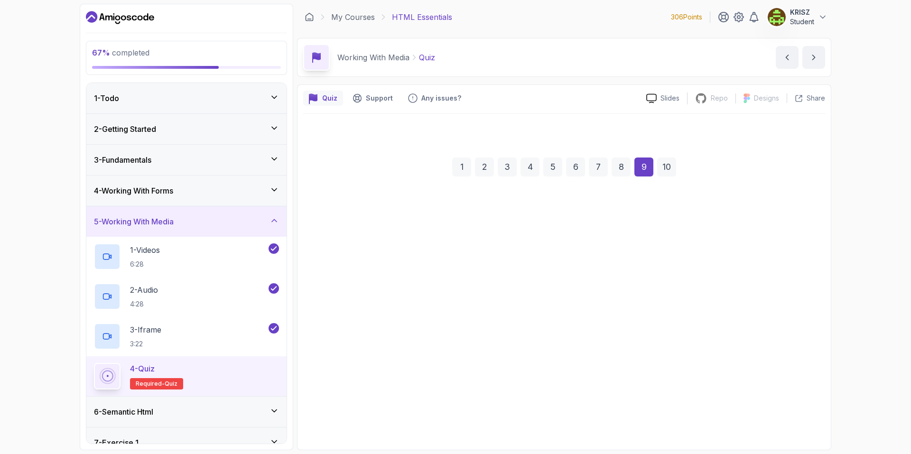
scroll to position [0, 0]
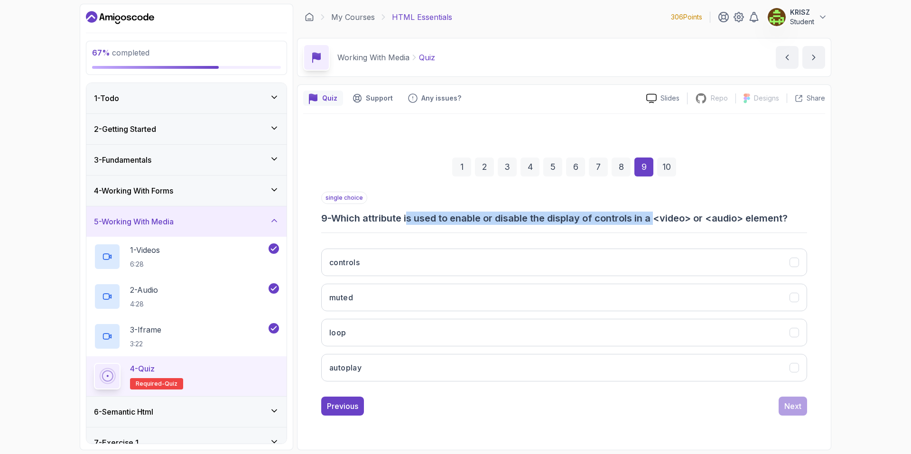
drag, startPoint x: 415, startPoint y: 220, endPoint x: 626, endPoint y: 224, distance: 210.8
click at [662, 216] on h3 "9 - Which attribute is used to enable or disable the display of controls in a <…" at bounding box center [564, 218] width 486 height 13
click at [490, 260] on button "controls" at bounding box center [564, 263] width 486 height 28
click at [796, 410] on div "Next" at bounding box center [793, 406] width 17 height 11
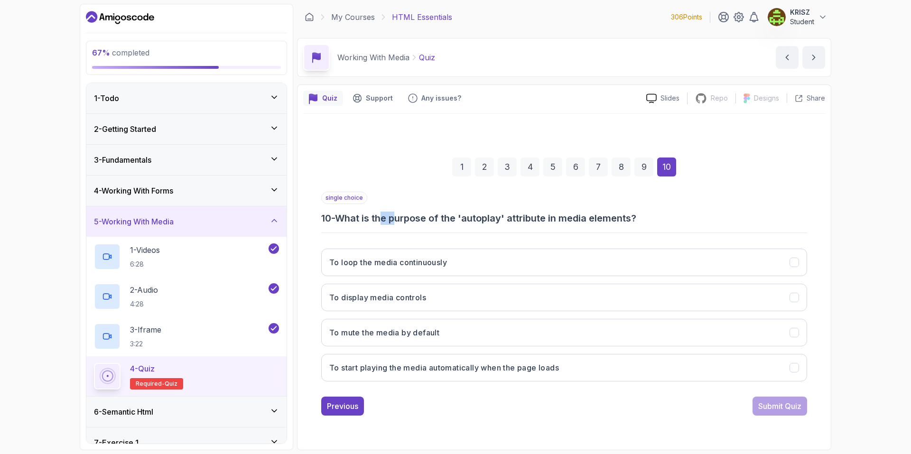
drag, startPoint x: 389, startPoint y: 216, endPoint x: 403, endPoint y: 216, distance: 14.2
click at [403, 216] on h3 "10 - What is the purpose of the 'autoplay' attribute in media elements?" at bounding box center [564, 218] width 486 height 13
click at [472, 240] on div "single choice 10 - What is the purpose of the 'autoplay' attribute in media ele…" at bounding box center [564, 290] width 486 height 197
drag, startPoint x: 475, startPoint y: 263, endPoint x: 495, endPoint y: 277, distance: 25.2
click at [475, 263] on button "To loop the media continuously" at bounding box center [564, 263] width 486 height 28
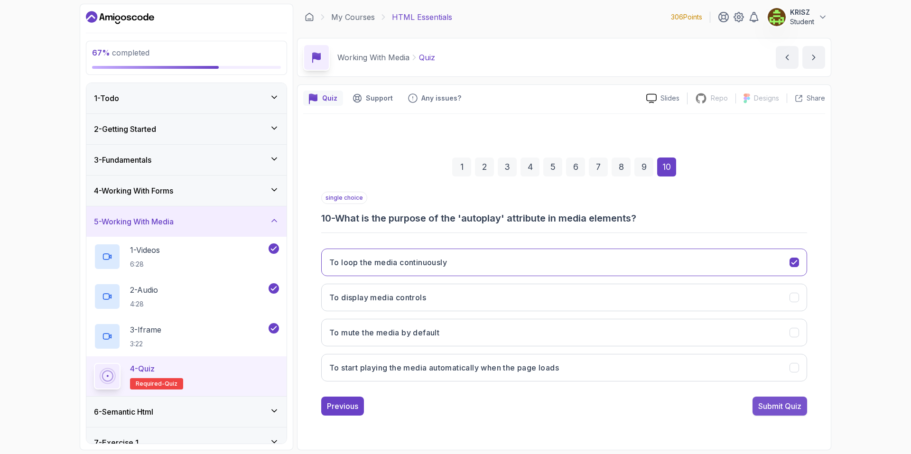
click at [767, 412] on button "Submit Quiz" at bounding box center [780, 406] width 55 height 19
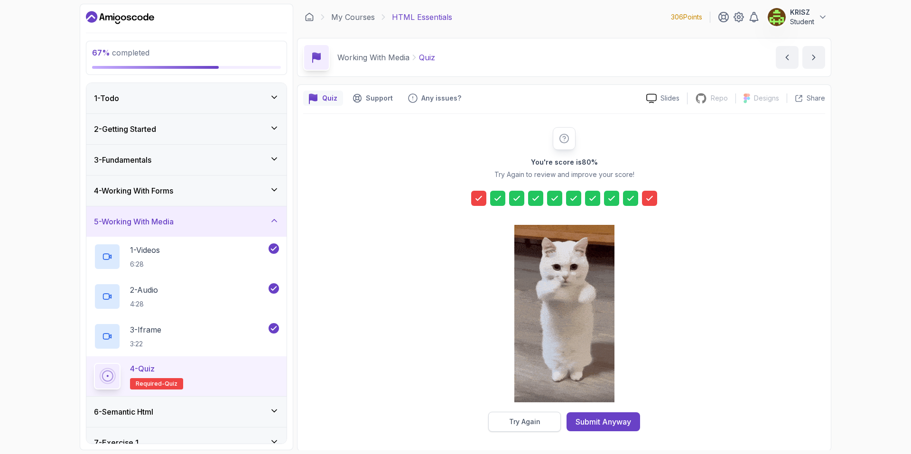
click at [533, 416] on button "Try Again" at bounding box center [524, 422] width 73 height 20
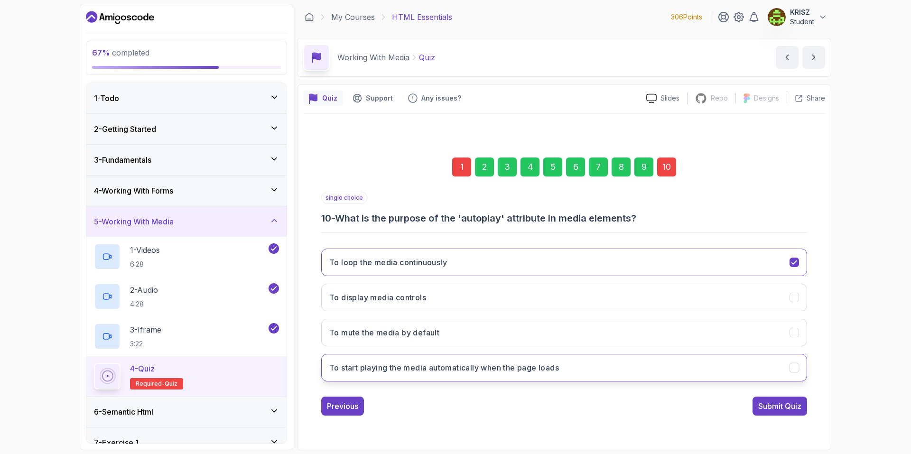
click at [395, 363] on h3 "To start playing the media automatically when the page loads" at bounding box center [444, 367] width 230 height 11
click at [463, 168] on div "1" at bounding box center [461, 167] width 19 height 19
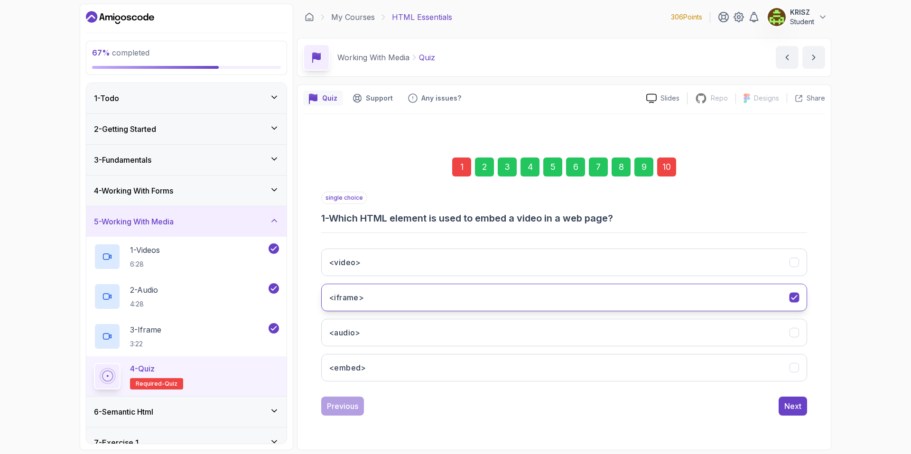
click at [427, 294] on button "<iframe>" at bounding box center [564, 298] width 486 height 28
click at [419, 271] on button "<video>" at bounding box center [564, 263] width 486 height 28
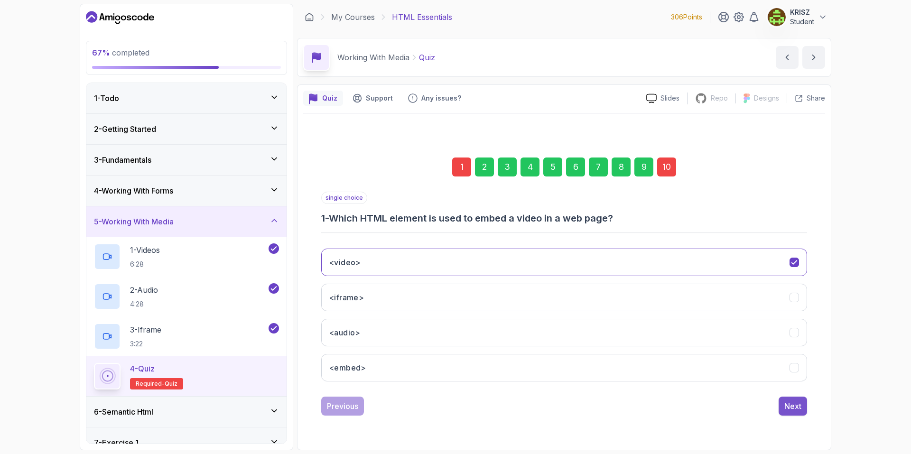
click at [787, 407] on div "Next" at bounding box center [793, 406] width 17 height 11
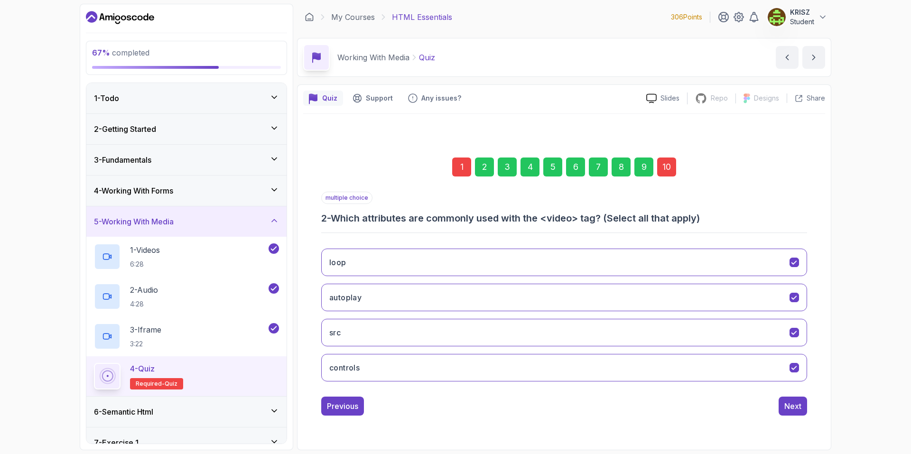
click at [665, 166] on div "10" at bounding box center [666, 167] width 19 height 19
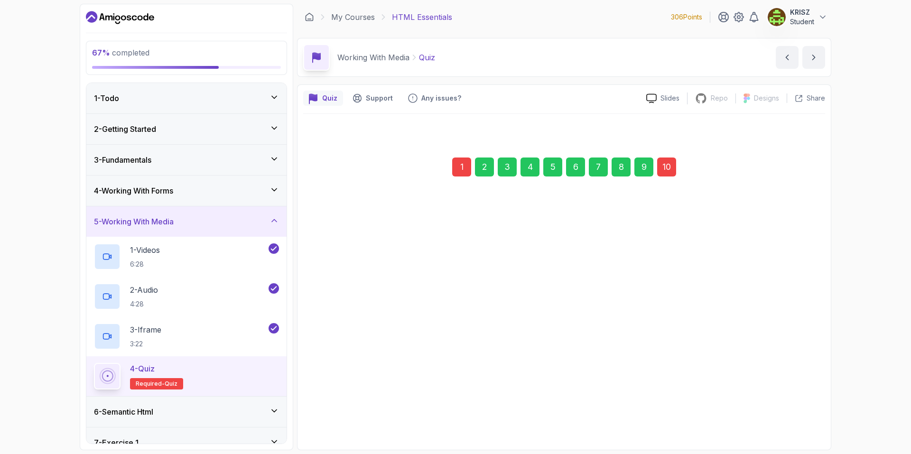
click at [788, 391] on div "single choice 10 - What is the purpose of the 'autoplay' attribute in media ele…" at bounding box center [564, 303] width 486 height 224
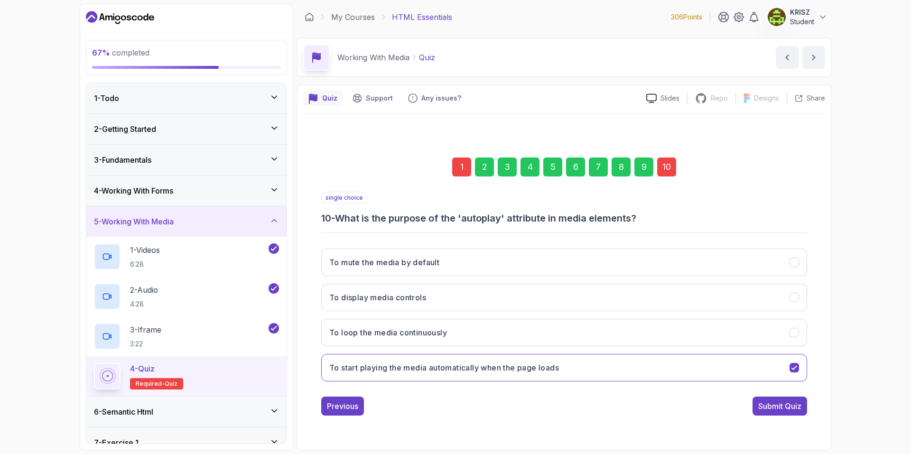
click at [787, 404] on div "Submit Quiz" at bounding box center [780, 406] width 43 height 11
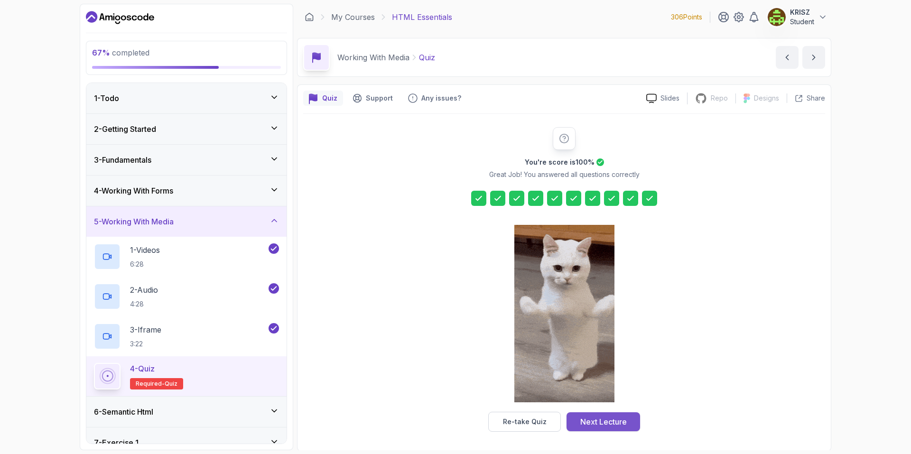
click at [600, 424] on div "Next Lecture" at bounding box center [604, 421] width 47 height 11
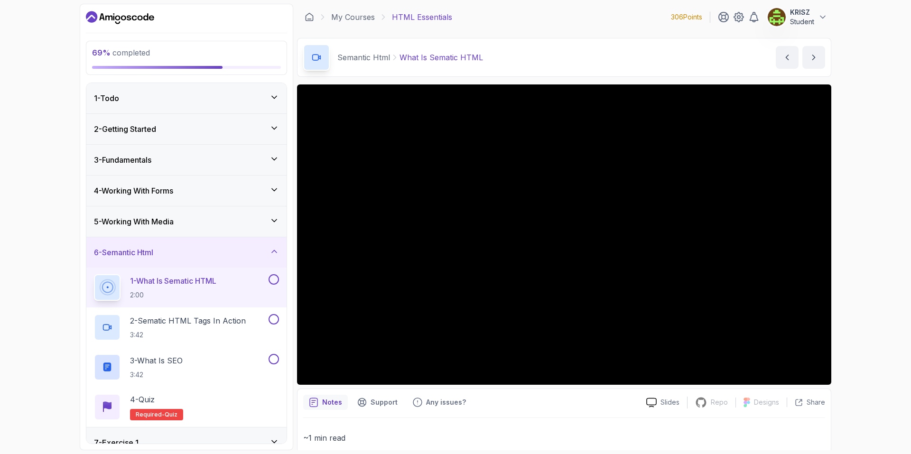
click at [898, 342] on div "69 % completed 1 - Todo 2 - Getting Started 3 - Fundamentals 4 - Working With F…" at bounding box center [455, 227] width 911 height 454
click at [598, 399] on div "Notes Support Any issues?" at bounding box center [471, 402] width 336 height 15
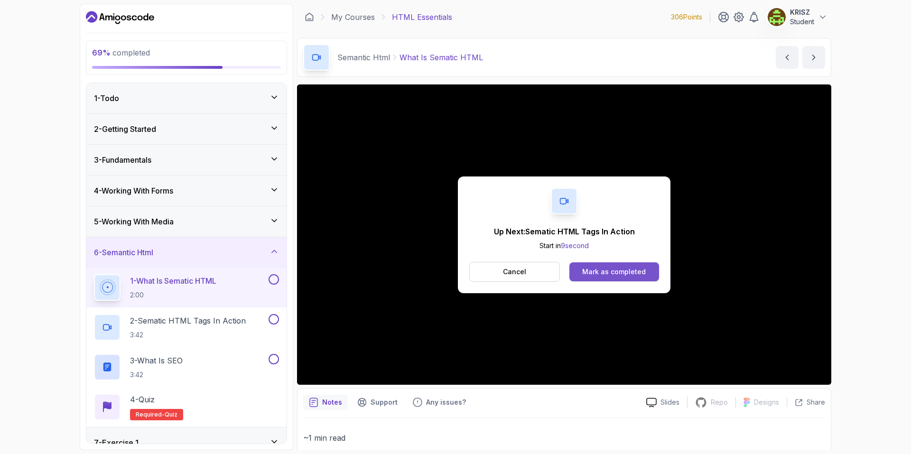
click at [613, 270] on div "Mark as completed" at bounding box center [614, 271] width 64 height 9
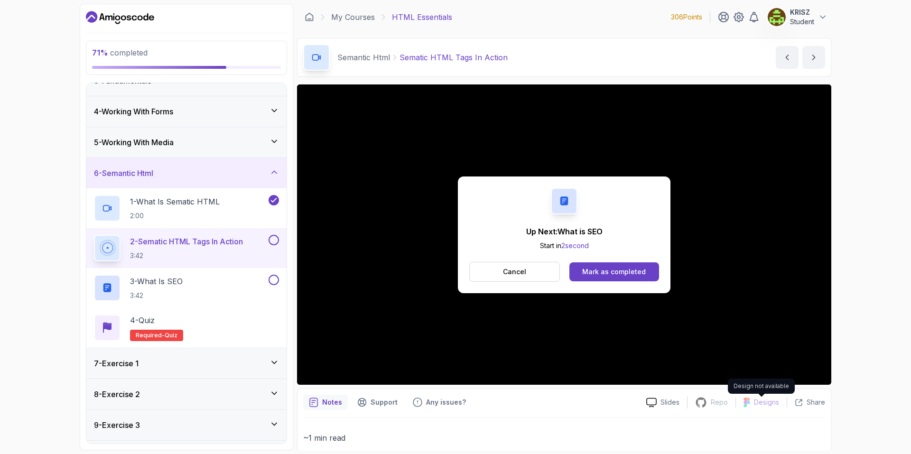
scroll to position [138, 0]
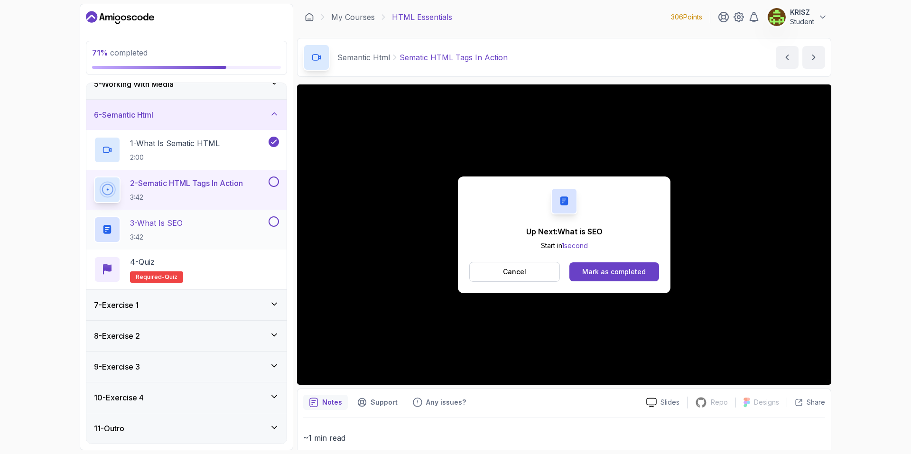
click at [239, 217] on div "3 - What is SEO 3:42" at bounding box center [180, 229] width 173 height 27
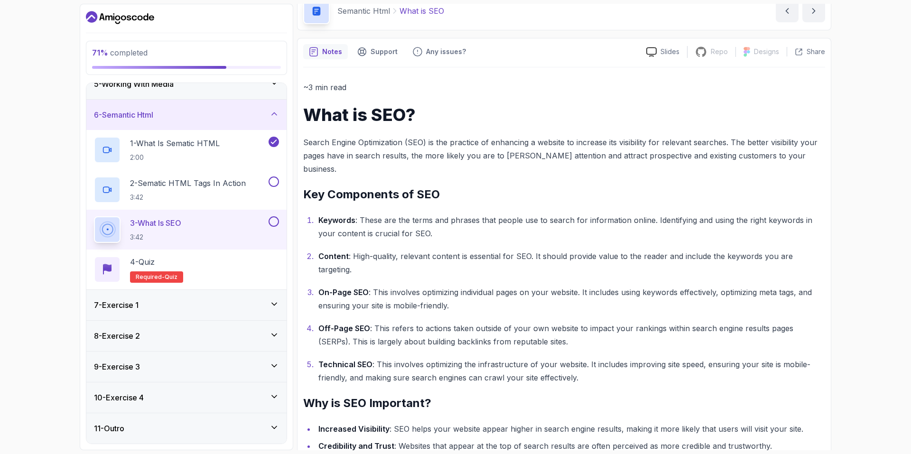
scroll to position [47, 0]
drag, startPoint x: 356, startPoint y: 244, endPoint x: 503, endPoint y: 245, distance: 147.6
click at [497, 249] on p "Content : High-quality, relevant content is essential for SEO. It should provid…" at bounding box center [572, 262] width 507 height 27
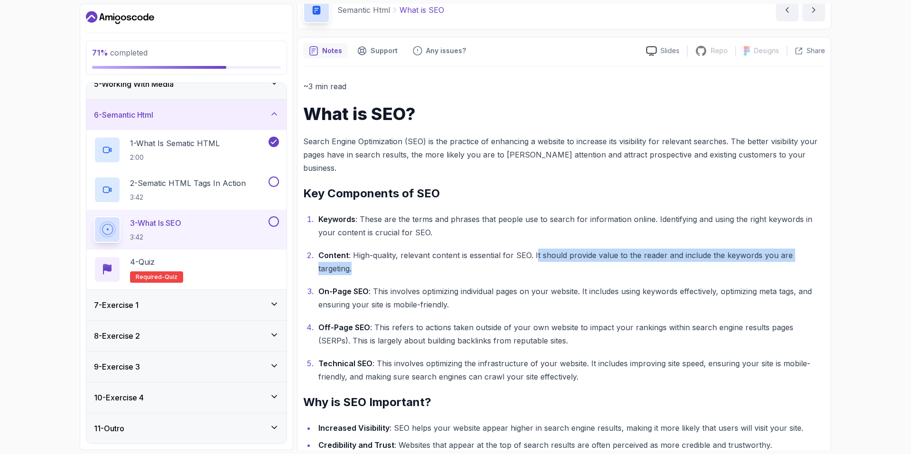
drag, startPoint x: 535, startPoint y: 245, endPoint x: 825, endPoint y: 243, distance: 289.1
click at [825, 249] on p "Content : High-quality, relevant content is essential for SEO. It should provid…" at bounding box center [572, 262] width 507 height 27
click at [435, 254] on ol "Keywords : These are the terms and phrases that people use to search for inform…" at bounding box center [564, 298] width 522 height 171
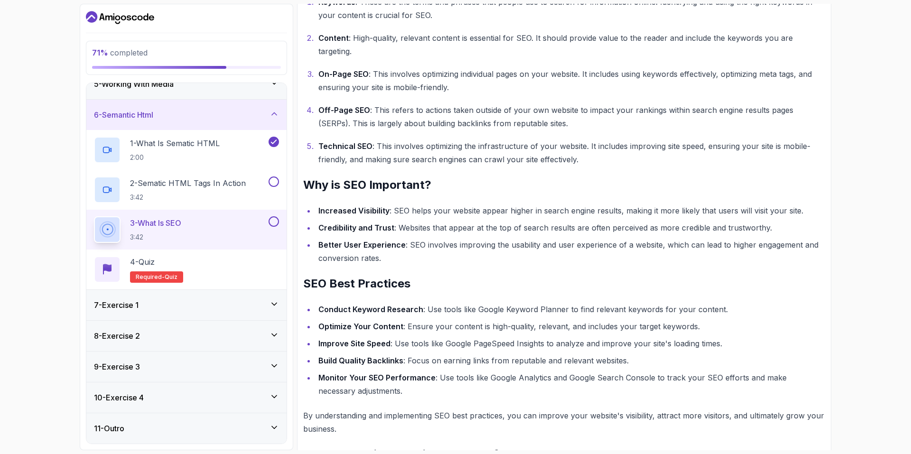
scroll to position [332, 0]
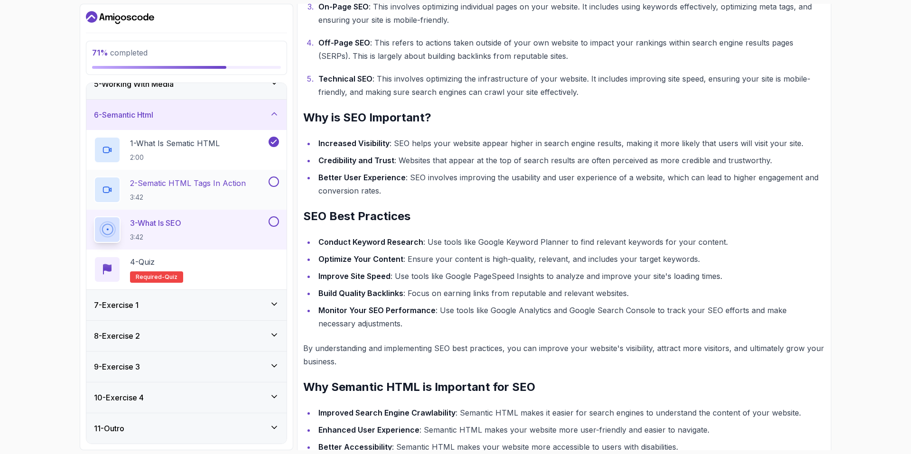
click at [274, 181] on button at bounding box center [274, 182] width 10 height 10
click at [273, 221] on button at bounding box center [274, 221] width 10 height 10
click at [241, 269] on div "4 - Quiz Required- quiz" at bounding box center [186, 269] width 185 height 27
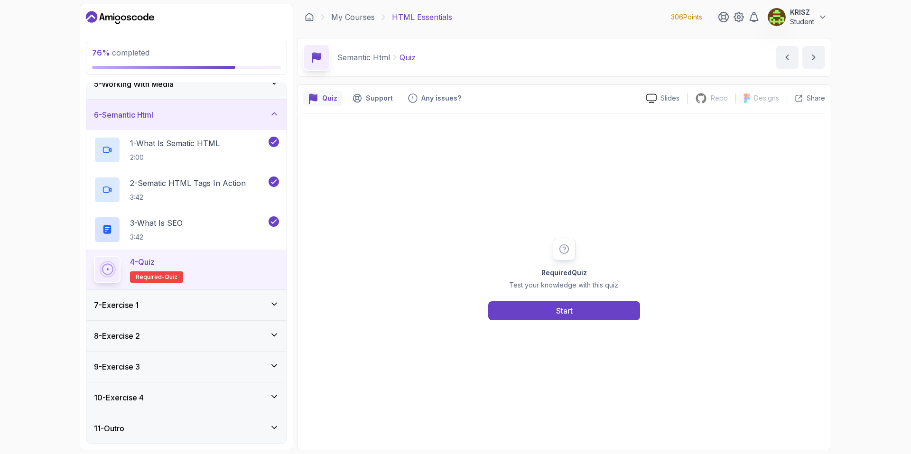
click at [525, 295] on div "Required Quiz Test your knowledge with this quiz. Start" at bounding box center [564, 279] width 182 height 83
click at [529, 310] on button "Start" at bounding box center [564, 310] width 152 height 19
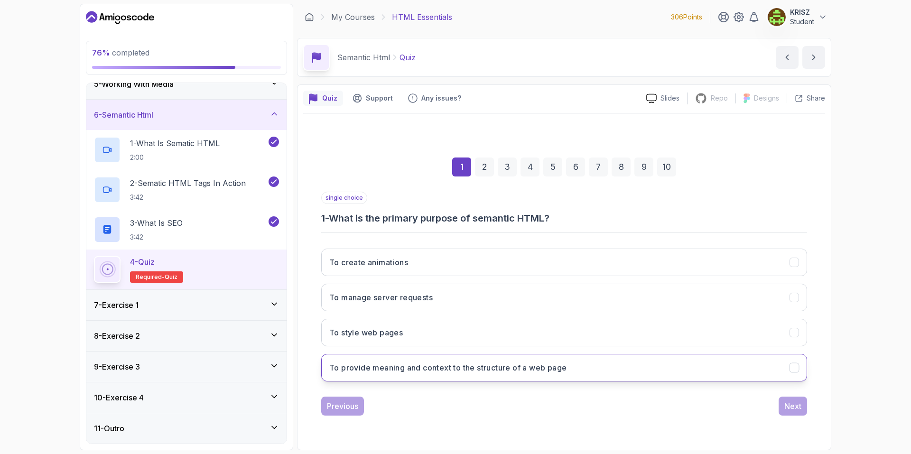
click at [620, 371] on button "To provide meaning and context to the structure of a web page" at bounding box center [564, 368] width 486 height 28
click at [790, 404] on div "Next" at bounding box center [793, 406] width 17 height 11
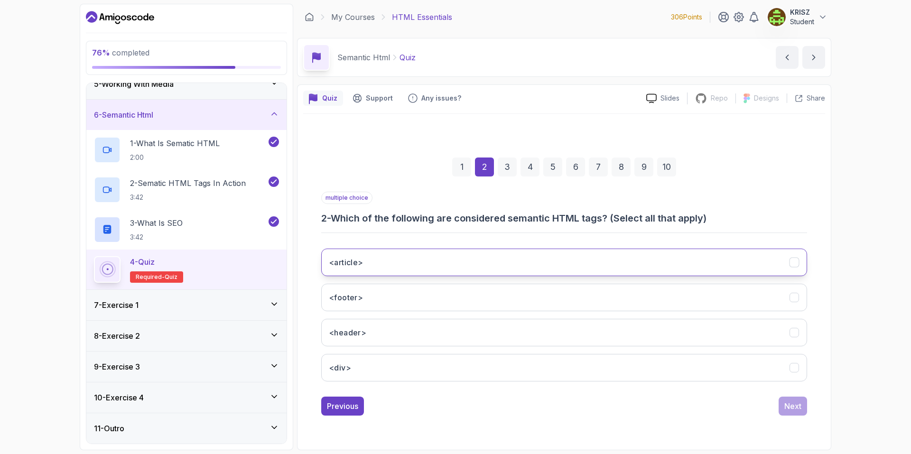
click at [591, 260] on button "<article>" at bounding box center [564, 263] width 486 height 28
drag, startPoint x: 587, startPoint y: 294, endPoint x: 585, endPoint y: 320, distance: 26.2
click at [587, 294] on button "<footer>" at bounding box center [564, 298] width 486 height 28
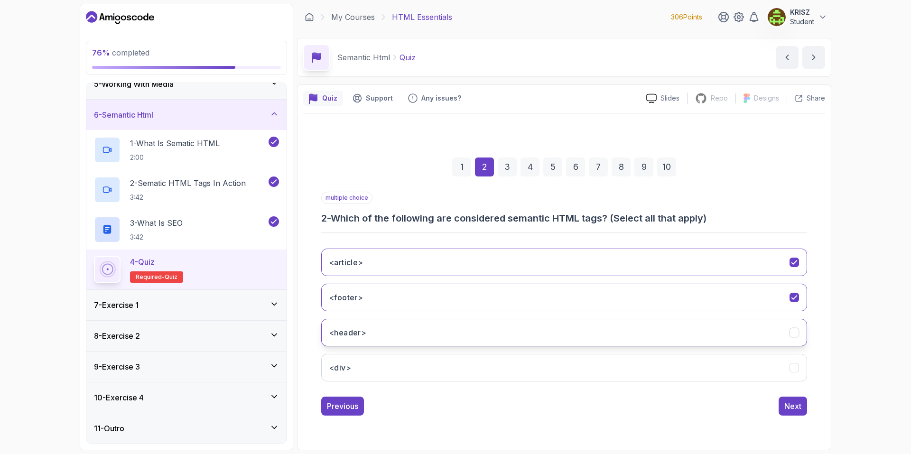
click at [587, 335] on button "<header>" at bounding box center [564, 333] width 486 height 28
click at [795, 407] on div "Next" at bounding box center [793, 406] width 17 height 11
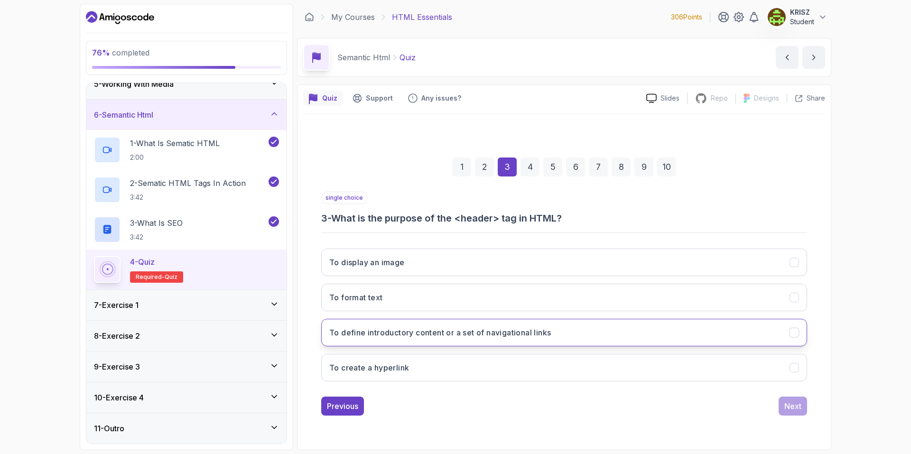
click at [625, 326] on button "To define introductory content or a set of navigational links" at bounding box center [564, 333] width 486 height 28
click at [790, 409] on div "Next" at bounding box center [793, 406] width 17 height 11
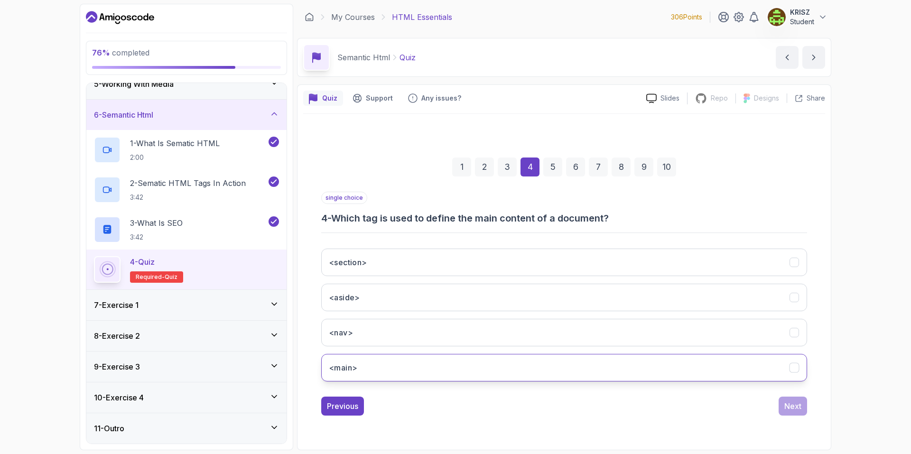
click at [523, 371] on button "<main>" at bounding box center [564, 368] width 486 height 28
click at [797, 408] on div "Next" at bounding box center [793, 406] width 17 height 11
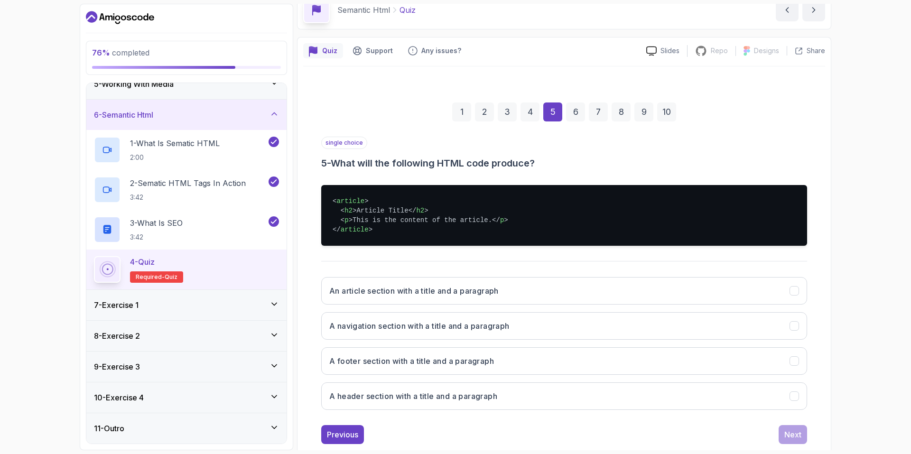
scroll to position [68, 0]
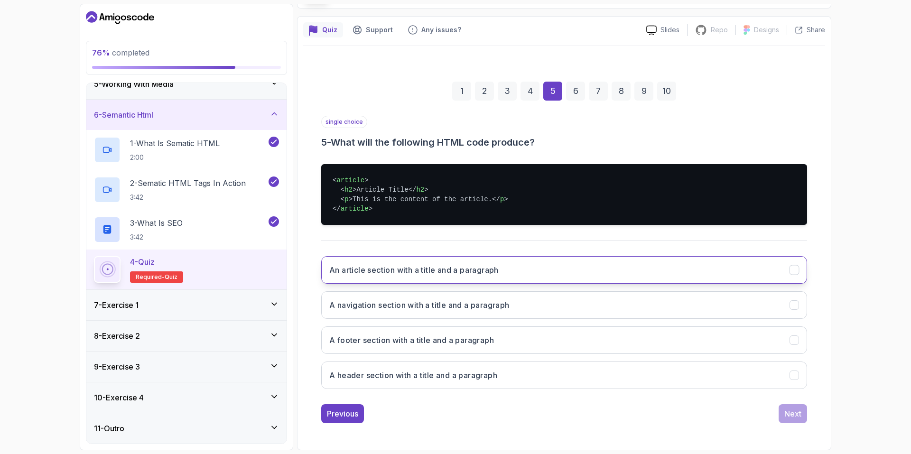
click at [608, 273] on button "An article section with a title and a paragraph" at bounding box center [564, 270] width 486 height 28
click at [792, 413] on div "Next" at bounding box center [793, 413] width 17 height 11
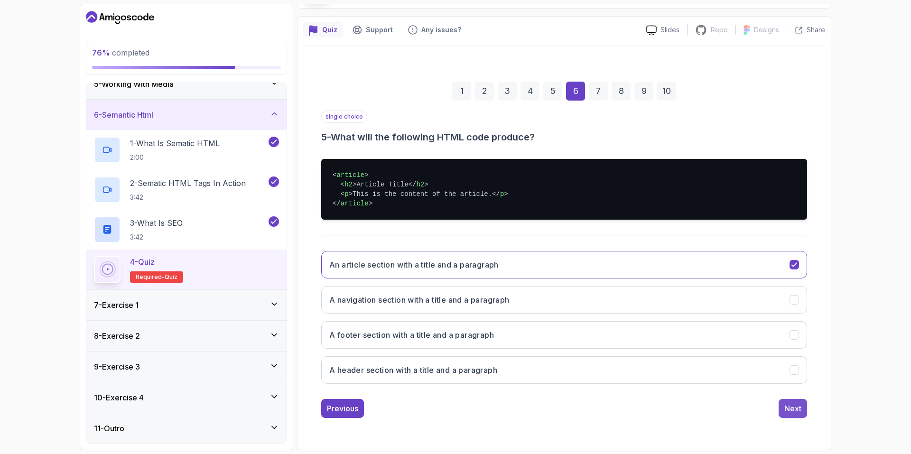
scroll to position [0, 0]
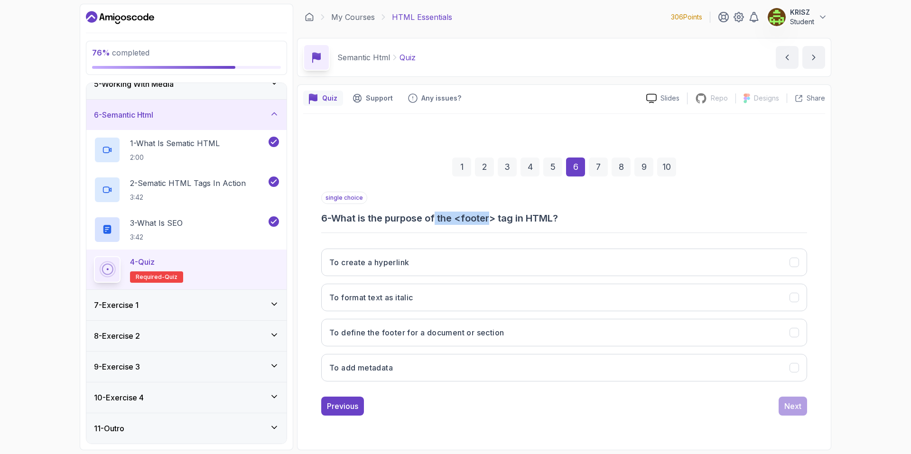
drag, startPoint x: 445, startPoint y: 219, endPoint x: 503, endPoint y: 219, distance: 57.9
click at [497, 219] on h3 "6 - What is the purpose of the <footer> tag in HTML?" at bounding box center [564, 218] width 486 height 13
click at [623, 213] on h3 "6 - What is the purpose of the <footer> tag in HTML?" at bounding box center [564, 218] width 486 height 13
click at [501, 326] on button "To define the footer for a document or section" at bounding box center [564, 333] width 486 height 28
click at [794, 406] on div "Next" at bounding box center [793, 406] width 17 height 11
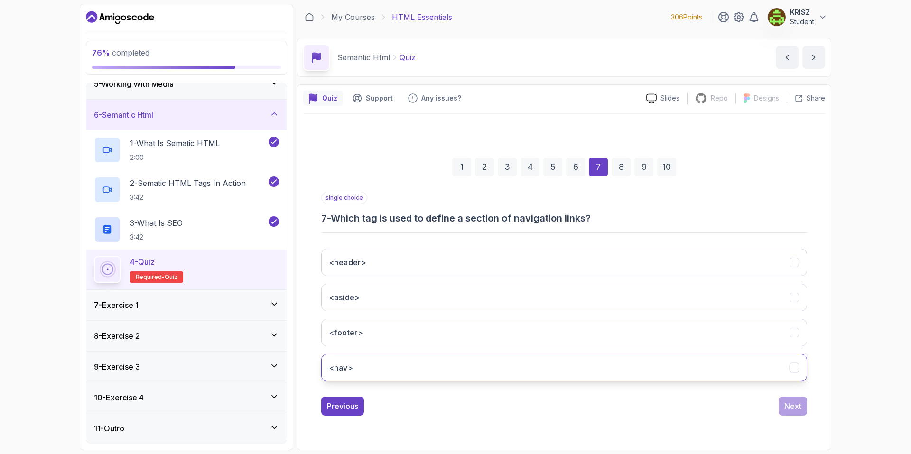
click at [488, 365] on button "<nav>" at bounding box center [564, 368] width 486 height 28
click at [798, 410] on div "Next" at bounding box center [793, 406] width 17 height 11
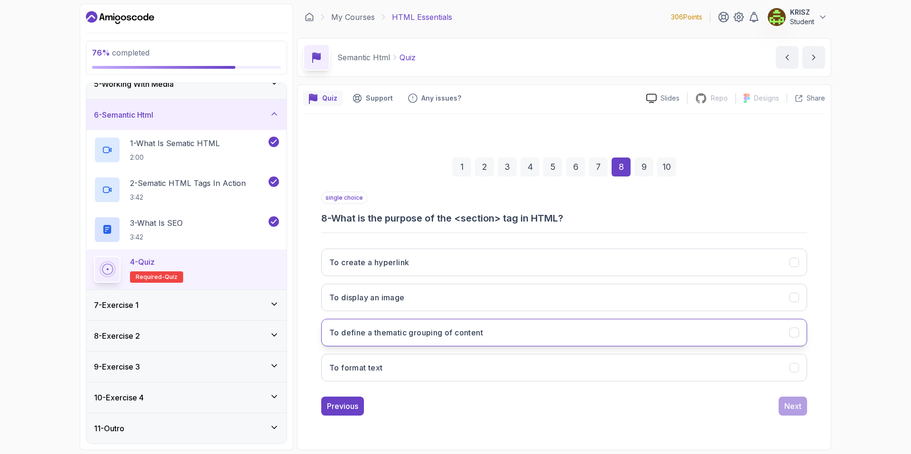
click at [591, 336] on button "To define a thematic grouping of content" at bounding box center [564, 333] width 486 height 28
click at [793, 400] on button "Next" at bounding box center [793, 406] width 28 height 19
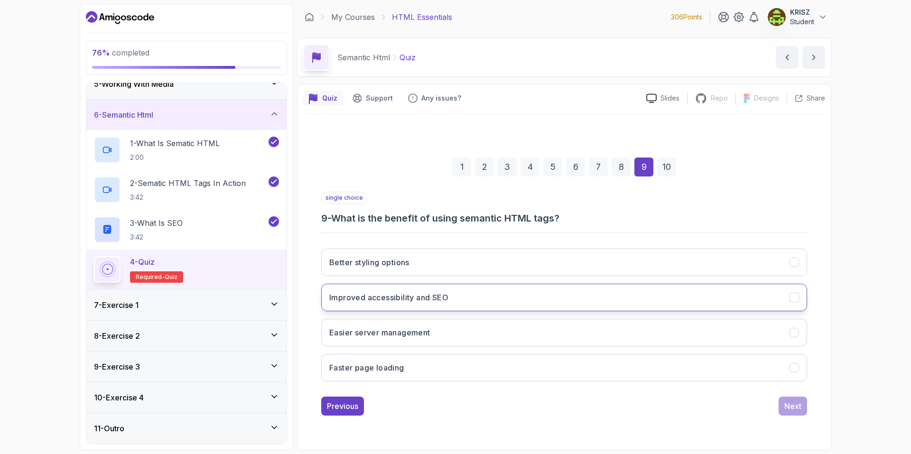
click at [562, 295] on button "Improved accessibility and SEO" at bounding box center [564, 298] width 486 height 28
click at [801, 407] on div "Next" at bounding box center [793, 406] width 17 height 11
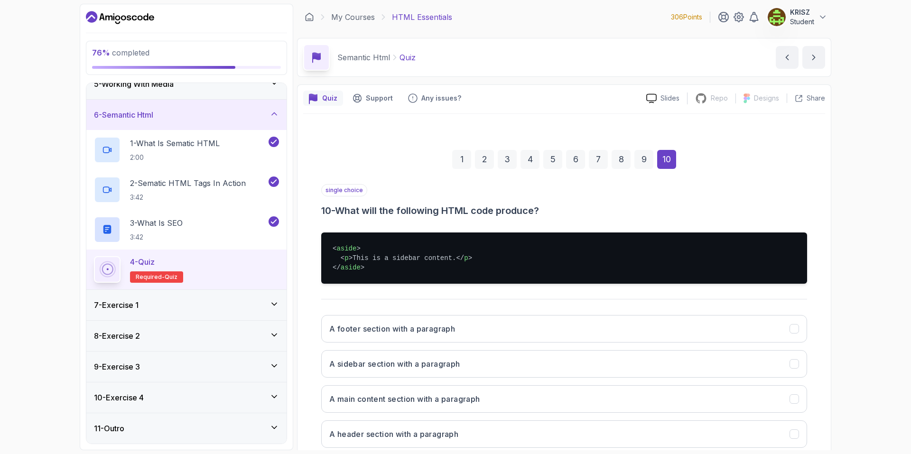
click at [636, 168] on div "9" at bounding box center [644, 159] width 19 height 19
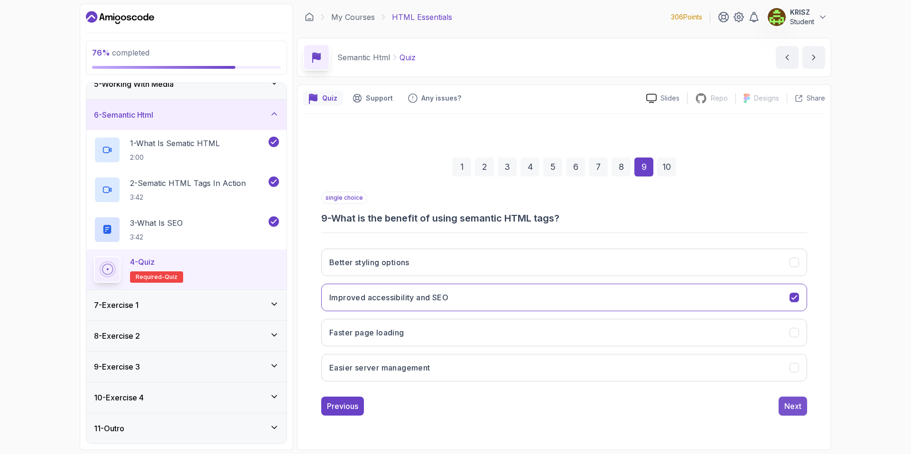
click at [797, 402] on div "Next" at bounding box center [793, 406] width 17 height 11
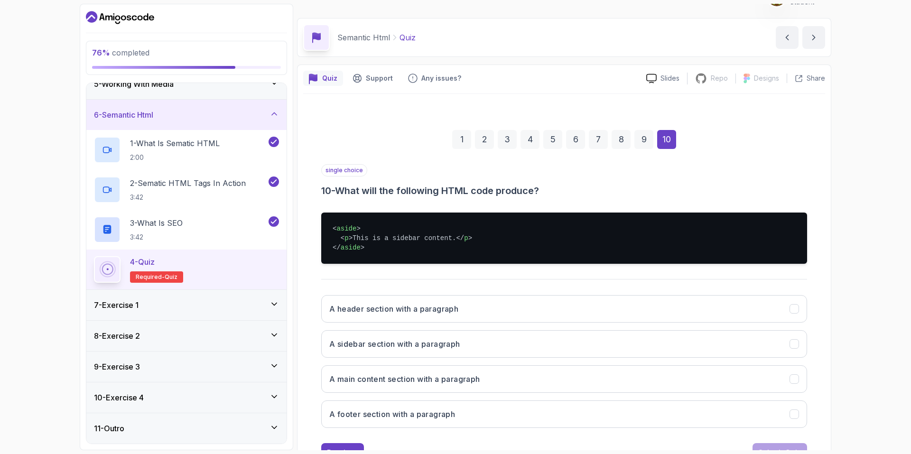
scroll to position [47, 0]
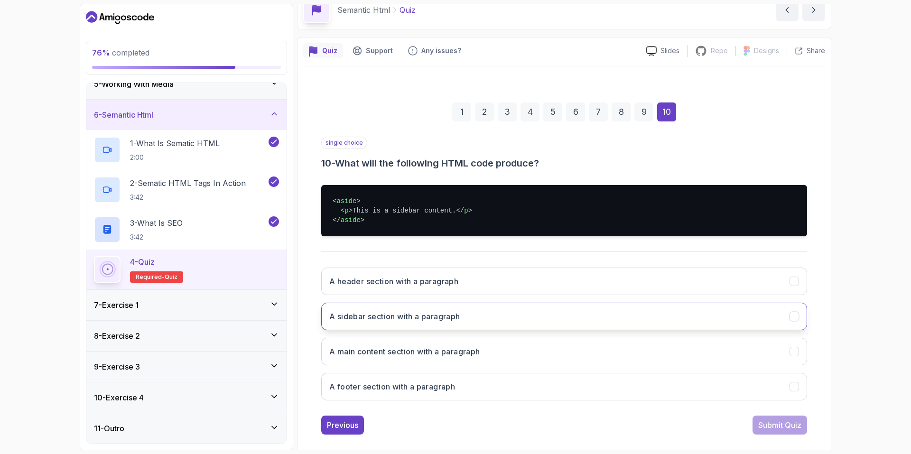
click at [606, 309] on button "A sidebar section with a paragraph" at bounding box center [564, 317] width 486 height 28
click at [783, 426] on div "Submit Quiz" at bounding box center [780, 425] width 43 height 11
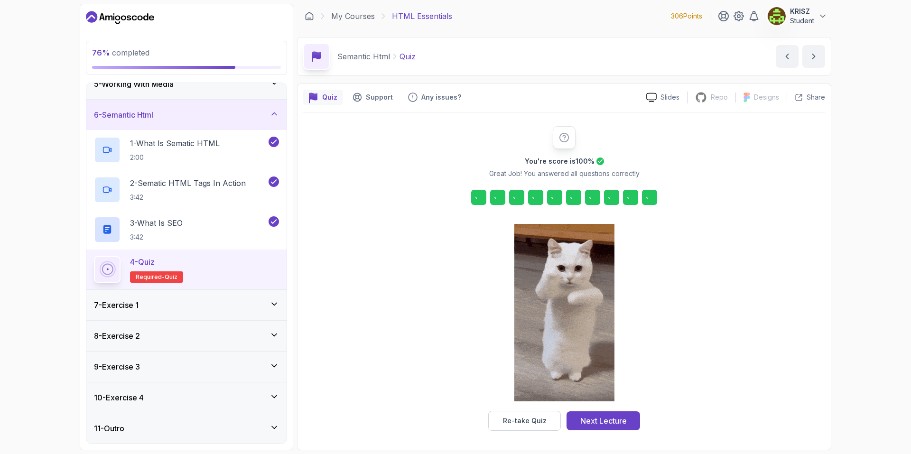
scroll to position [1, 0]
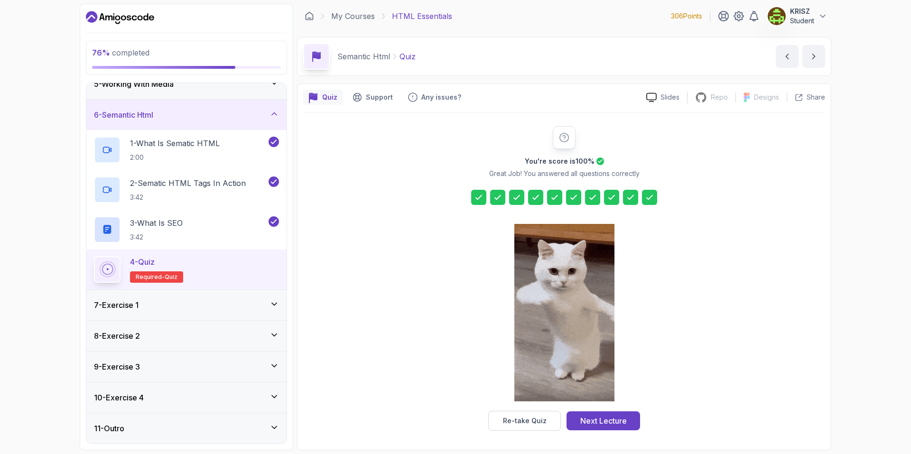
click at [622, 419] on div "Next Lecture" at bounding box center [604, 420] width 47 height 11
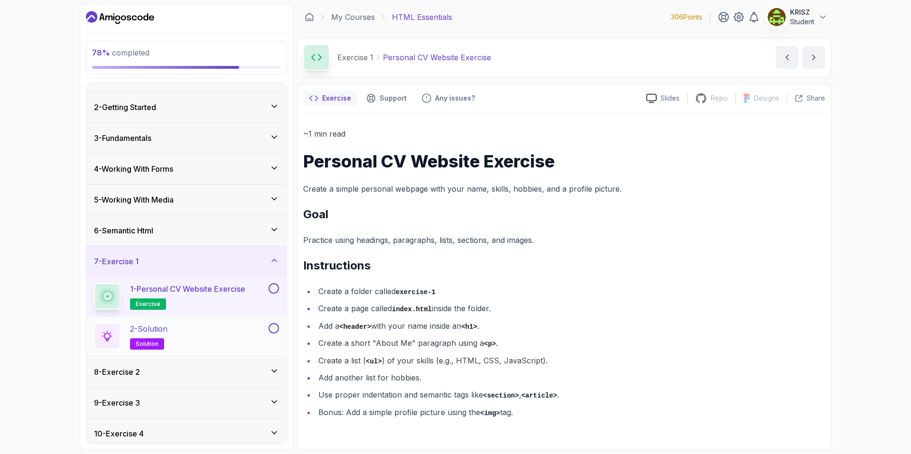
scroll to position [58, 0]
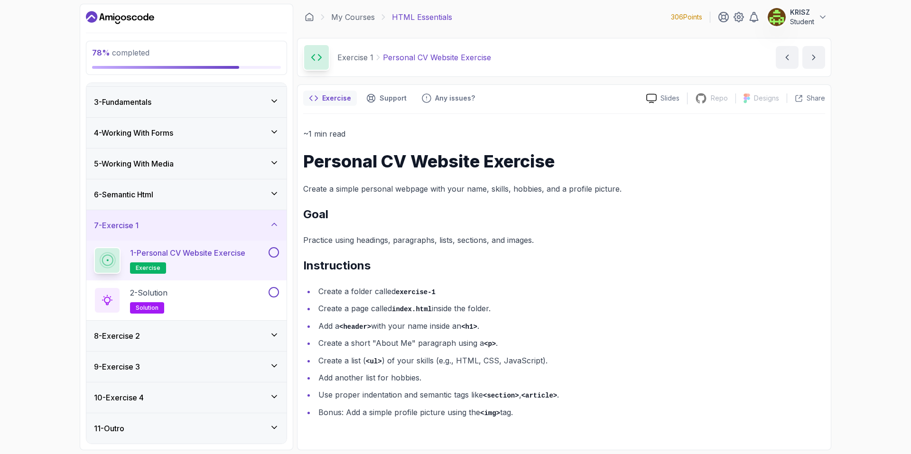
click at [279, 253] on div "1 - Personal CV Website Exercise exercise" at bounding box center [186, 261] width 200 height 40
click at [273, 254] on button at bounding box center [274, 252] width 10 height 10
click at [236, 299] on div "2 - Solution solution" at bounding box center [180, 300] width 173 height 27
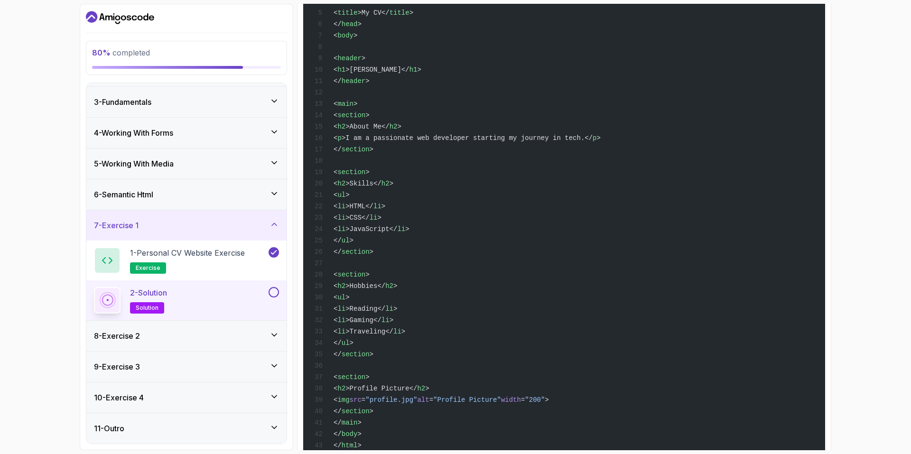
scroll to position [289, 0]
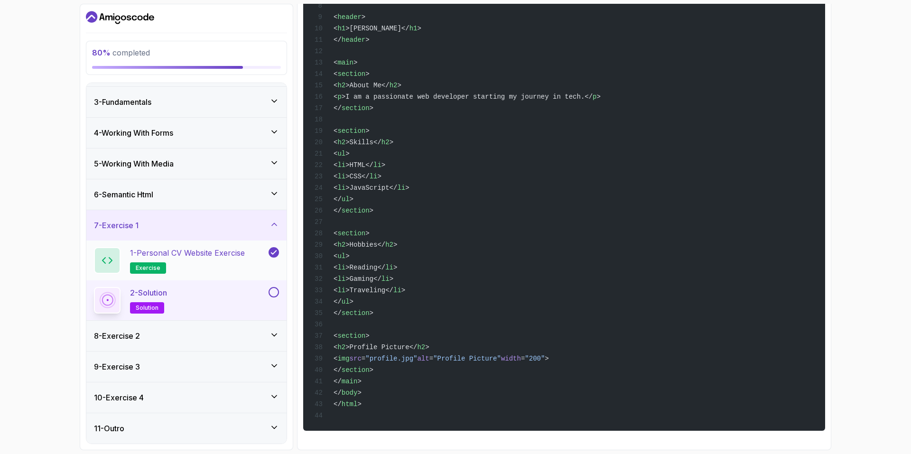
drag, startPoint x: 206, startPoint y: 330, endPoint x: 201, endPoint y: 328, distance: 5.6
click at [206, 330] on div "8 - Exercise 2" at bounding box center [186, 335] width 185 height 11
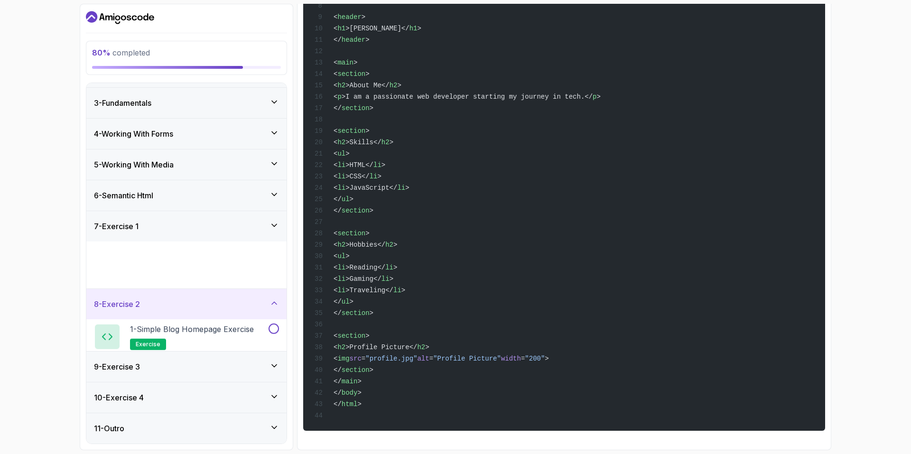
scroll to position [0, 0]
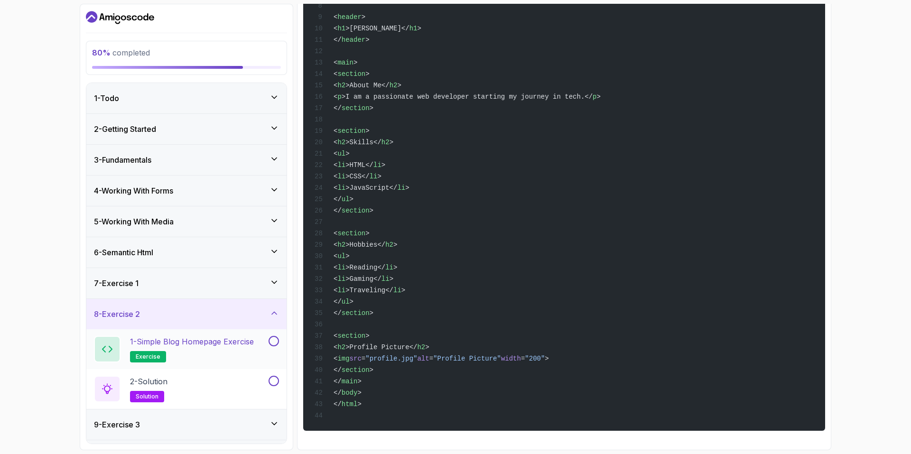
click at [226, 347] on p "1 - Simple Blog Homepage Exercise" at bounding box center [192, 341] width 124 height 11
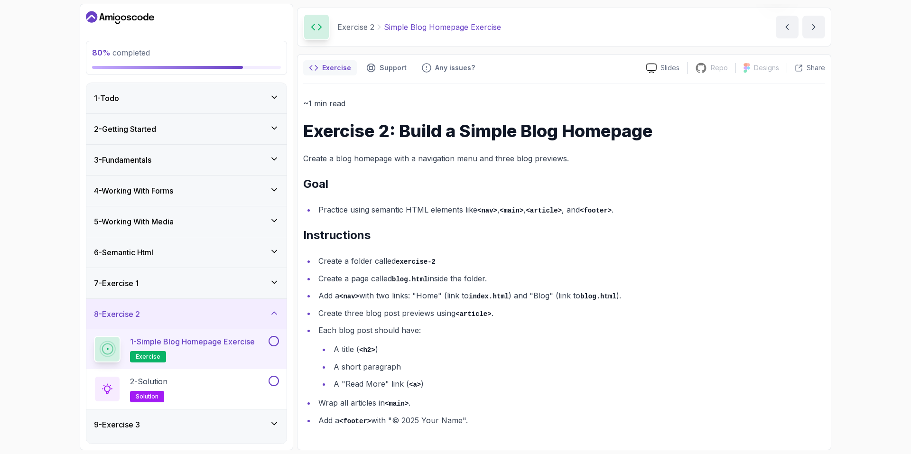
scroll to position [30, 0]
drag, startPoint x: 276, startPoint y: 341, endPoint x: 273, endPoint y: 367, distance: 26.3
click at [276, 342] on button at bounding box center [274, 341] width 10 height 10
click at [275, 381] on button at bounding box center [274, 381] width 10 height 10
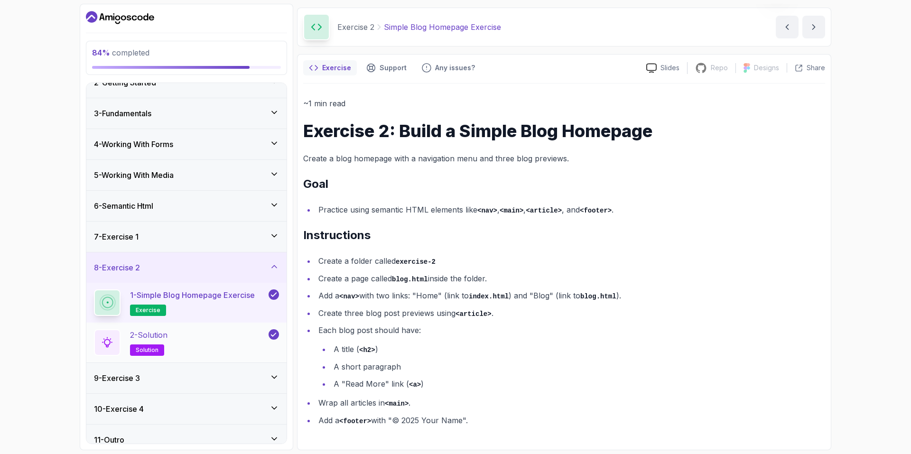
scroll to position [58, 0]
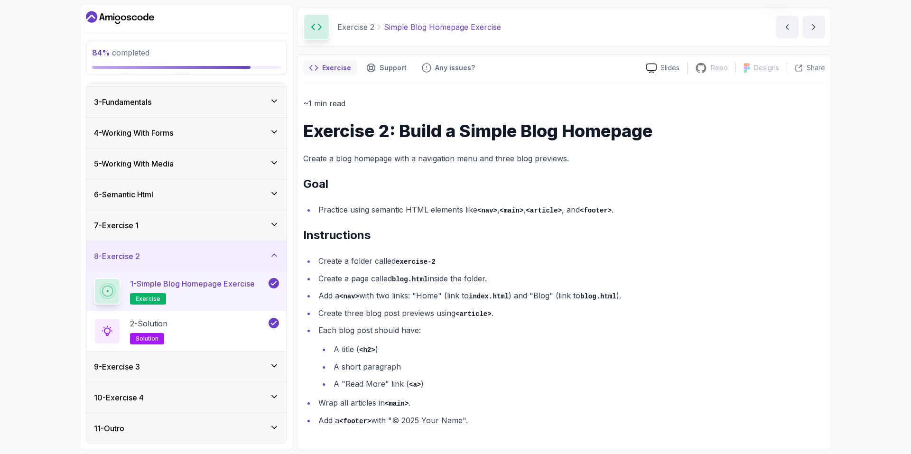
click at [203, 367] on div "9 - Exercise 3" at bounding box center [186, 366] width 185 height 11
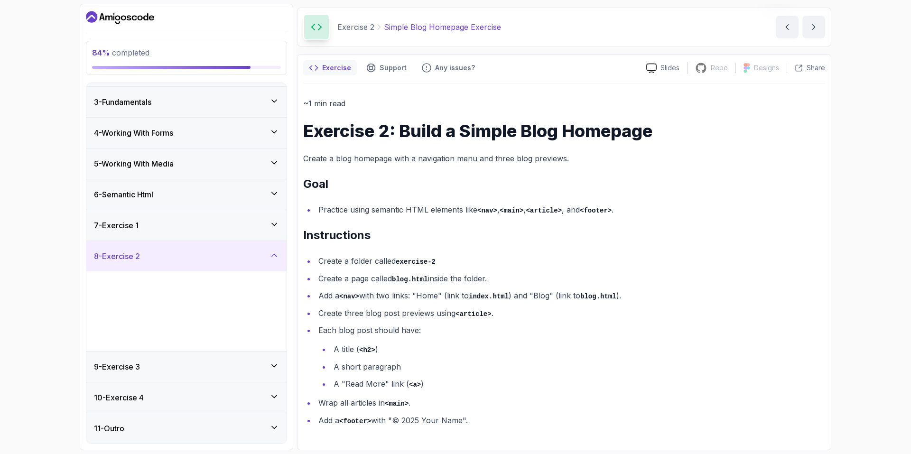
scroll to position [0, 0]
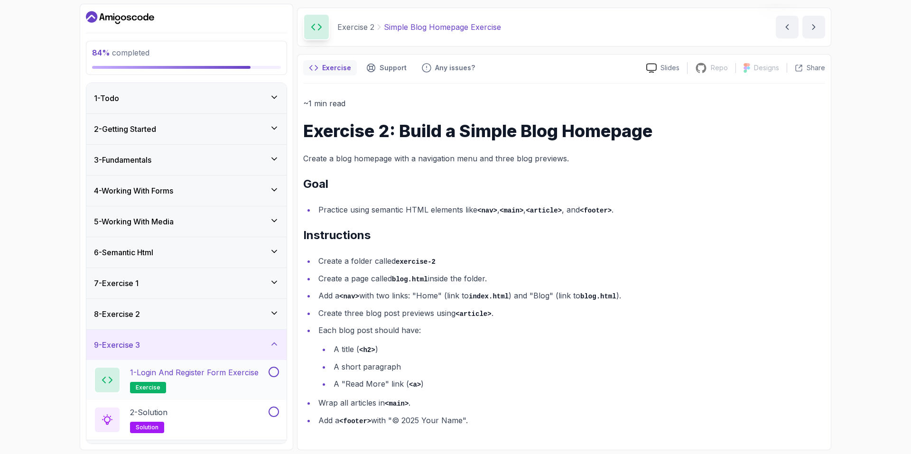
click at [232, 375] on p "1 - Login and Register Form Exercise" at bounding box center [194, 372] width 129 height 11
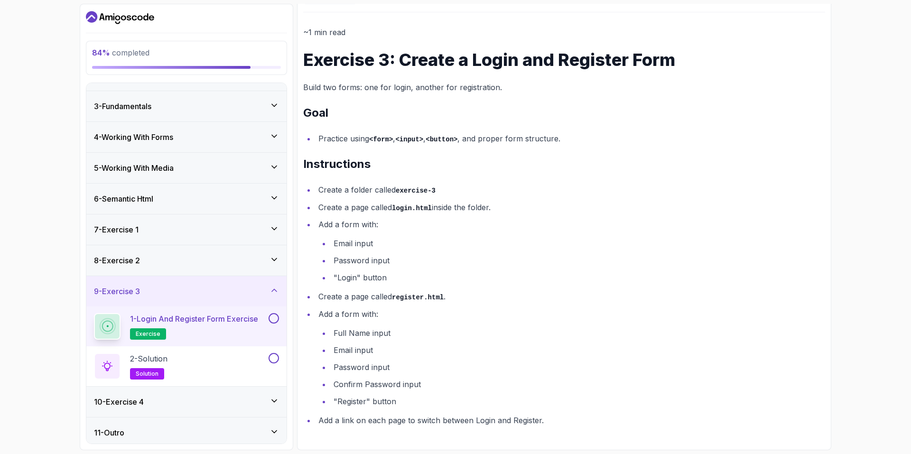
scroll to position [58, 0]
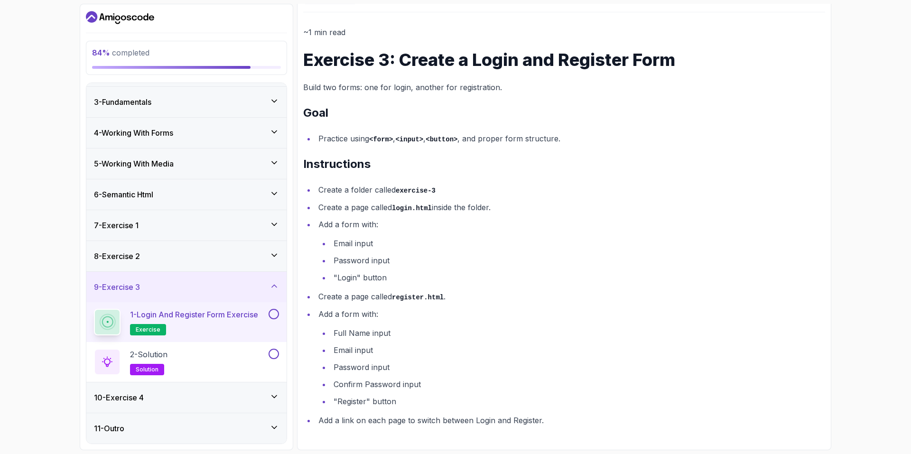
click at [226, 393] on div "10 - Exercise 4" at bounding box center [186, 397] width 185 height 11
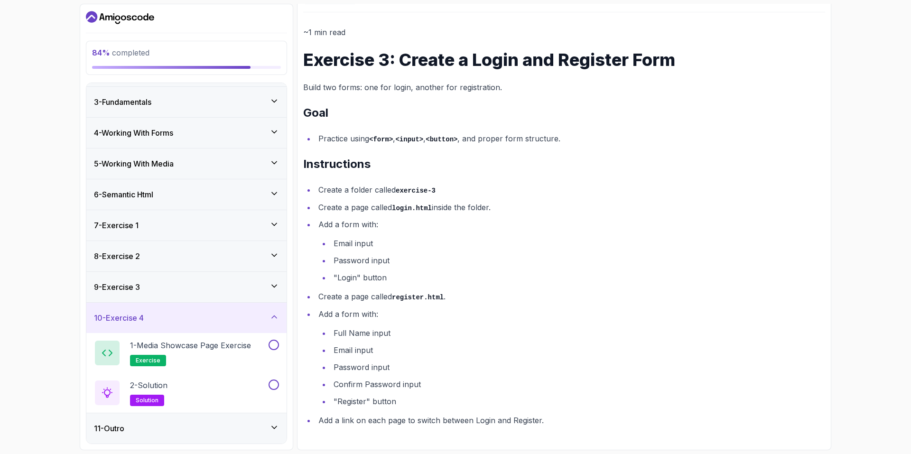
click at [194, 291] on div "9 - Exercise 3" at bounding box center [186, 286] width 185 height 11
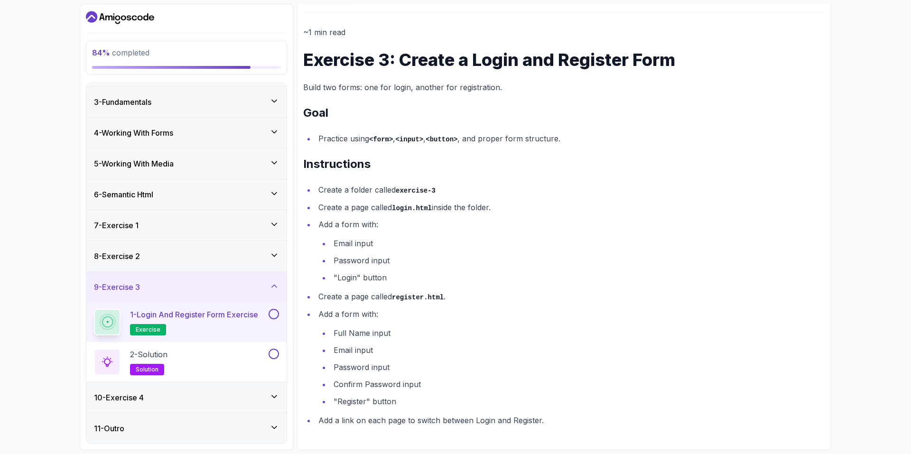
click at [208, 392] on div "10 - Exercise 4" at bounding box center [186, 397] width 185 height 11
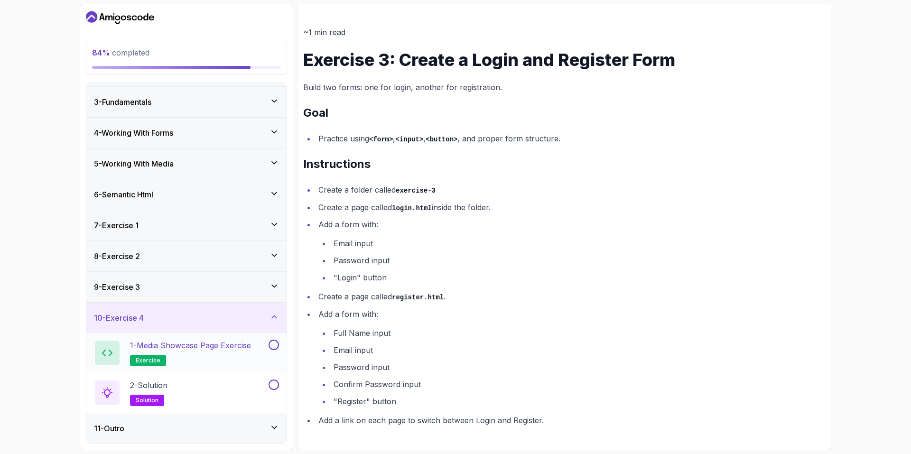
click at [234, 347] on p "1 - Media Showcase Page Exercise" at bounding box center [190, 345] width 121 height 11
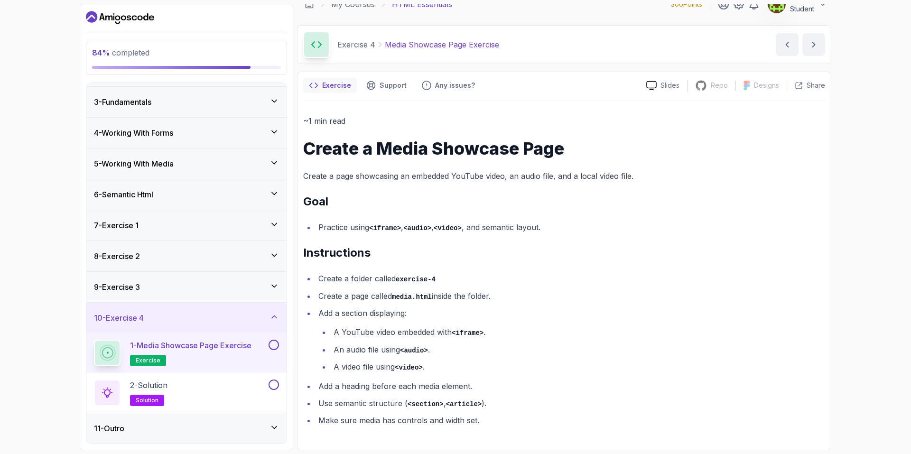
scroll to position [13, 0]
click at [259, 280] on div "9 - Exercise 3" at bounding box center [186, 287] width 200 height 30
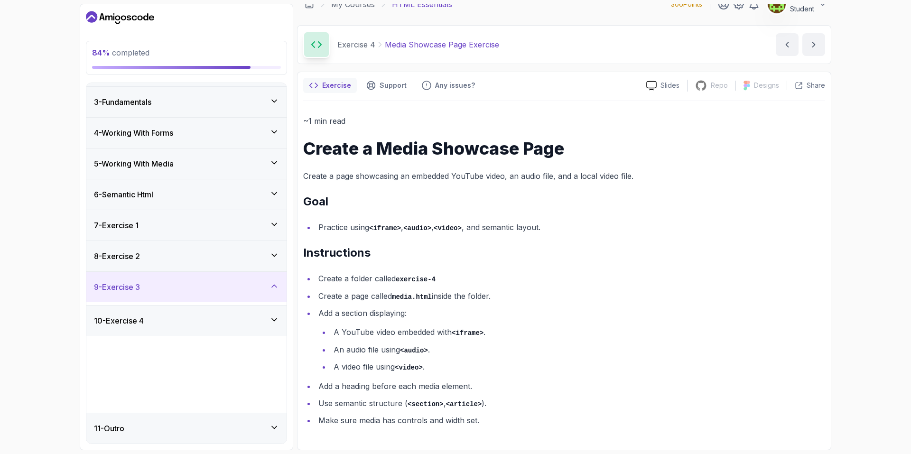
scroll to position [0, 0]
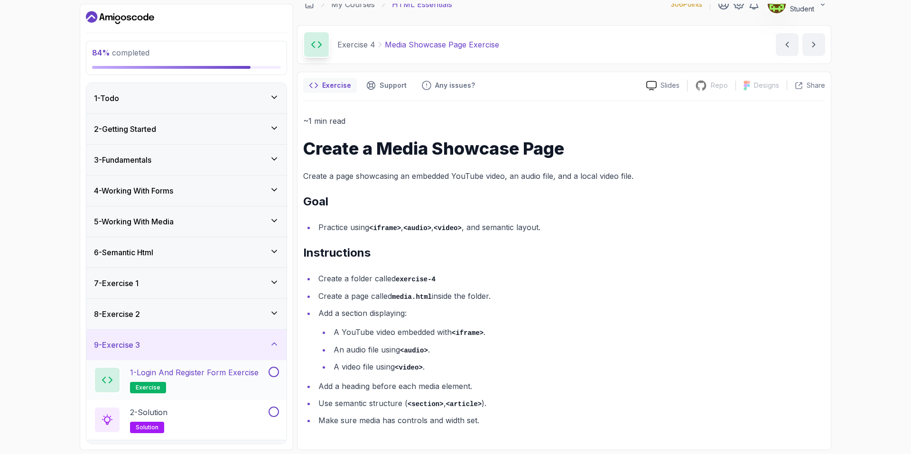
click at [276, 369] on button at bounding box center [274, 372] width 10 height 10
click at [239, 407] on div "2 - Solution solution" at bounding box center [180, 420] width 173 height 27
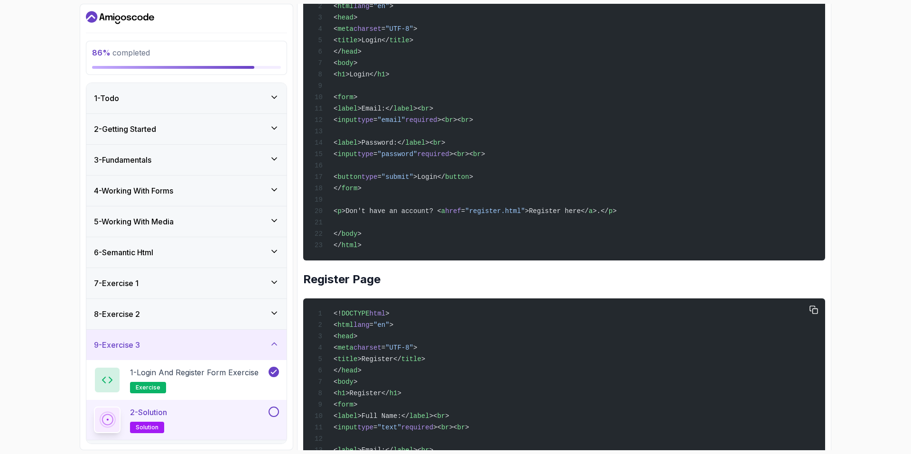
scroll to position [146, 0]
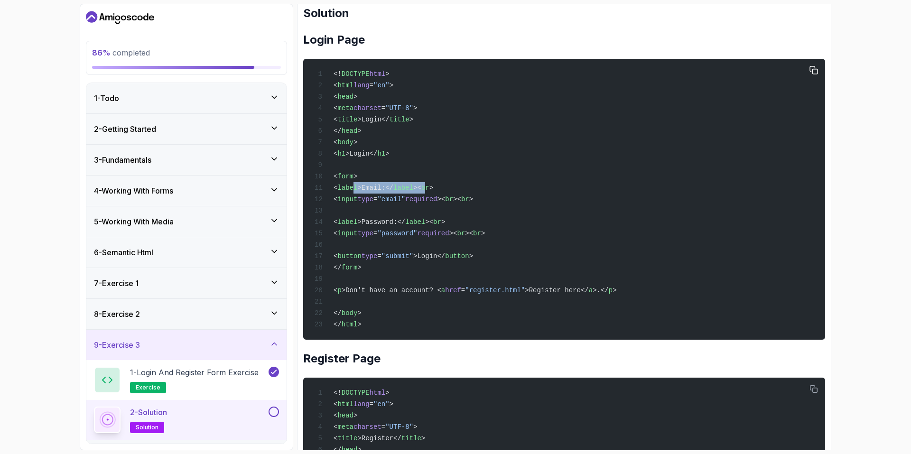
click at [433, 189] on span "< label >Email:</ label >< br >" at bounding box center [374, 188] width 119 height 8
drag, startPoint x: 349, startPoint y: 231, endPoint x: 434, endPoint y: 240, distance: 85.4
click at [426, 240] on code "<! DOCTYPE html > < html lang = "en" > < head > < meta charset = "UTF-8" > < ti…" at bounding box center [466, 199] width 302 height 258
click at [496, 245] on div "<! DOCTYPE html > < html lang = "en" > < head > < meta charset = "UTF-8" > < ti…" at bounding box center [564, 200] width 507 height 270
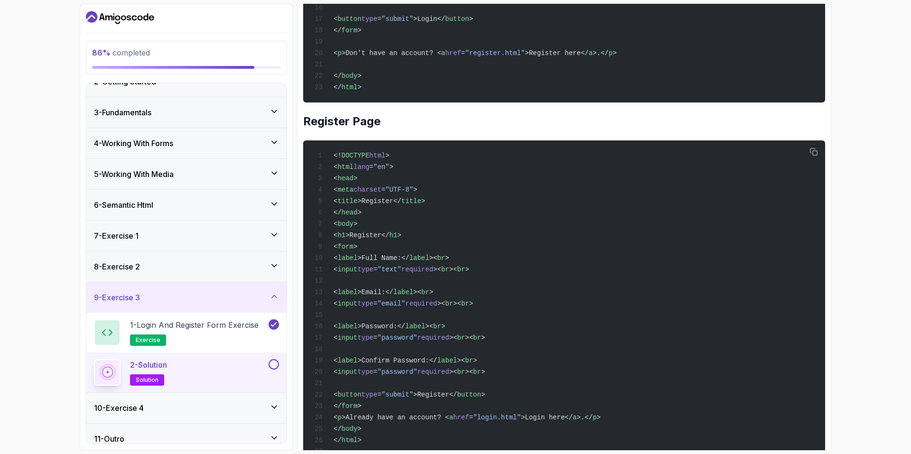
scroll to position [58, 0]
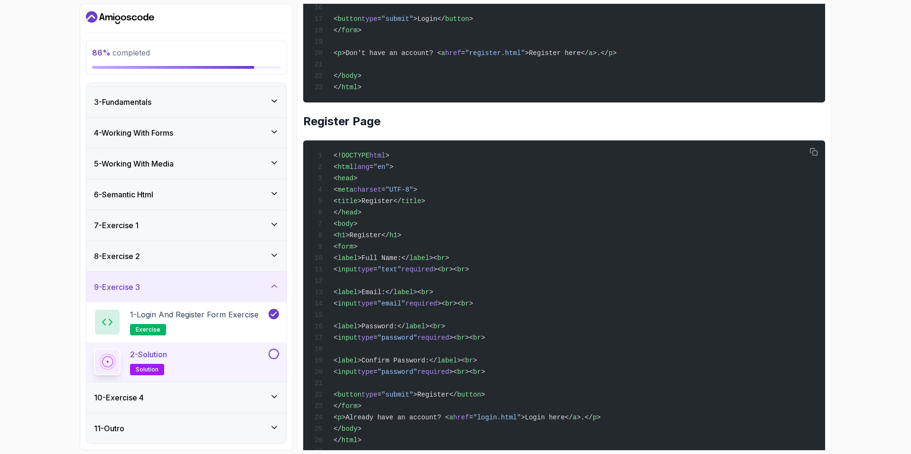
click at [274, 349] on button at bounding box center [274, 354] width 10 height 10
click at [240, 395] on div "10 - Exercise 4" at bounding box center [186, 397] width 185 height 11
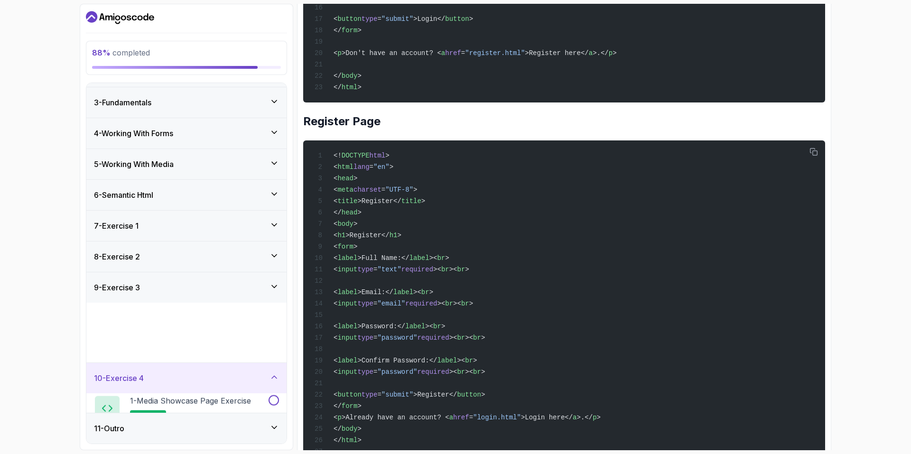
scroll to position [0, 0]
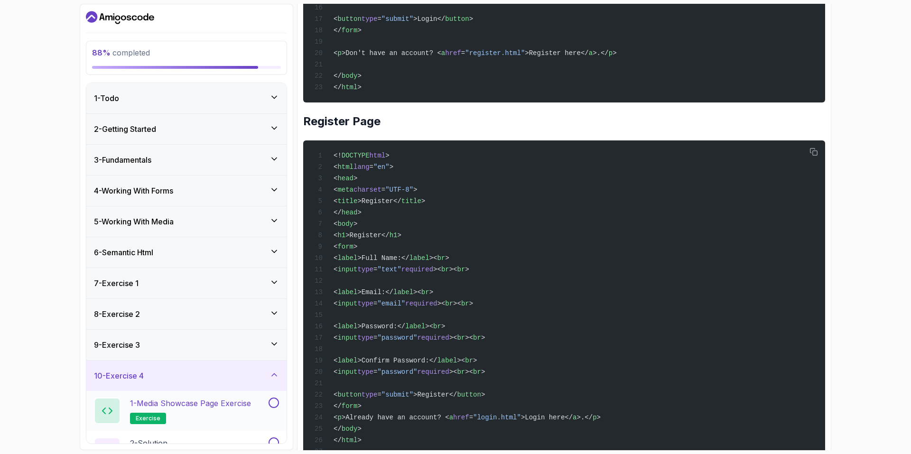
click at [274, 402] on button at bounding box center [274, 403] width 10 height 10
click at [273, 440] on button at bounding box center [274, 443] width 10 height 10
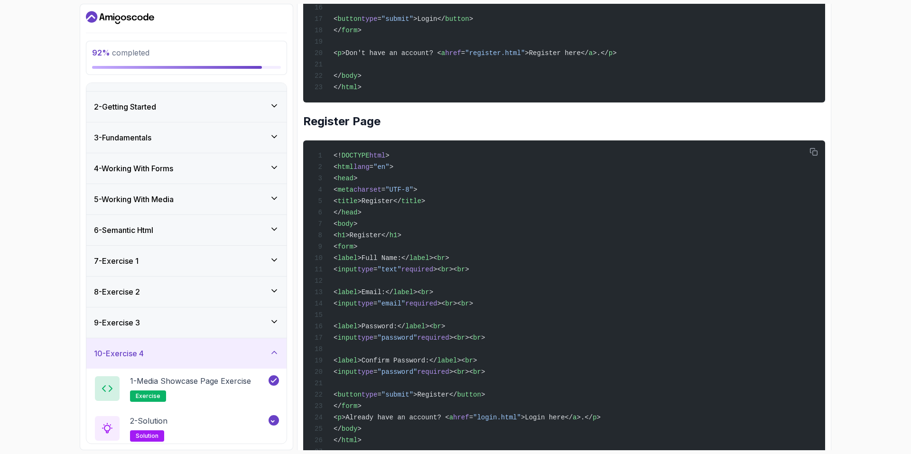
scroll to position [58, 0]
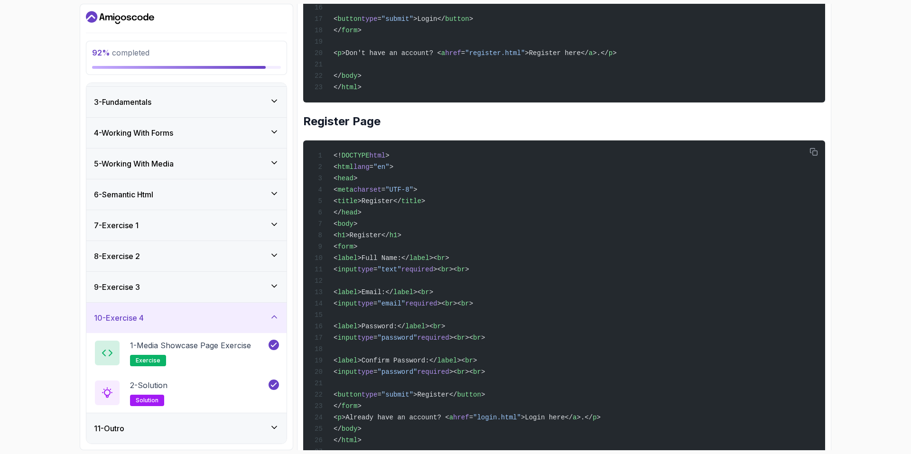
click at [249, 431] on div "11 - Outro" at bounding box center [186, 428] width 185 height 11
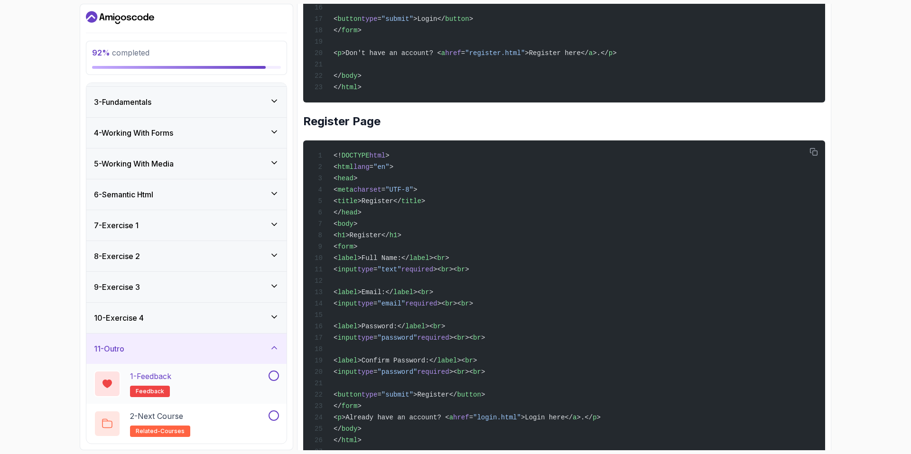
click at [273, 375] on button at bounding box center [274, 376] width 10 height 10
click at [254, 420] on div "2 - Next Course related-courses" at bounding box center [180, 424] width 173 height 27
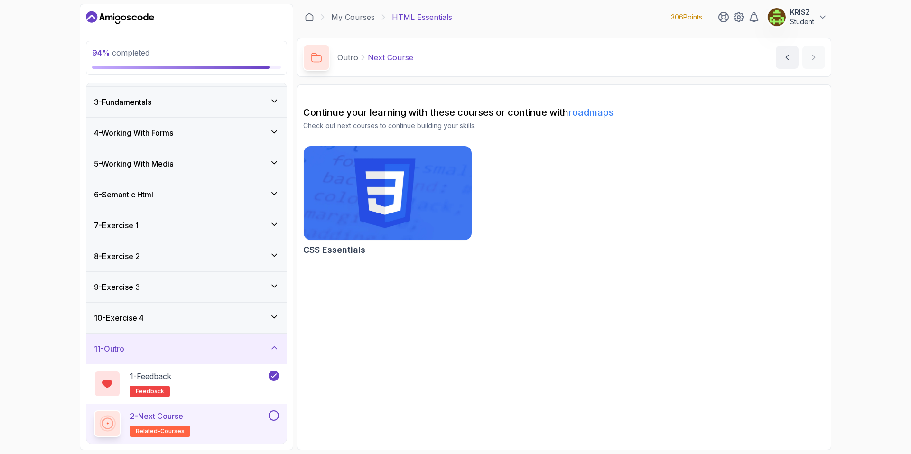
click at [277, 415] on button at bounding box center [274, 416] width 10 height 10
click at [402, 232] on img at bounding box center [388, 193] width 177 height 99
click at [133, 19] on icon "Dashboard" at bounding box center [134, 17] width 5 height 5
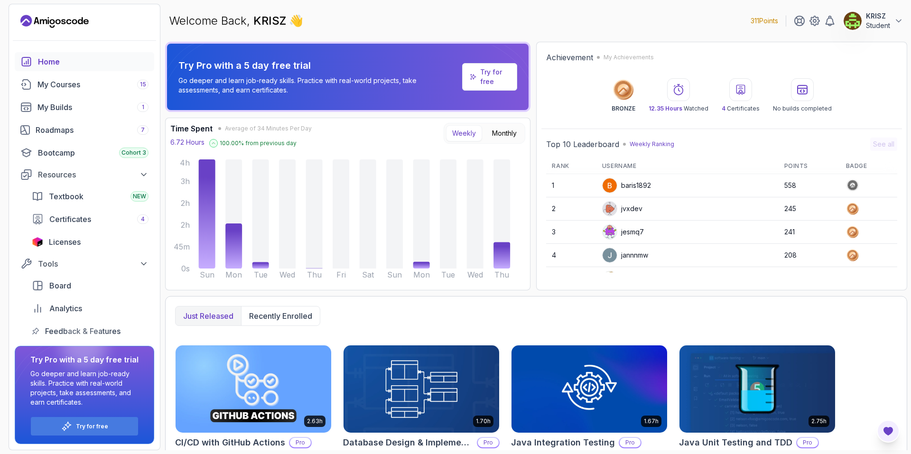
click at [888, 430] on icon "Open Feedback Button" at bounding box center [888, 431] width 9 height 9
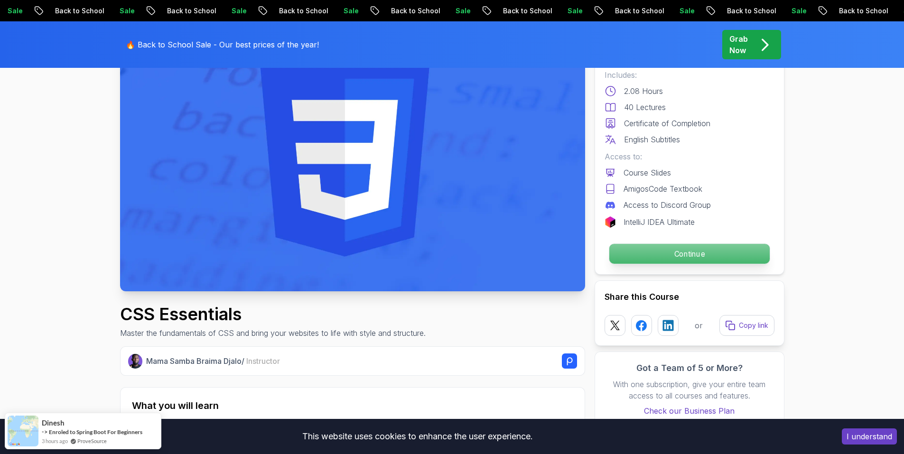
click at [708, 252] on p "Continue" at bounding box center [689, 254] width 160 height 20
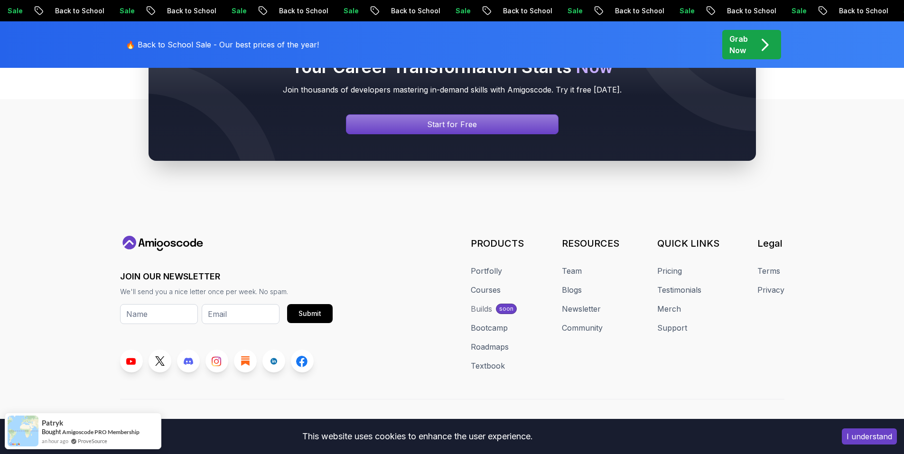
scroll to position [4057, 0]
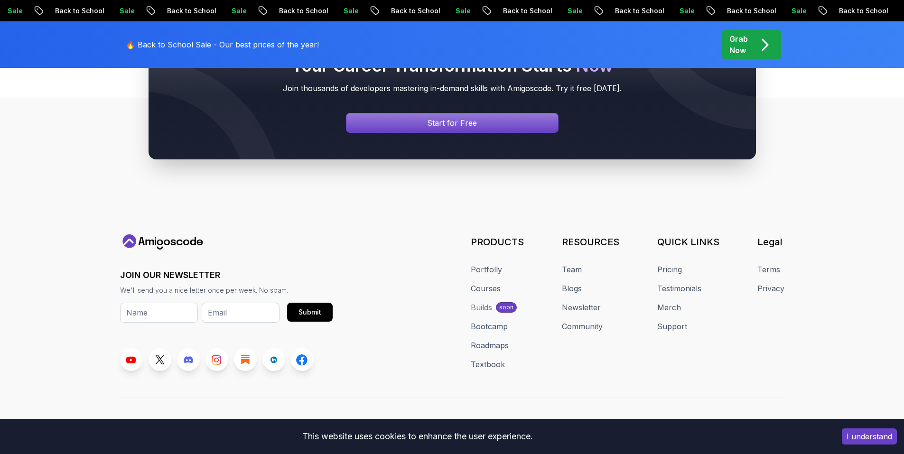
click at [872, 434] on button "I understand" at bounding box center [869, 437] width 55 height 16
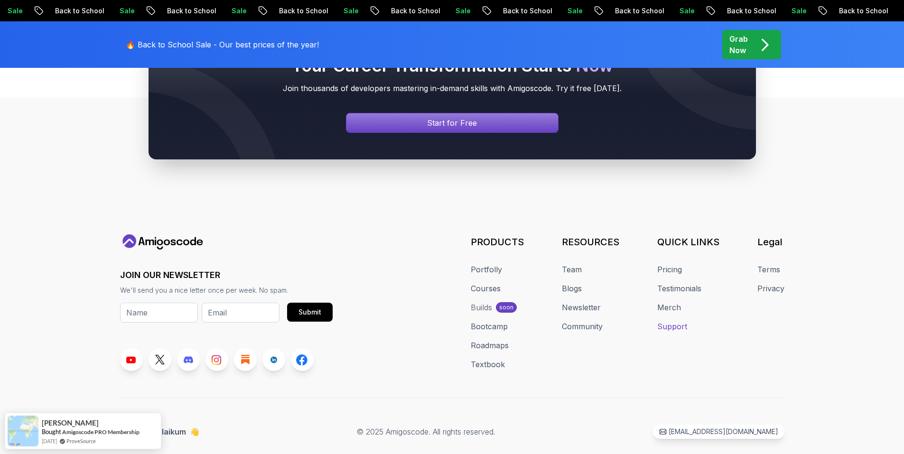
click at [681, 321] on link "Support" at bounding box center [672, 326] width 30 height 11
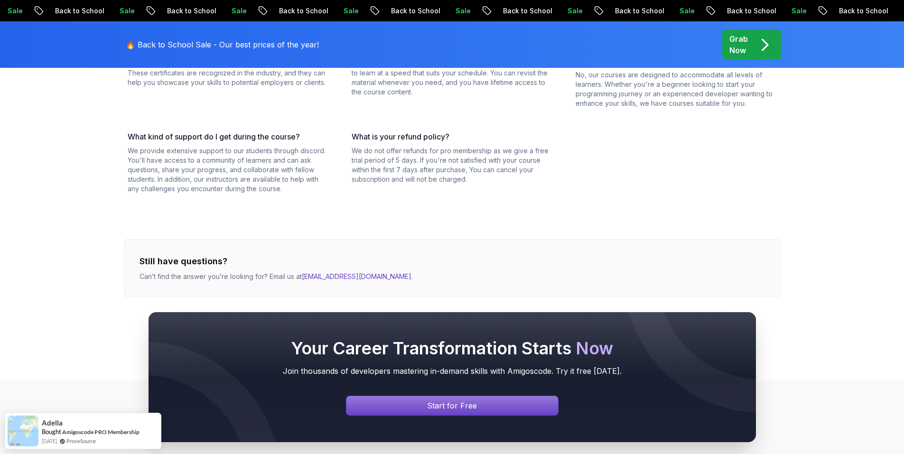
scroll to position [332, 0]
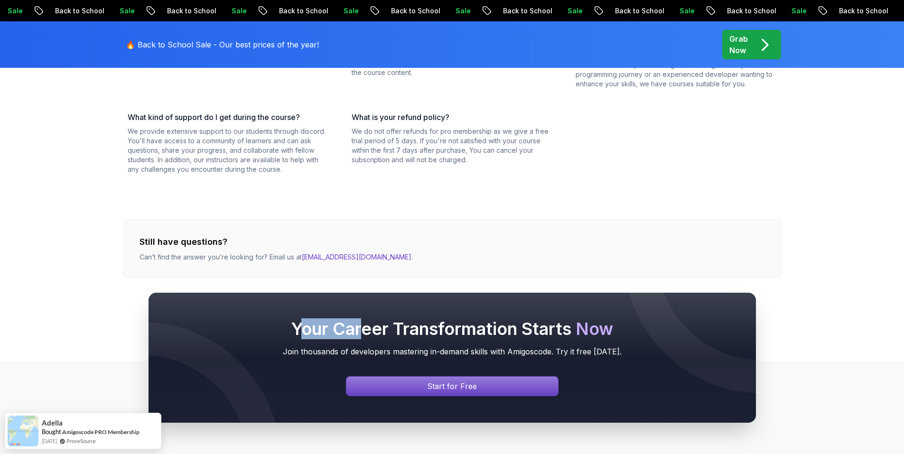
drag, startPoint x: 304, startPoint y: 258, endPoint x: 361, endPoint y: 259, distance: 57.4
click at [360, 259] on div "Your Career Transformation Starts Now Join thousands of developers mastering in…" at bounding box center [452, 357] width 904 height 221
click at [378, 258] on div "Your Career Transformation Starts Now Join thousands of developers mastering in…" at bounding box center [452, 357] width 904 height 221
drag, startPoint x: 379, startPoint y: 259, endPoint x: 340, endPoint y: 257, distance: 39.4
click at [340, 257] on div "Your Career Transformation Starts Now Join thousands of developers mastering in…" at bounding box center [452, 357] width 904 height 221
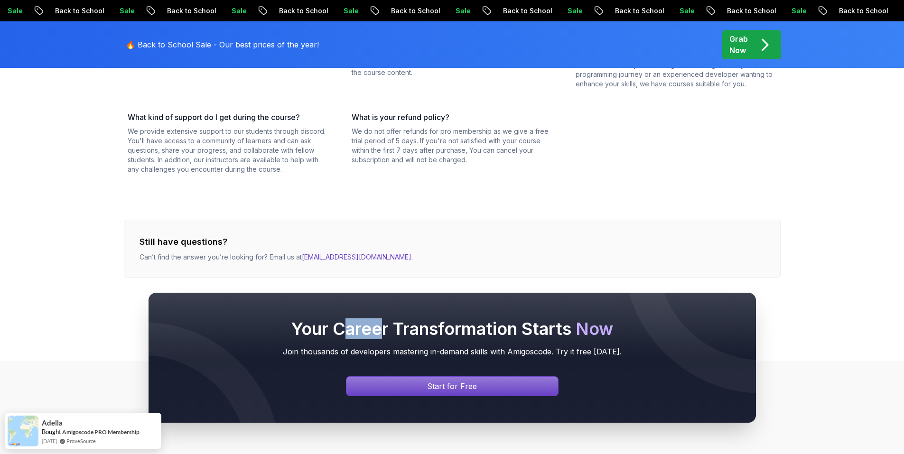
click at [348, 256] on div "Your Career Transformation Starts Now Join thousands of developers mastering in…" at bounding box center [452, 357] width 904 height 221
click at [350, 258] on div "Your Career Transformation Starts Now Join thousands of developers mastering in…" at bounding box center [452, 357] width 904 height 221
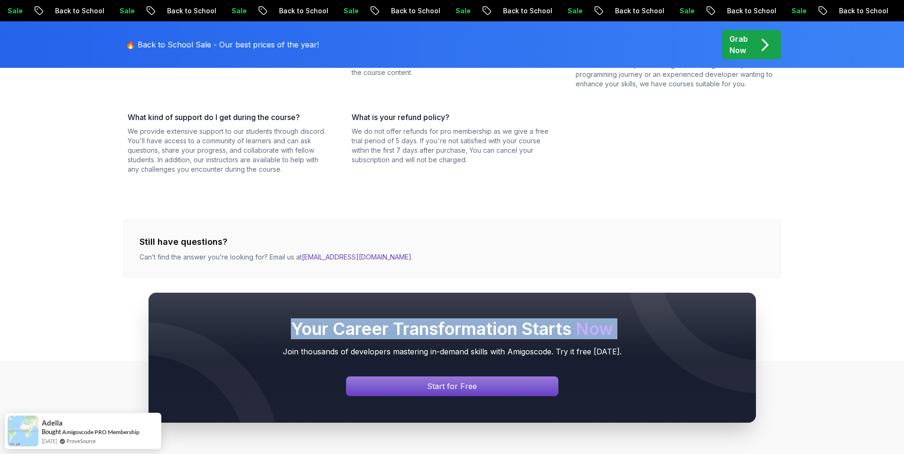
click at [350, 258] on div "Your Career Transformation Starts Now Join thousands of developers mastering in…" at bounding box center [452, 357] width 904 height 221
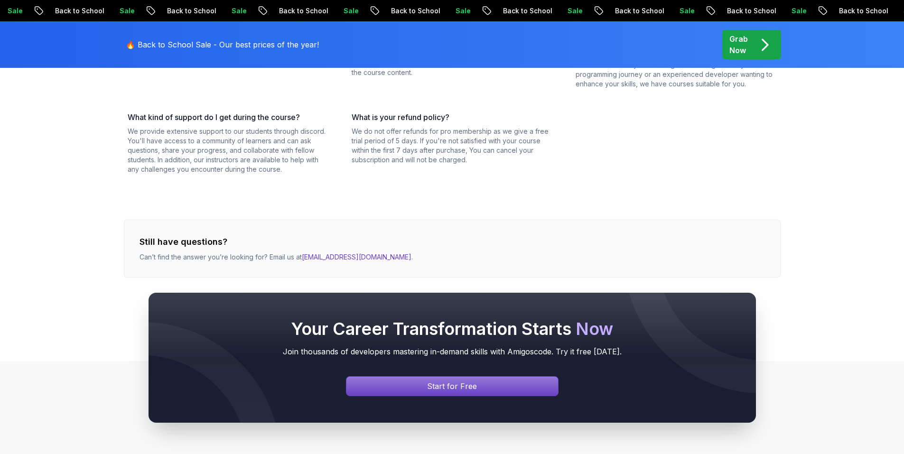
drag, startPoint x: 352, startPoint y: 255, endPoint x: 399, endPoint y: 234, distance: 51.8
click at [405, 234] on div "Still have questions? Can’t find the answer you’re looking for? Email us at hel…" at bounding box center [452, 249] width 657 height 58
click at [338, 256] on div "Your Career Transformation Starts Now Join thousands of developers mastering in…" at bounding box center [452, 357] width 904 height 221
drag, startPoint x: 338, startPoint y: 256, endPoint x: 401, endPoint y: 246, distance: 63.4
click at [401, 246] on div "Sale Back to School Sale Back to School Sale Back to School Sale Back to School…" at bounding box center [452, 204] width 904 height 1073
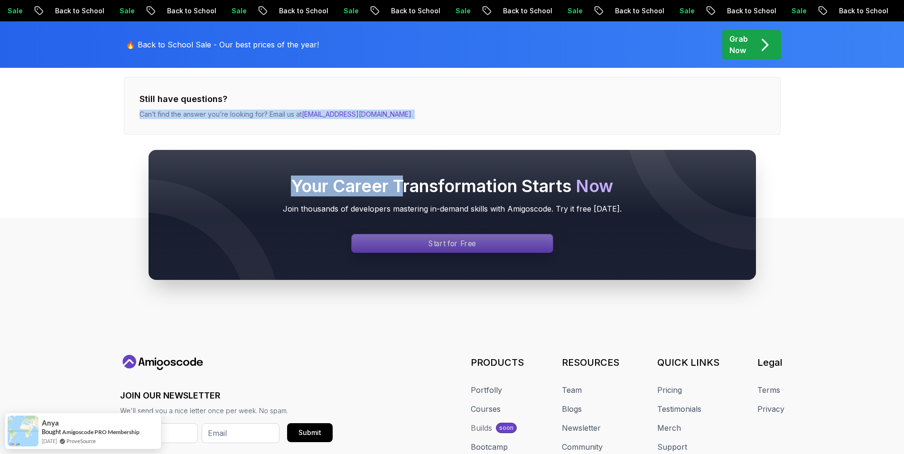
scroll to position [522, 0]
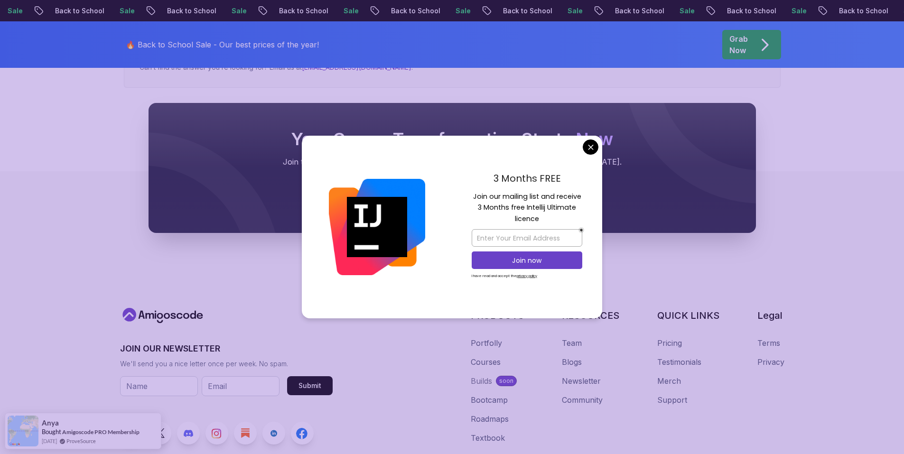
click at [587, 155] on div "3 Months FREE Join our mailing list and receive 3 Months free Intellij Ultimate…" at bounding box center [527, 227] width 150 height 183
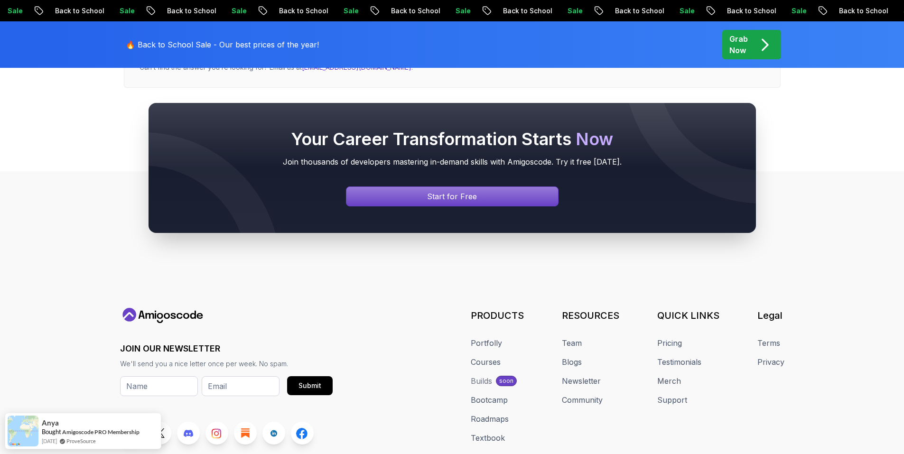
click at [588, 149] on body "Sale Back to School Sale Back to School Sale Back to School Sale Back to School…" at bounding box center [452, 14] width 904 height 1073
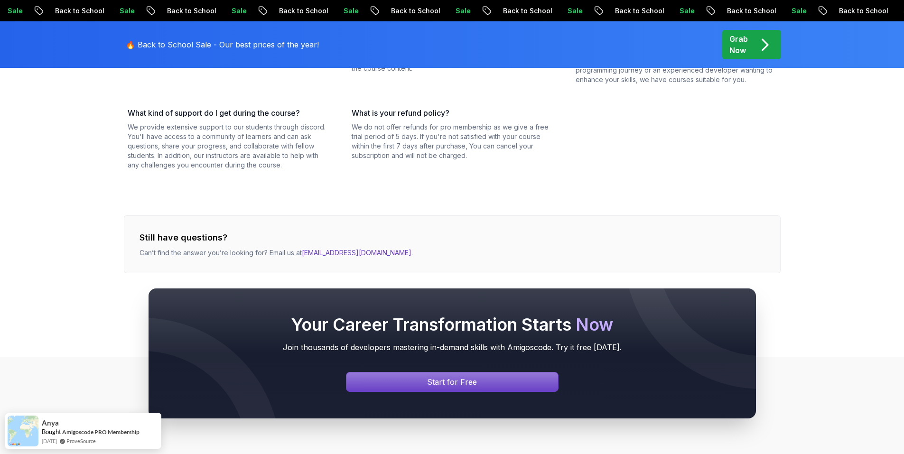
scroll to position [332, 0]
